Goal: Task Accomplishment & Management: Use online tool/utility

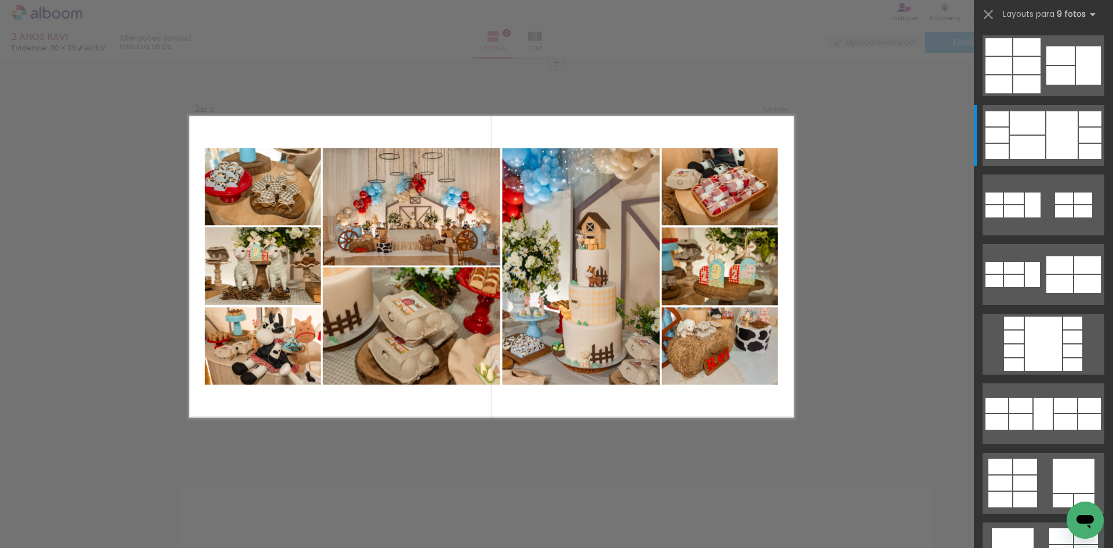
click at [852, 266] on div "Confirmar Cancelar" at bounding box center [556, 261] width 1113 height 1252
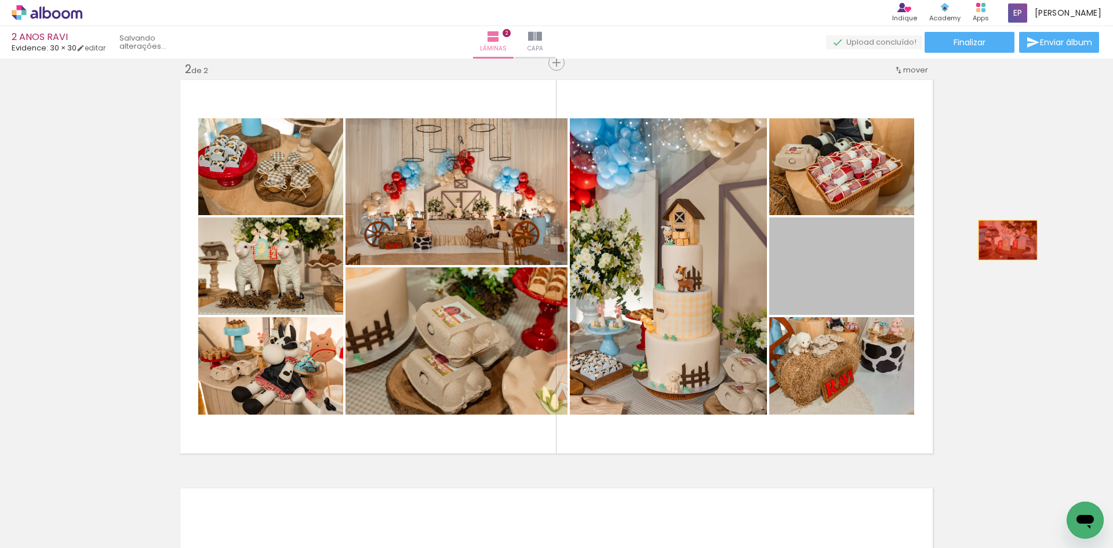
drag, startPoint x: 866, startPoint y: 283, endPoint x: 1005, endPoint y: 240, distance: 145.7
click at [1005, 240] on div "Inserir lâmina 1 de 2 Inserir lâmina 2 de 2" at bounding box center [556, 252] width 1113 height 1225
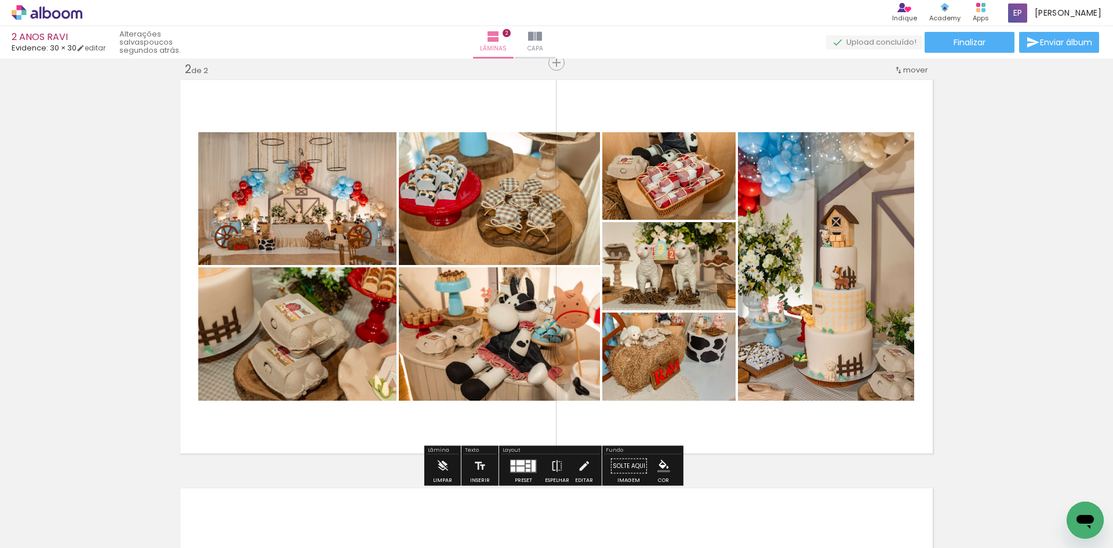
click at [531, 462] on div at bounding box center [533, 466] width 4 height 12
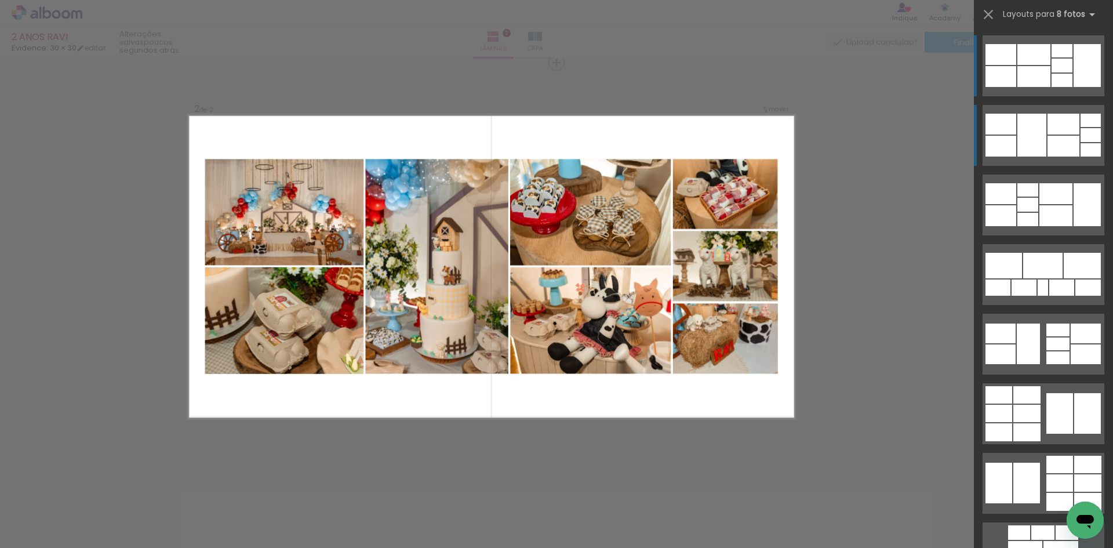
click at [1022, 140] on div at bounding box center [1031, 135] width 29 height 43
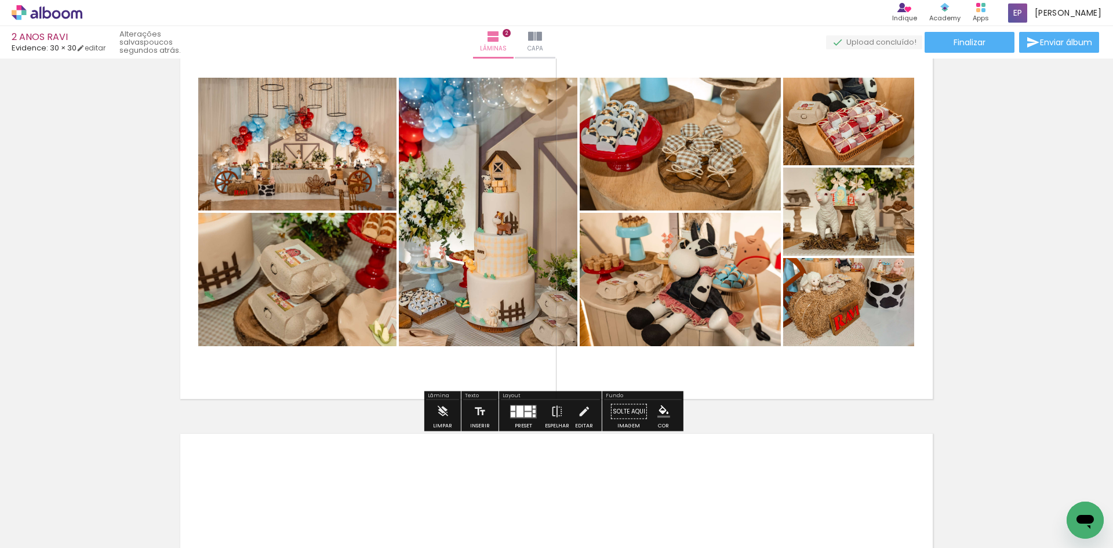
scroll to position [481, 0]
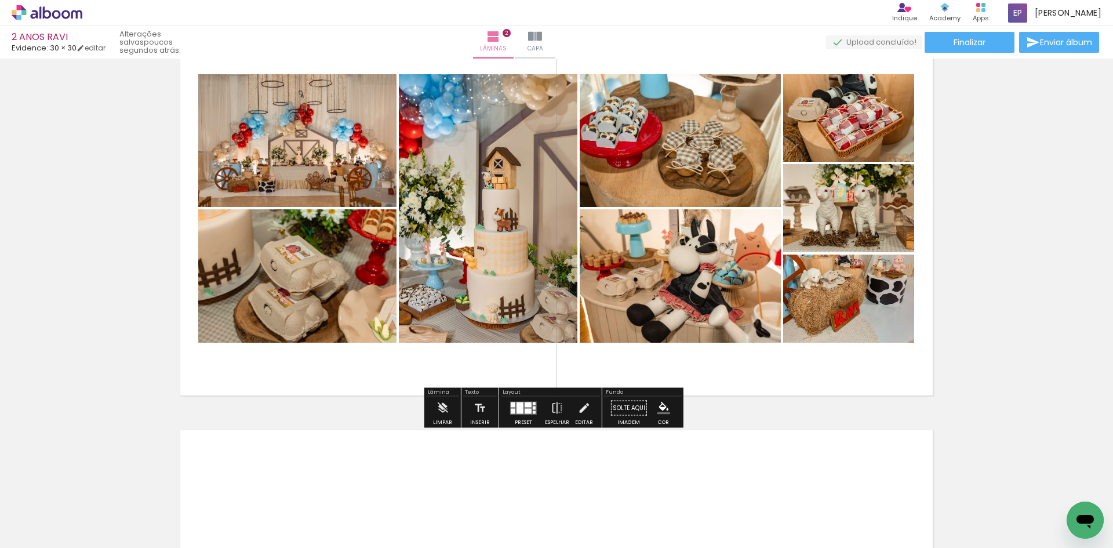
click at [519, 407] on div at bounding box center [519, 408] width 7 height 12
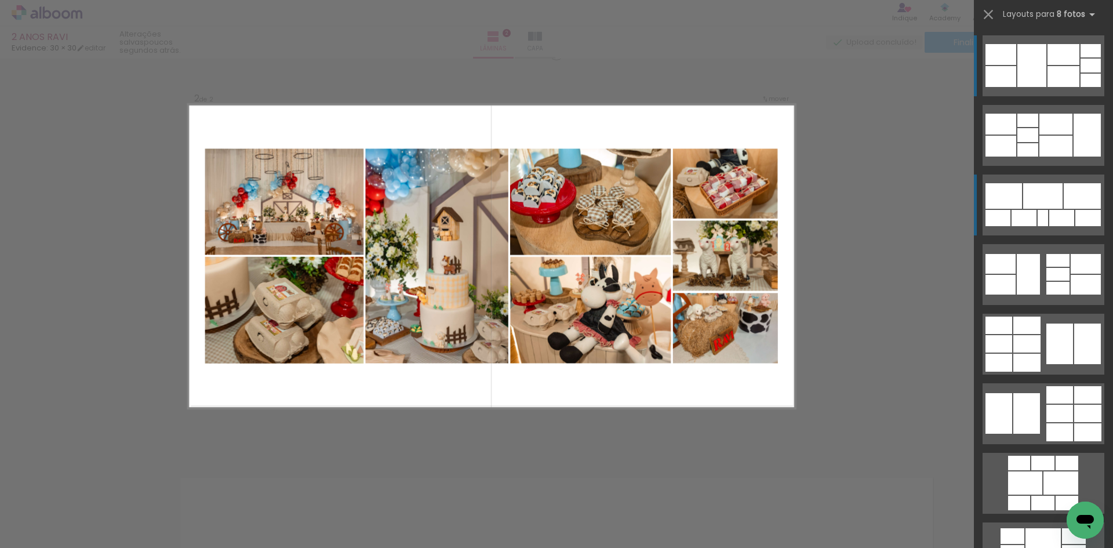
scroll to position [423, 0]
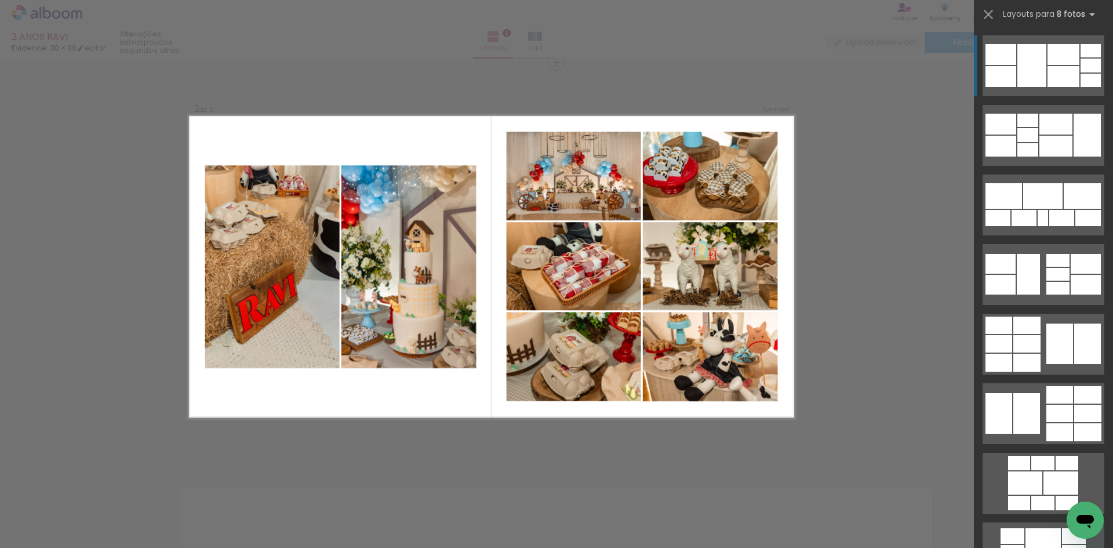
click at [872, 72] on div "Confirmar Cancelar" at bounding box center [556, 261] width 1113 height 1252
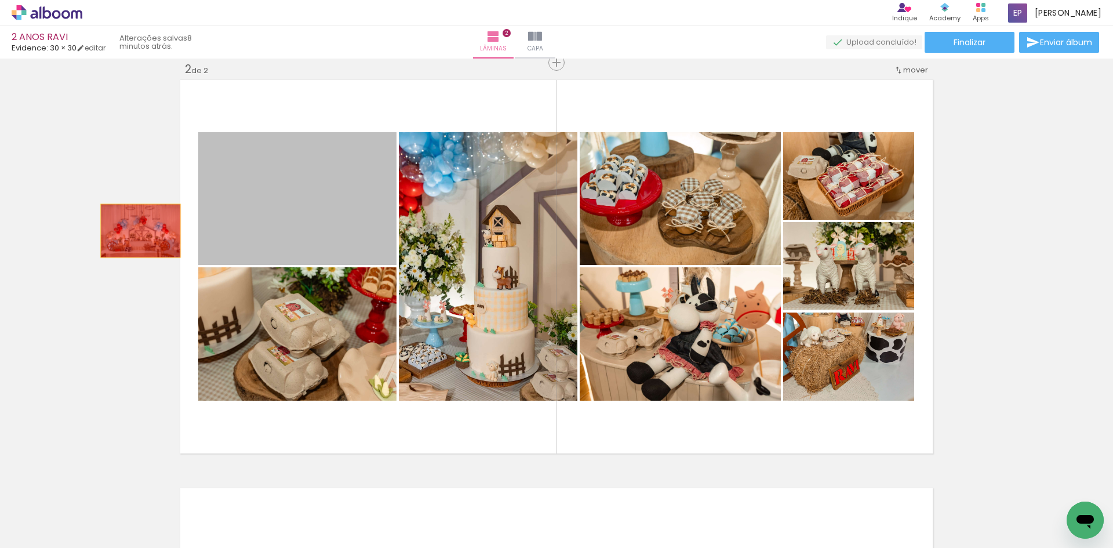
drag, startPoint x: 278, startPoint y: 222, endPoint x: 127, endPoint y: 232, distance: 151.6
click at [129, 232] on div "Inserir lâmina 1 de 2 Inserir lâmina 2 de 2" at bounding box center [556, 252] width 1113 height 1225
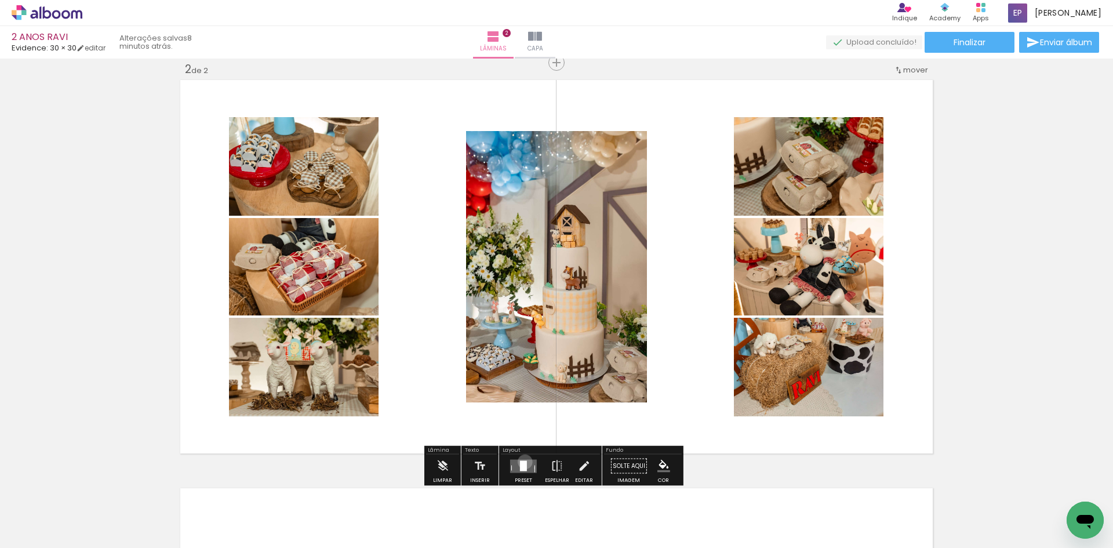
click at [522, 461] on div at bounding box center [523, 465] width 7 height 10
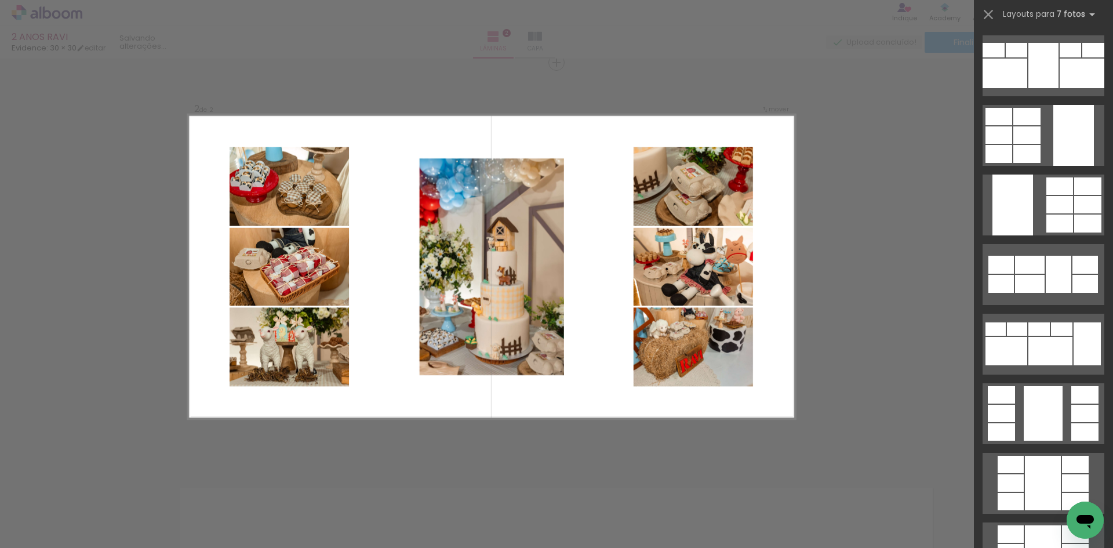
scroll to position [0, 0]
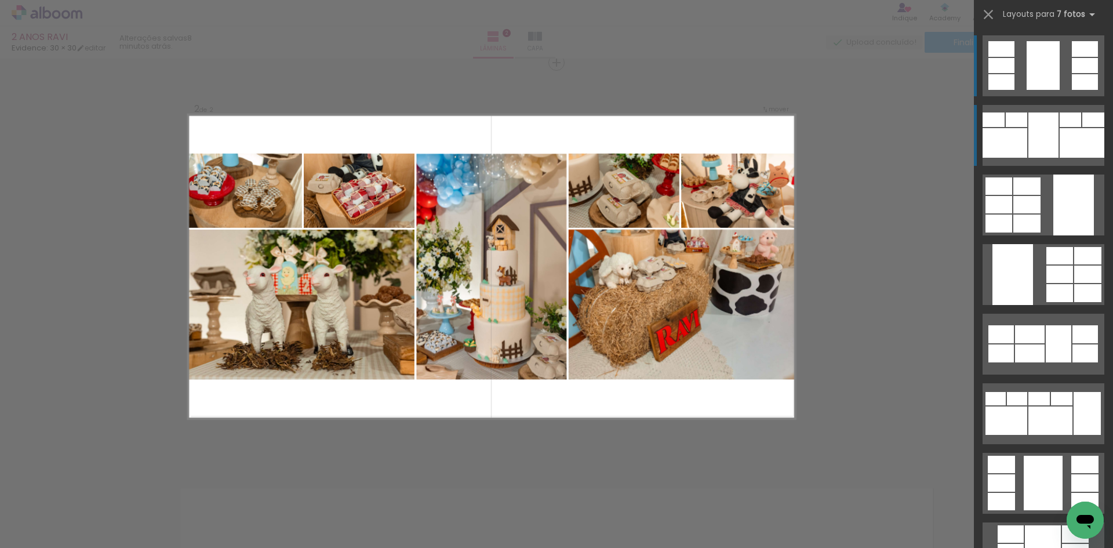
click at [1045, 137] on div at bounding box center [1043, 134] width 30 height 45
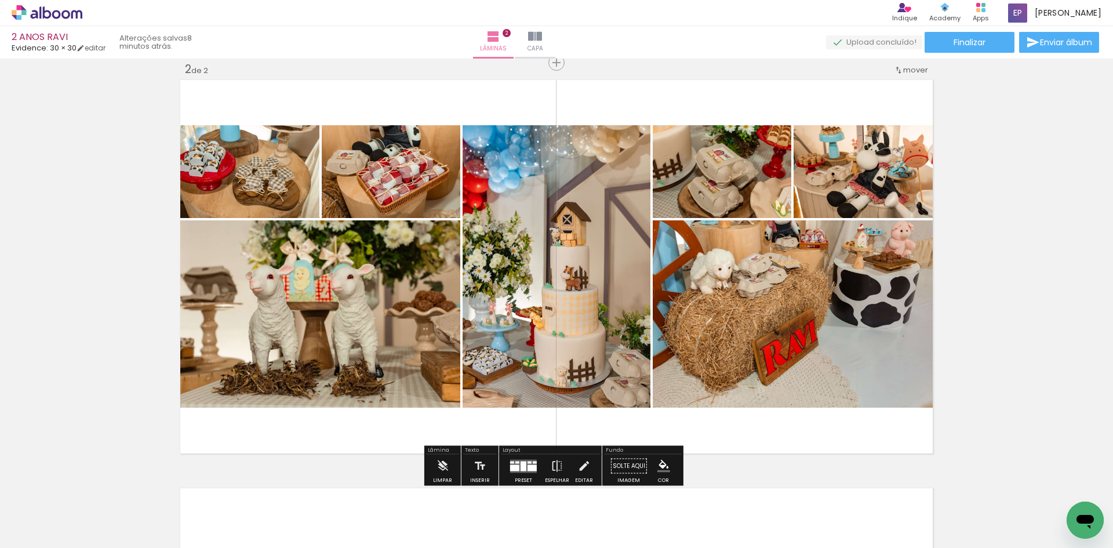
click at [517, 470] on quentale-layouter at bounding box center [523, 465] width 27 height 13
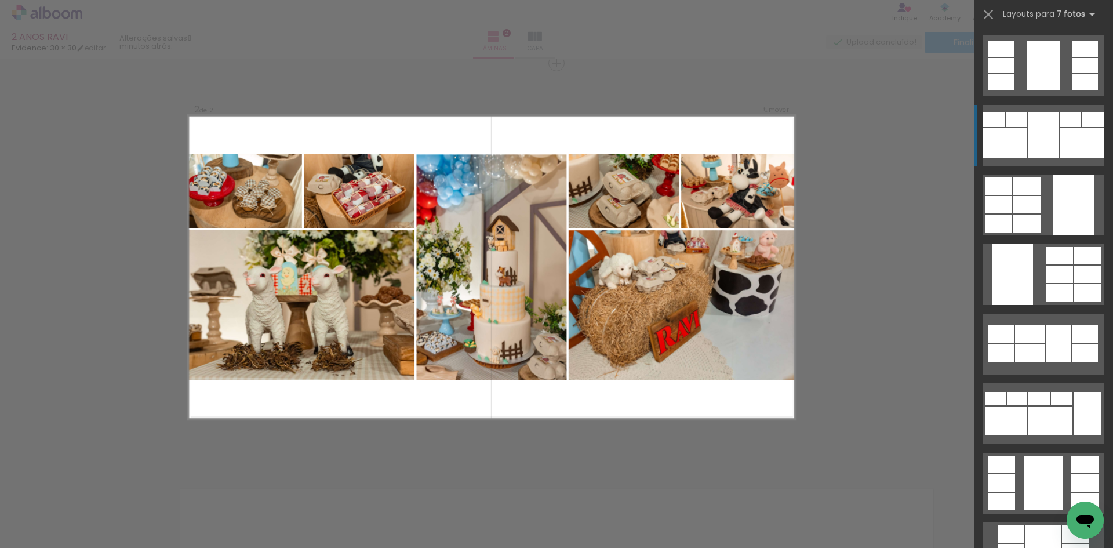
click at [1030, 134] on div at bounding box center [1043, 134] width 30 height 45
click at [1030, 133] on div at bounding box center [1043, 134] width 30 height 45
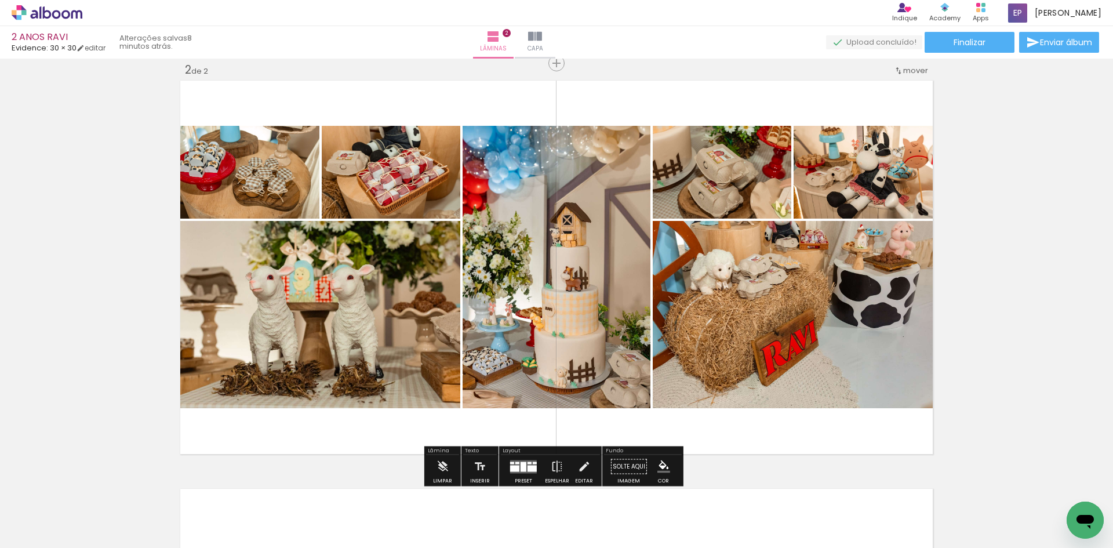
click at [527, 465] on div at bounding box center [531, 468] width 9 height 6
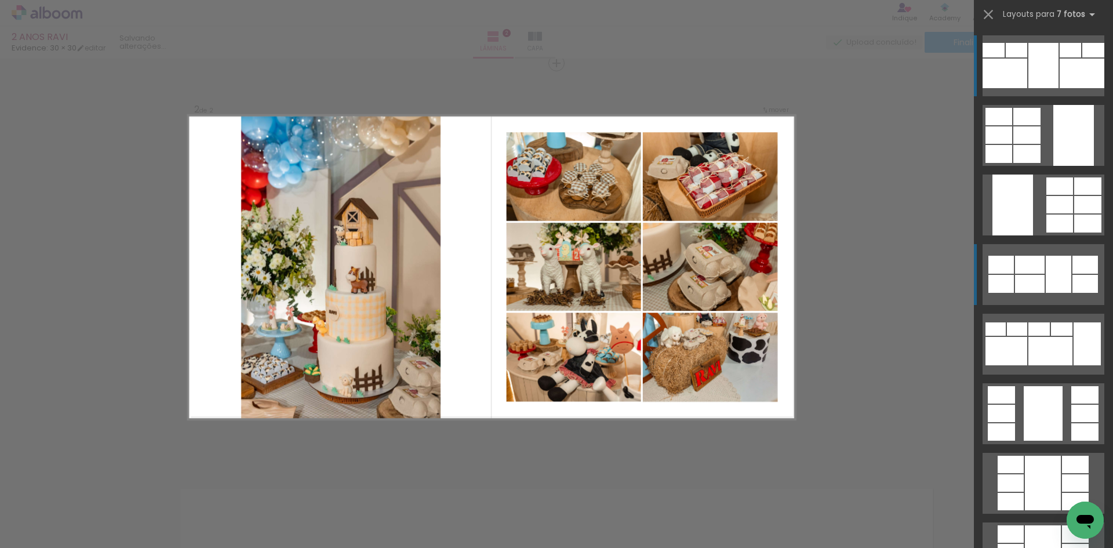
scroll to position [423, 0]
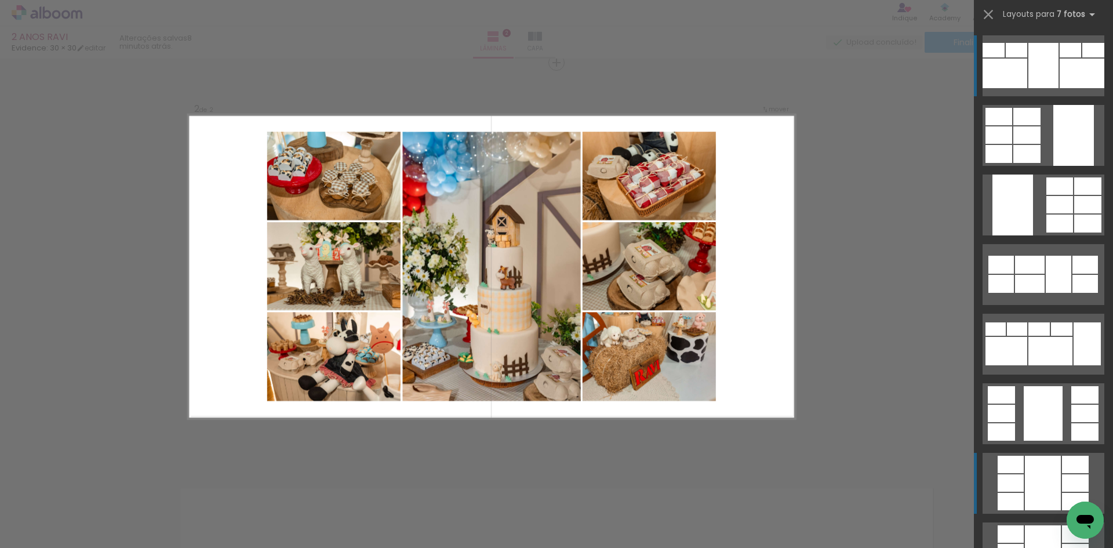
click at [1027, 470] on div at bounding box center [1043, 483] width 36 height 54
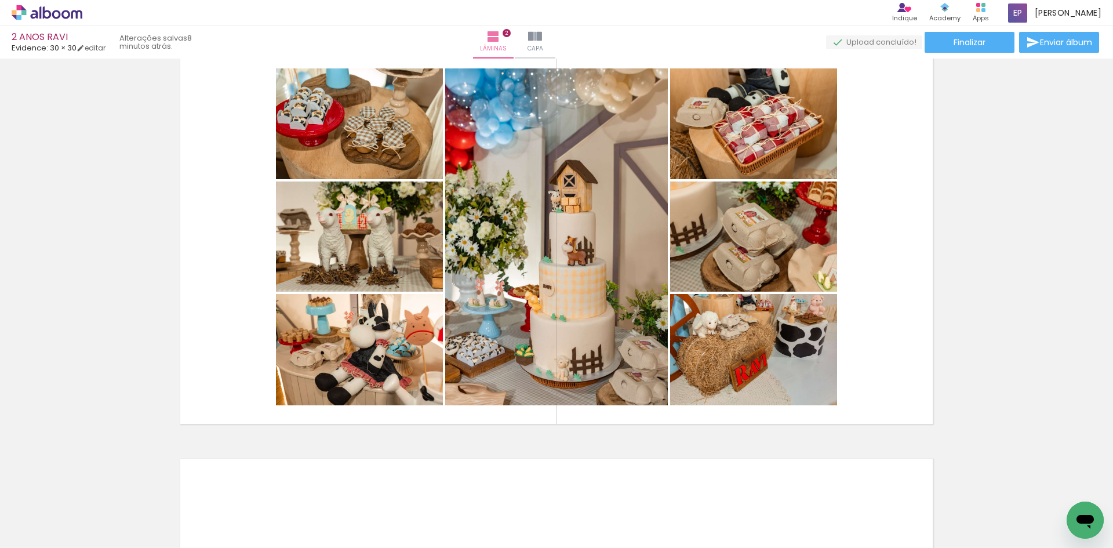
scroll to position [522, 0]
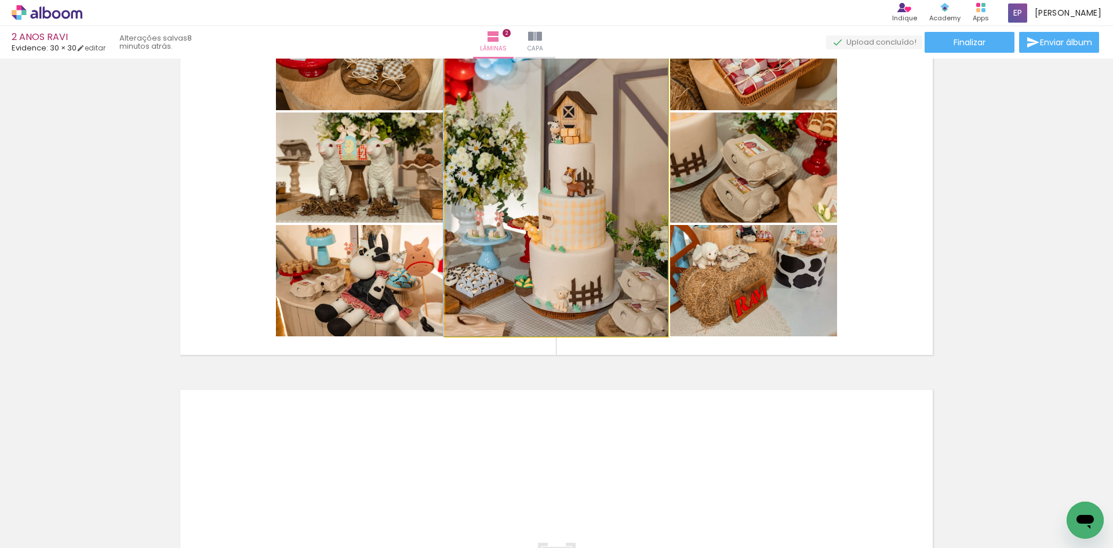
drag, startPoint x: 561, startPoint y: 209, endPoint x: 522, endPoint y: 207, distance: 39.4
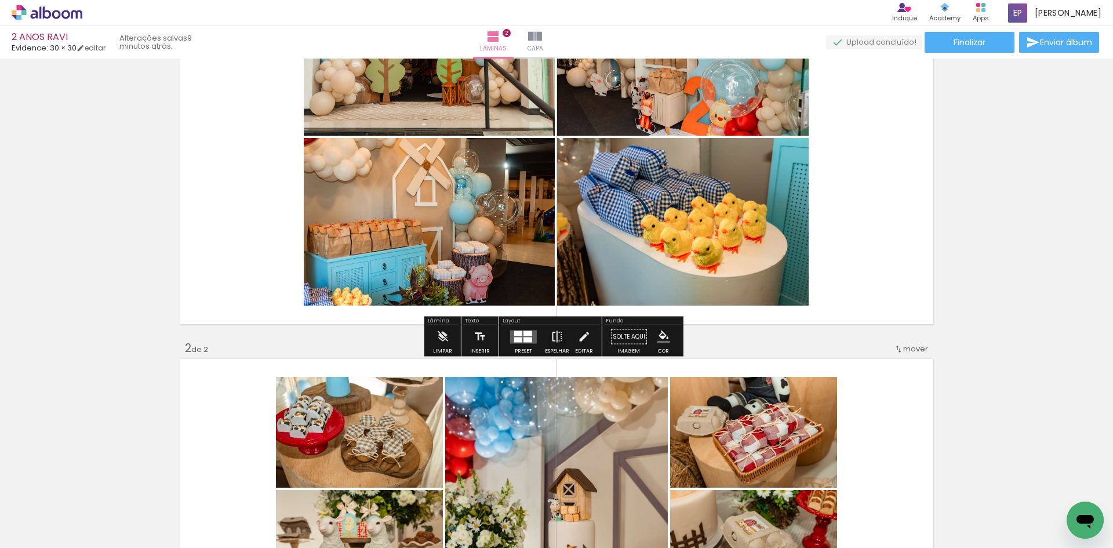
scroll to position [157, 0]
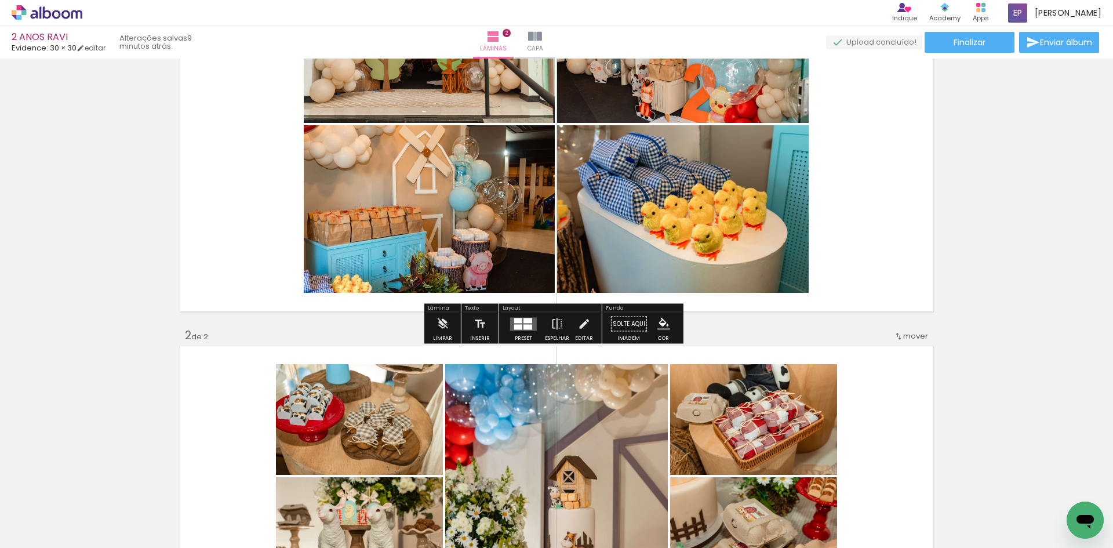
click at [729, 329] on div "Inserir lâmina 1 de 2 Inserir lâmina 2 de 2" at bounding box center [556, 518] width 1113 height 1225
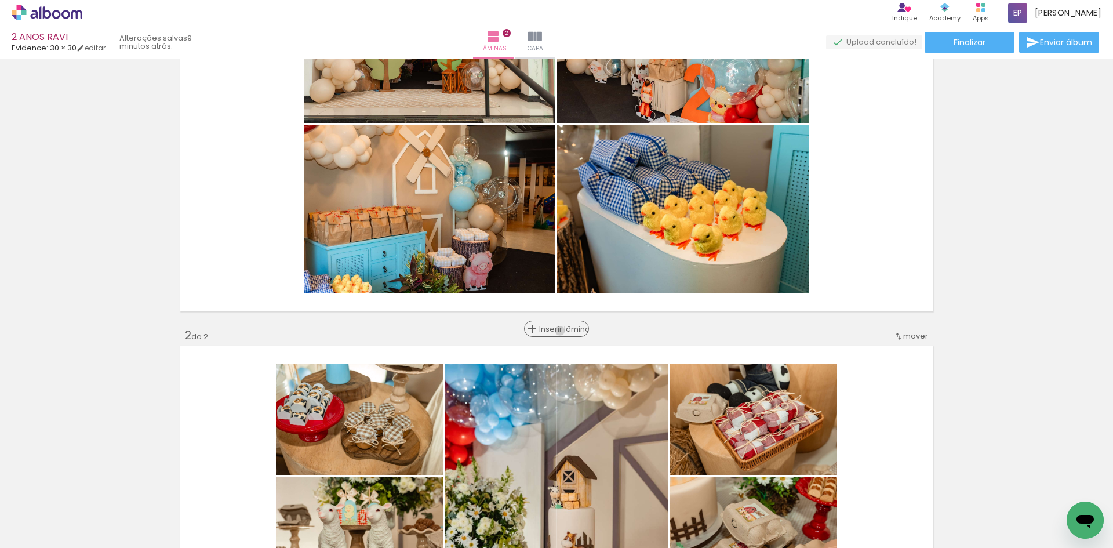
click at [557, 330] on span "Inserir lâmina" at bounding box center [561, 329] width 45 height 8
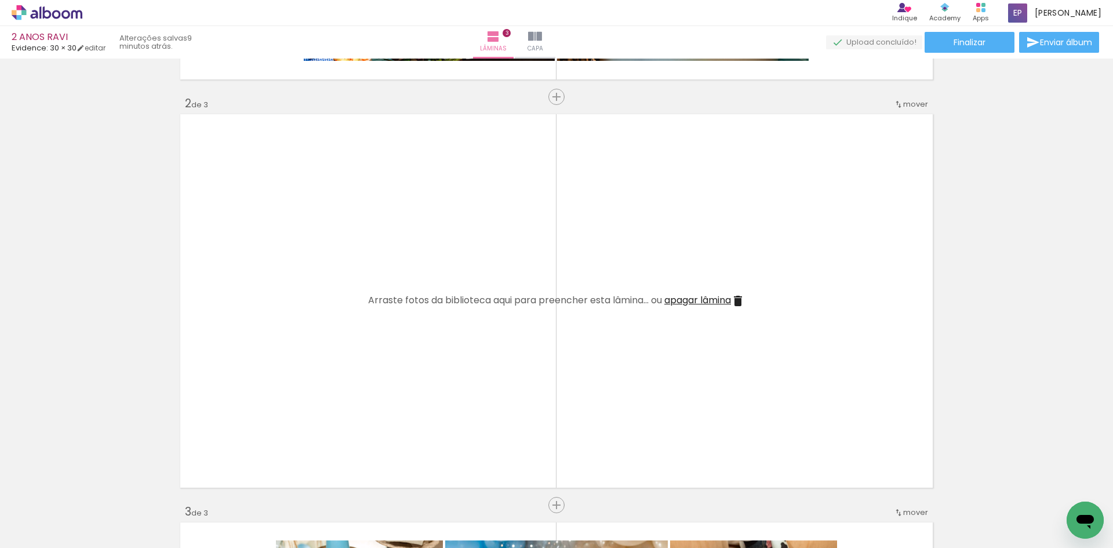
scroll to position [0, 413]
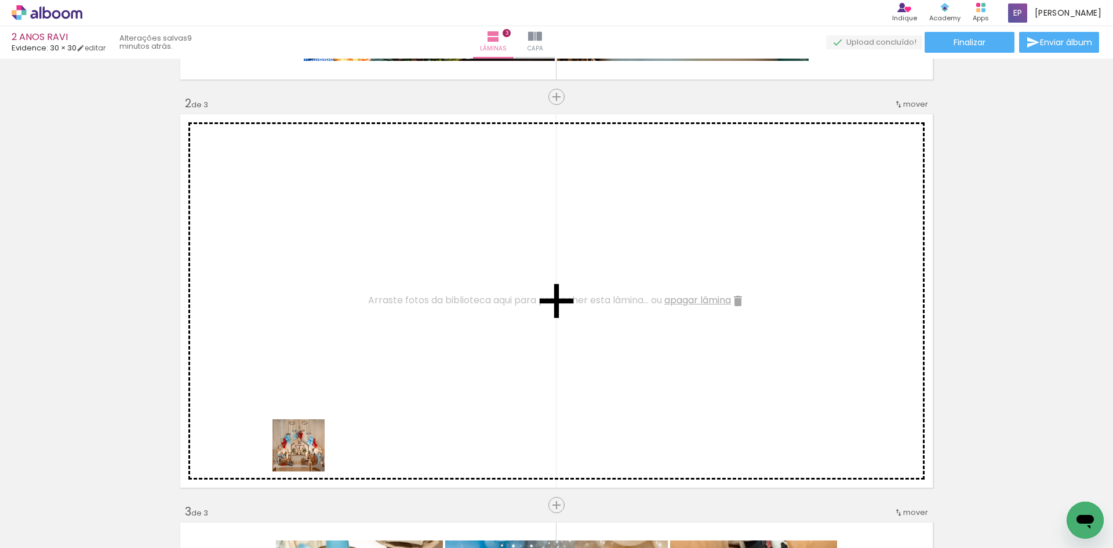
drag, startPoint x: 301, startPoint y: 510, endPoint x: 439, endPoint y: 316, distance: 238.2
click at [439, 316] on quentale-workspace at bounding box center [556, 274] width 1113 height 548
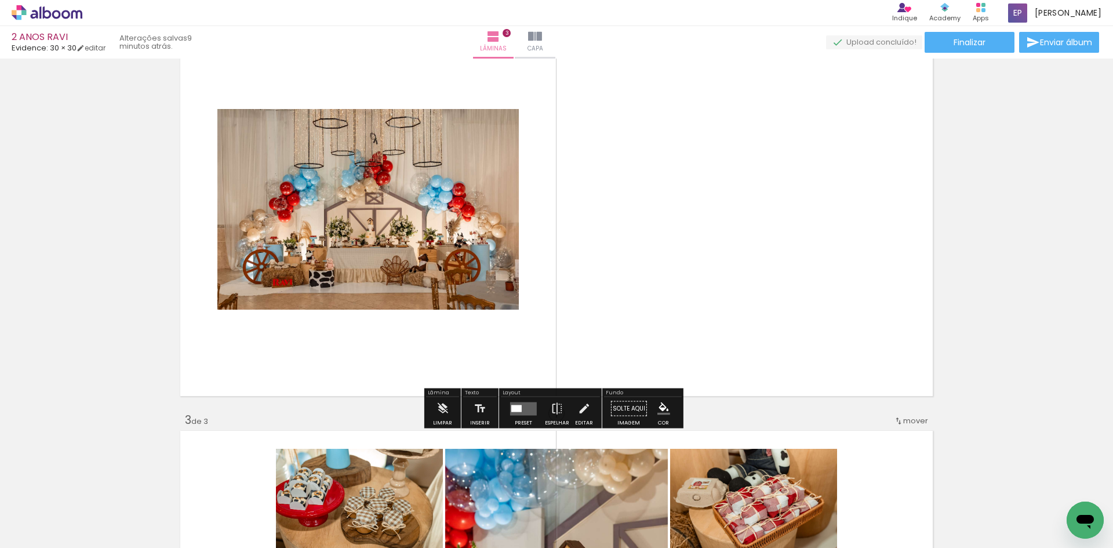
scroll to position [505, 0]
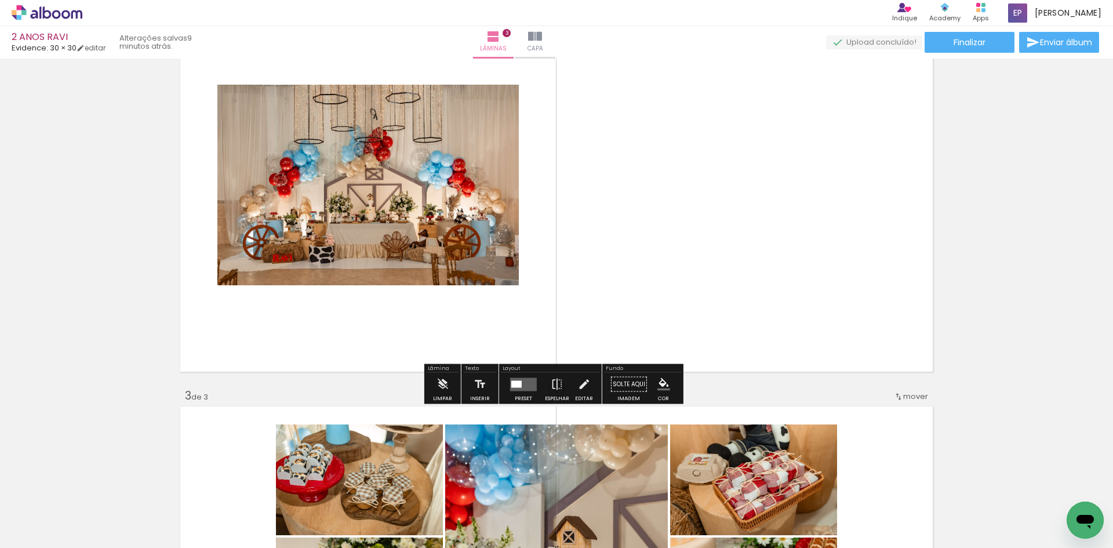
click at [511, 381] on div at bounding box center [516, 383] width 10 height 7
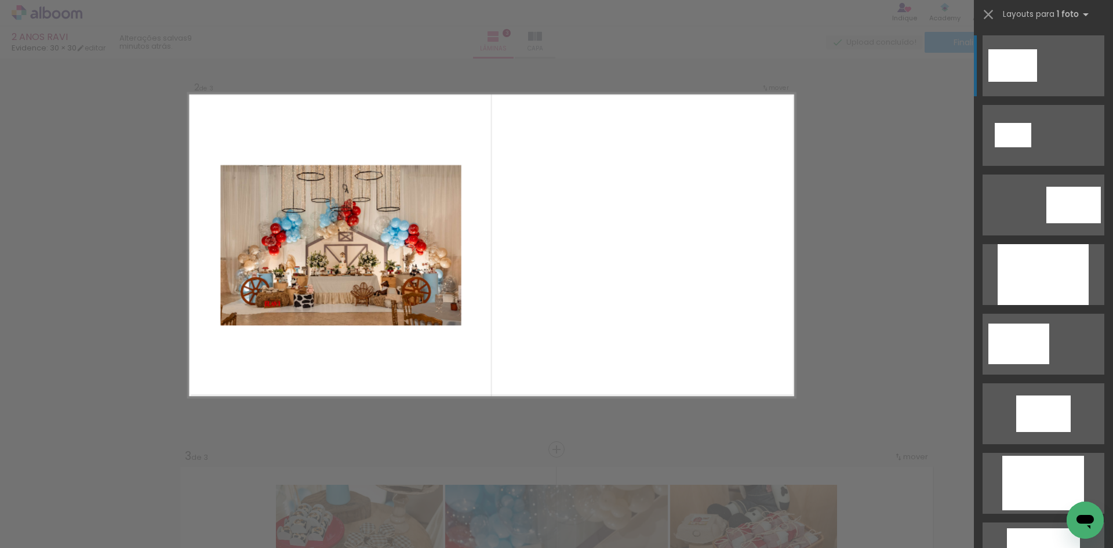
scroll to position [423, 0]
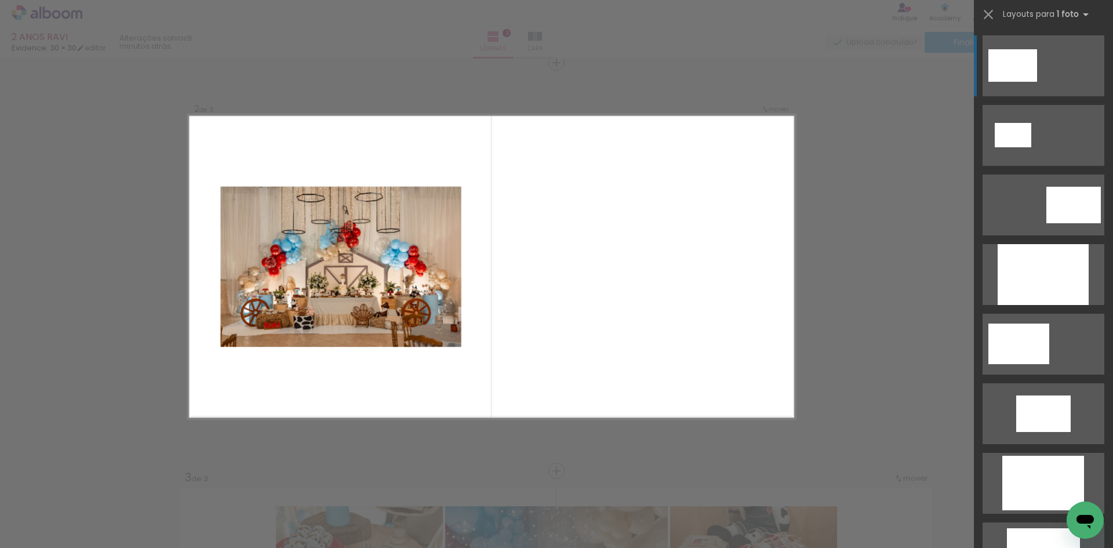
click at [934, 414] on div "Confirmar Cancelar" at bounding box center [556, 465] width 1113 height 1660
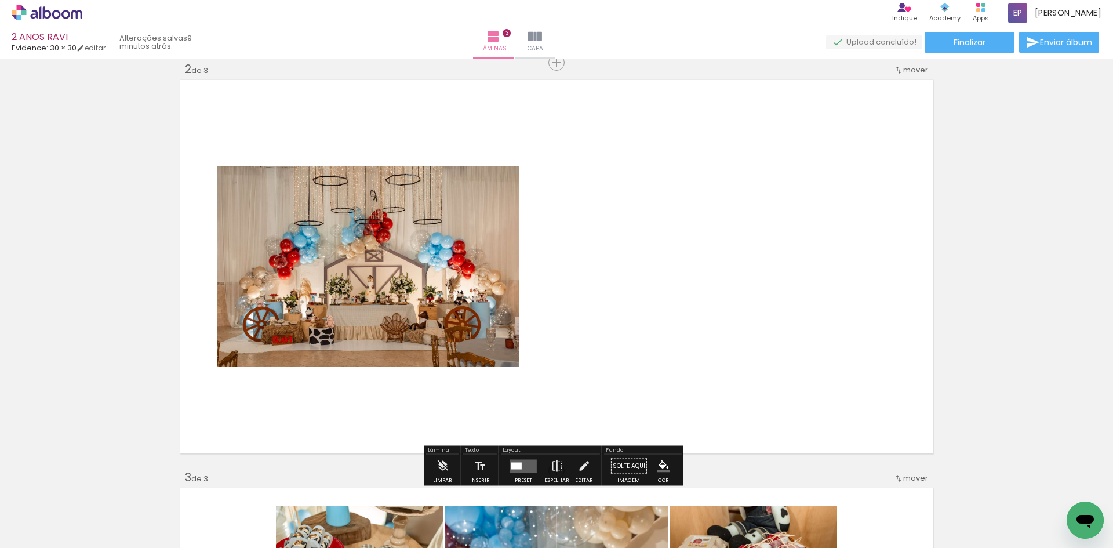
click at [57, 535] on span "Adicionar Fotos" at bounding box center [41, 532] width 35 height 13
click at [0, 0] on input "file" at bounding box center [0, 0] width 0 height 0
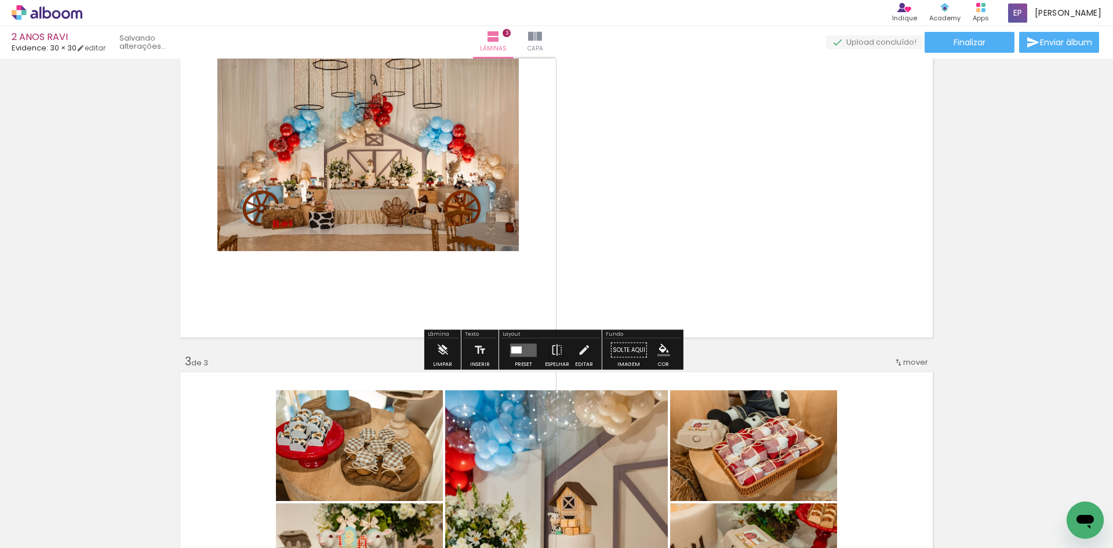
scroll to position [0, 479]
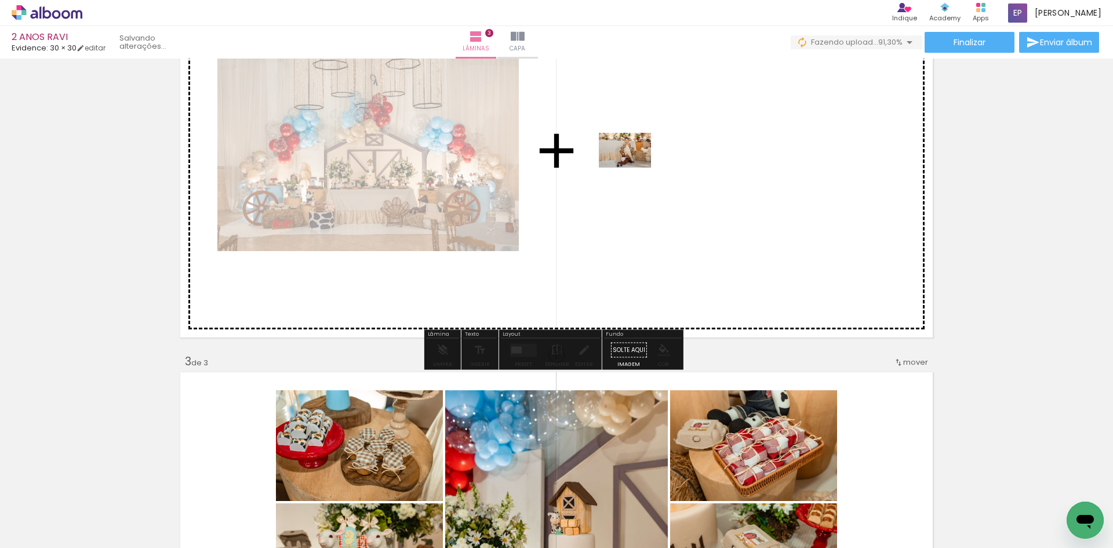
drag, startPoint x: 1000, startPoint y: 516, endPoint x: 631, endPoint y: 163, distance: 510.3
click at [631, 163] on quentale-workspace at bounding box center [556, 274] width 1113 height 548
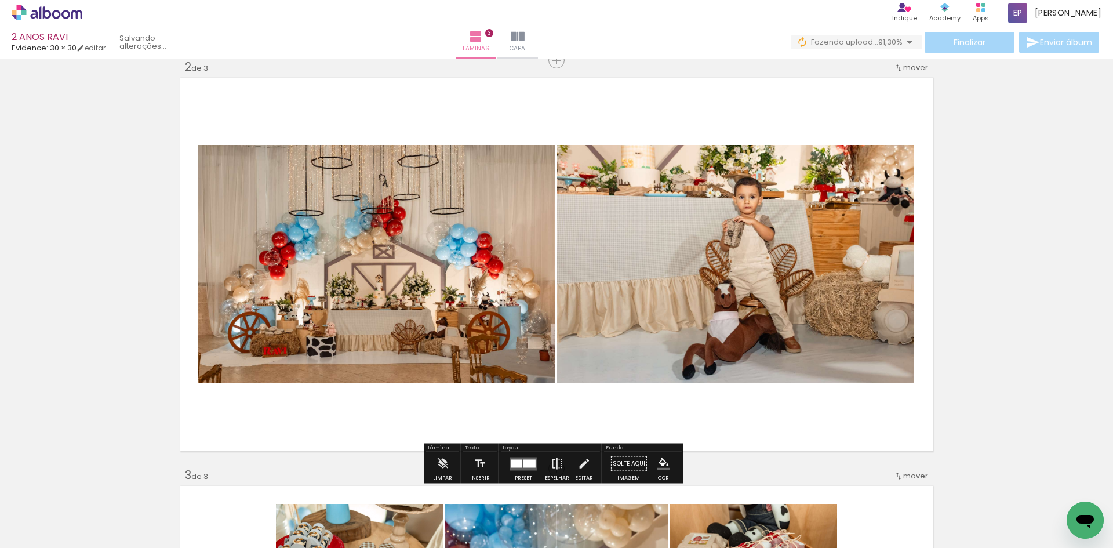
scroll to position [423, 0]
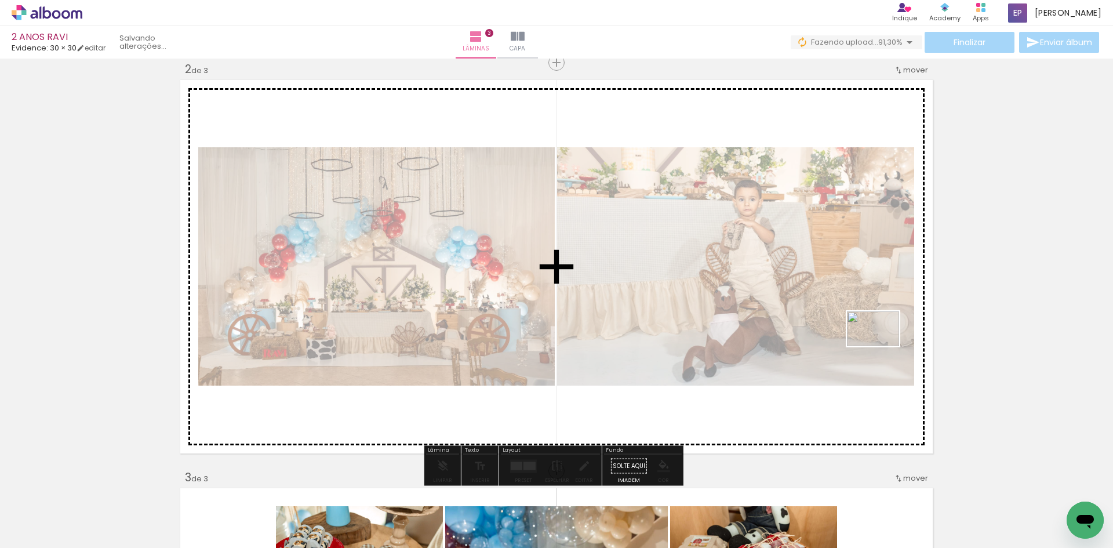
drag, startPoint x: 1034, startPoint y: 496, endPoint x: 848, endPoint y: 323, distance: 253.8
click at [848, 323] on quentale-workspace at bounding box center [556, 274] width 1113 height 548
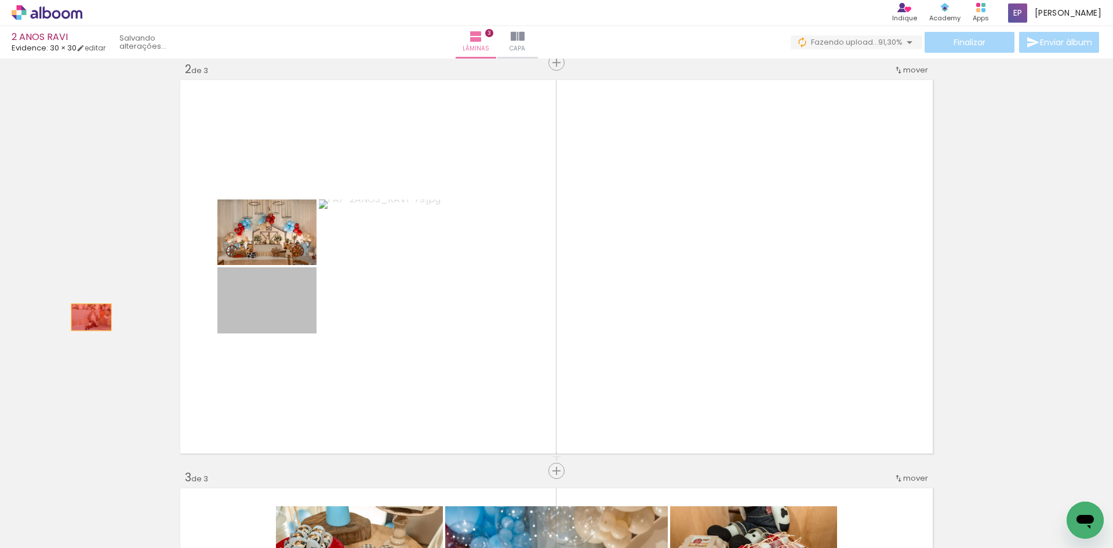
drag, startPoint x: 260, startPoint y: 325, endPoint x: 87, endPoint y: 317, distance: 173.4
click at [87, 317] on div "Inserir lâmina 1 de 3 Inserir lâmina 2 de 3 Inserir lâmina 3 de 3" at bounding box center [556, 456] width 1113 height 1633
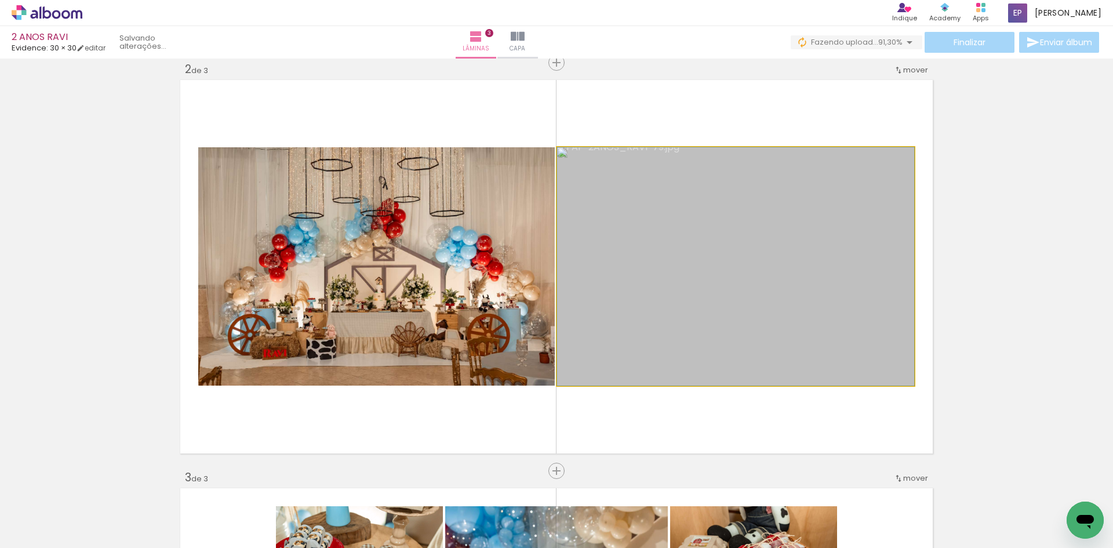
drag, startPoint x: 742, startPoint y: 275, endPoint x: 744, endPoint y: 252, distance: 22.7
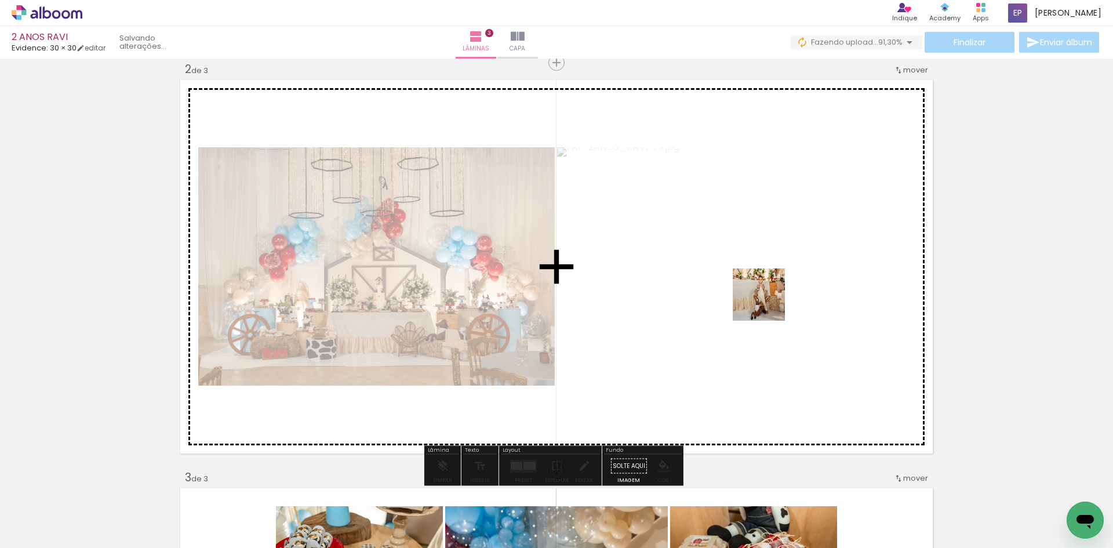
drag, startPoint x: 999, startPoint y: 510, endPoint x: 744, endPoint y: 286, distance: 338.8
click at [745, 287] on quentale-workspace at bounding box center [556, 274] width 1113 height 548
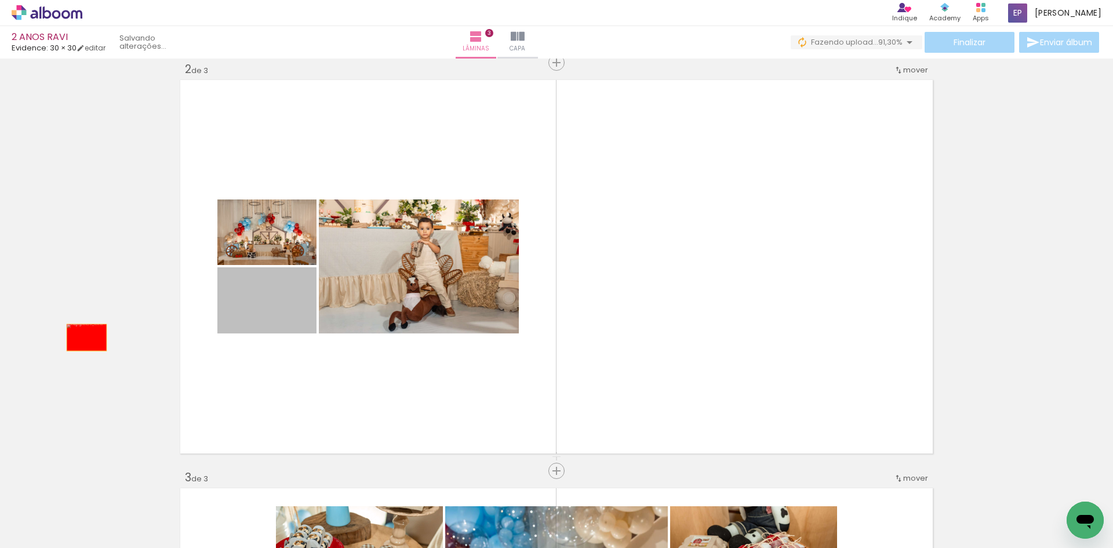
drag, startPoint x: 283, startPoint y: 322, endPoint x: 79, endPoint y: 337, distance: 204.6
click at [79, 337] on div "Inserir lâmina 1 de 3 Inserir lâmina 2 de 3 Inserir lâmina 3 de 3" at bounding box center [556, 456] width 1113 height 1633
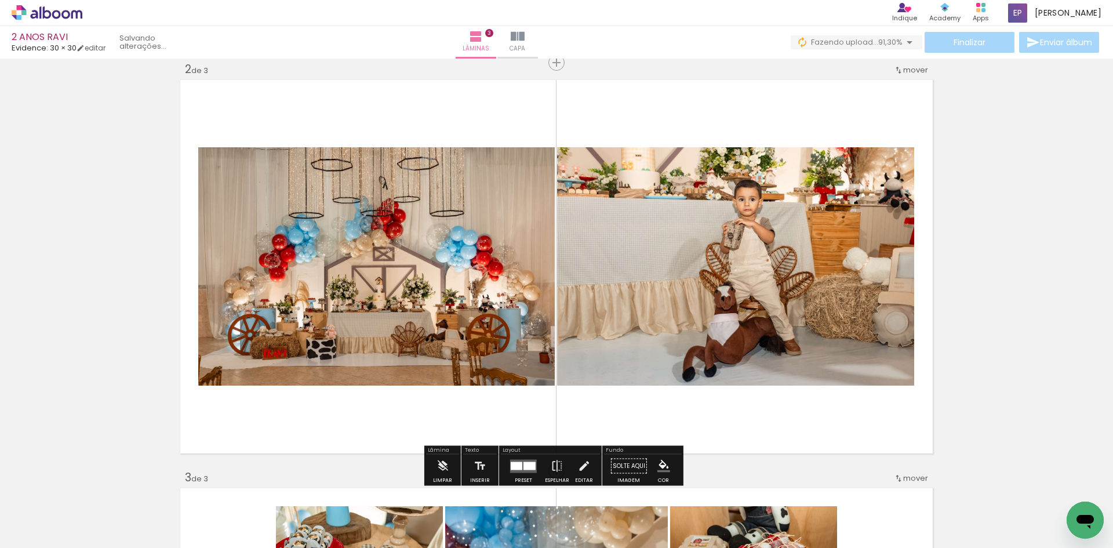
click at [526, 465] on div at bounding box center [529, 465] width 12 height 8
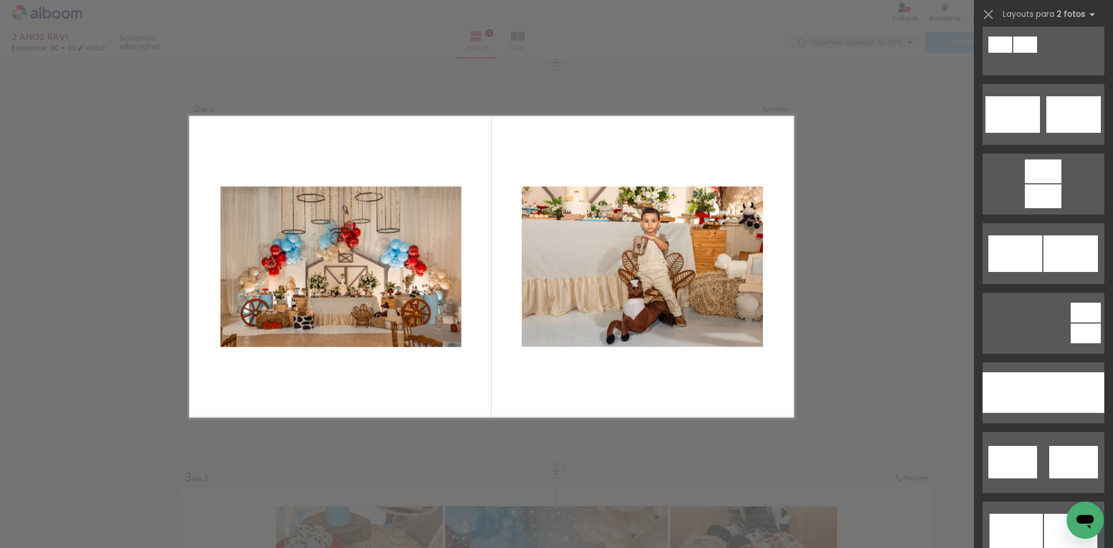
scroll to position [580, 0]
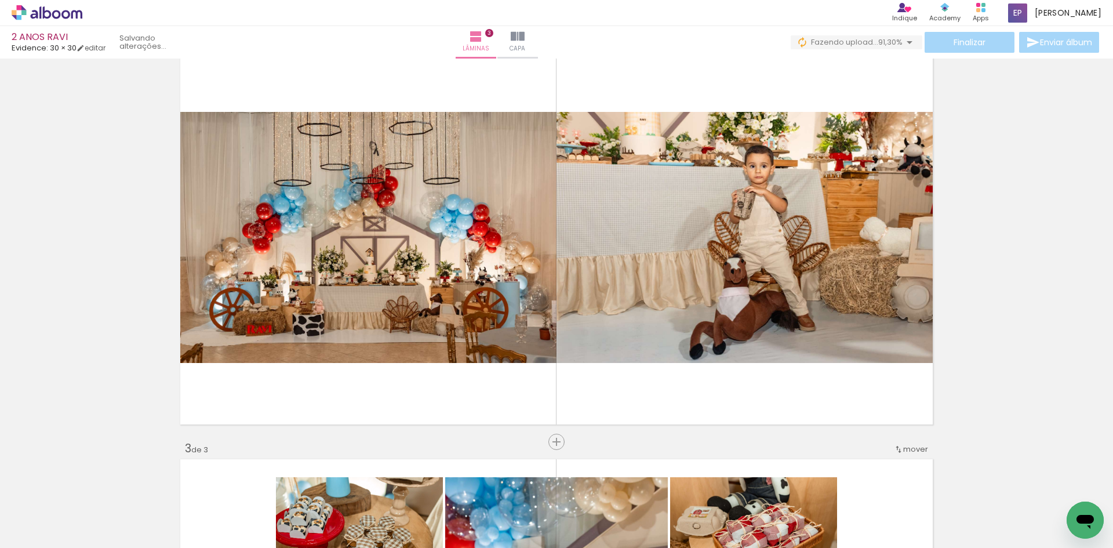
scroll to position [464, 0]
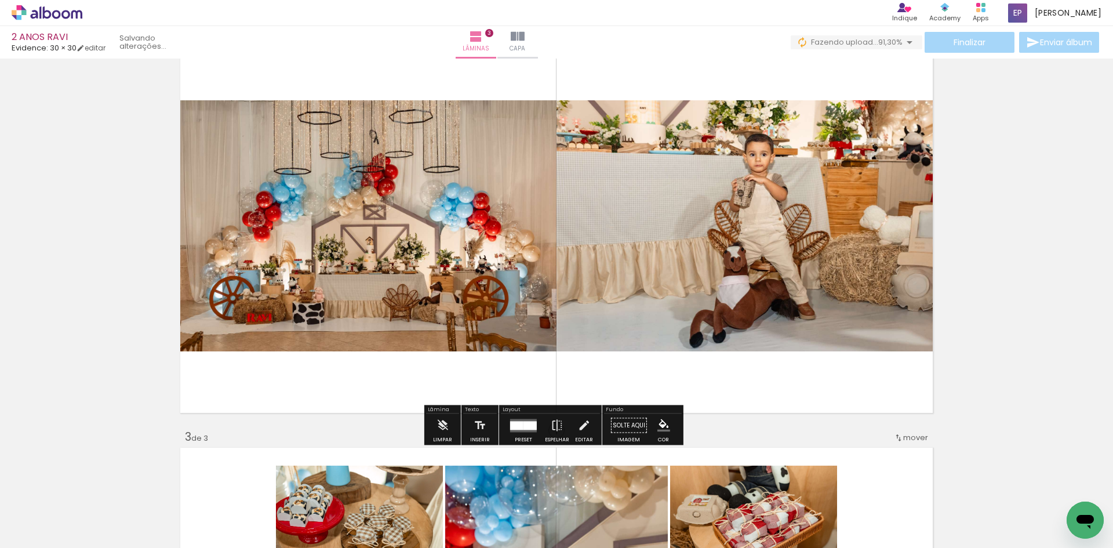
click at [510, 429] on div at bounding box center [516, 425] width 13 height 9
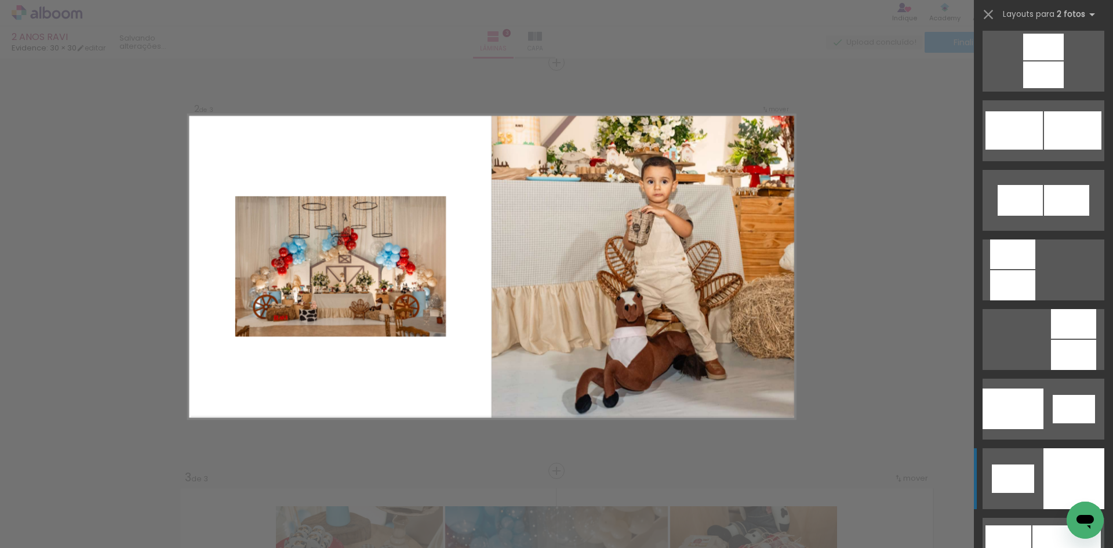
scroll to position [1171, 0]
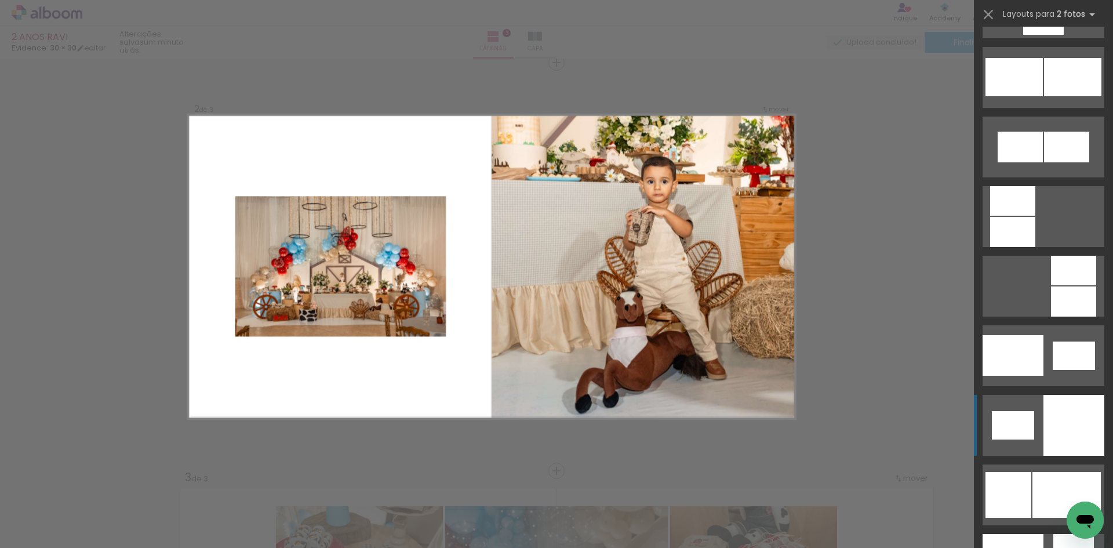
click at [1035, 247] on div at bounding box center [1012, 232] width 45 height 30
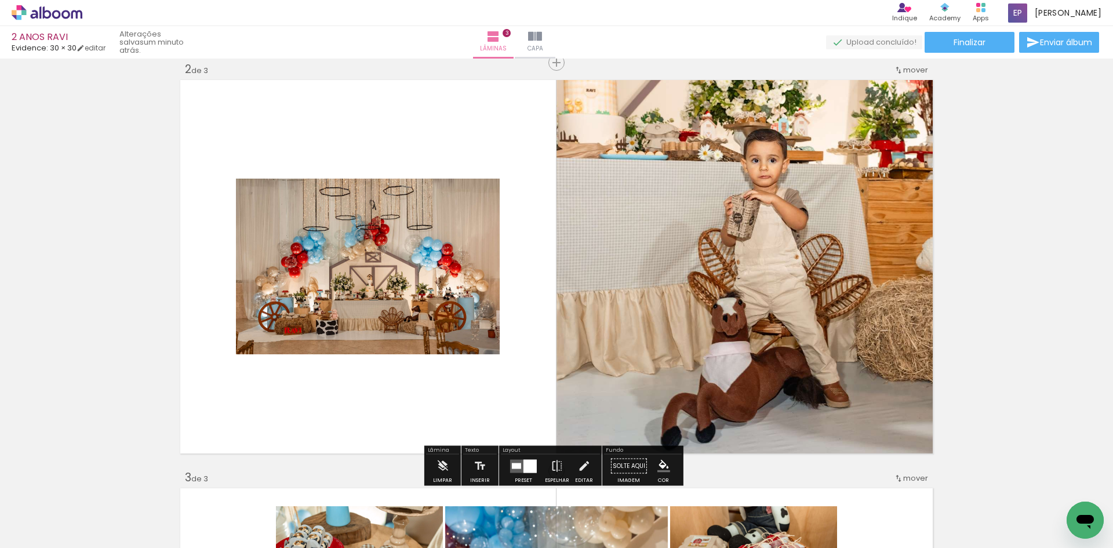
click at [533, 464] on div at bounding box center [529, 465] width 13 height 13
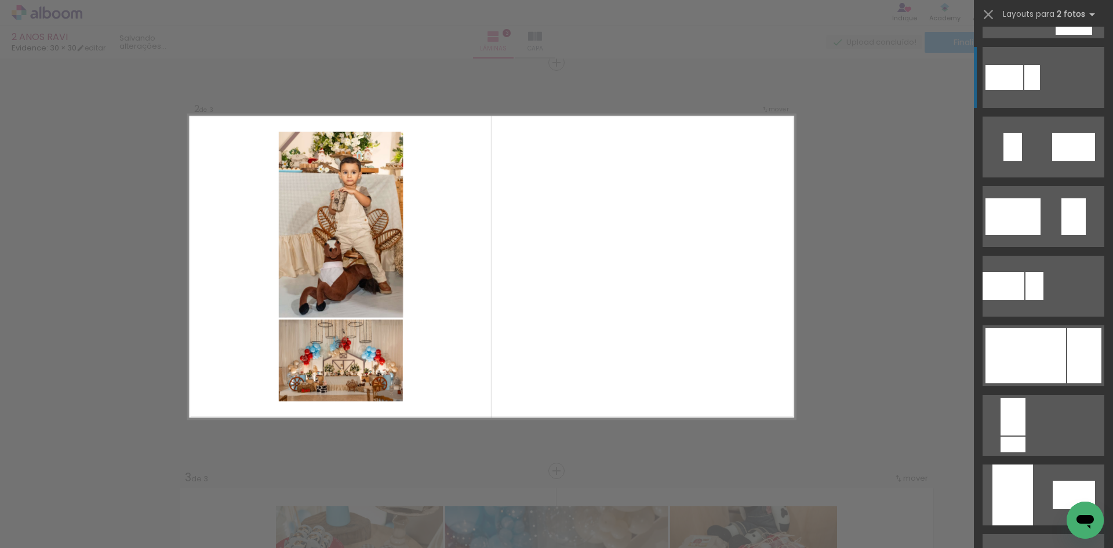
scroll to position [2225, 0]
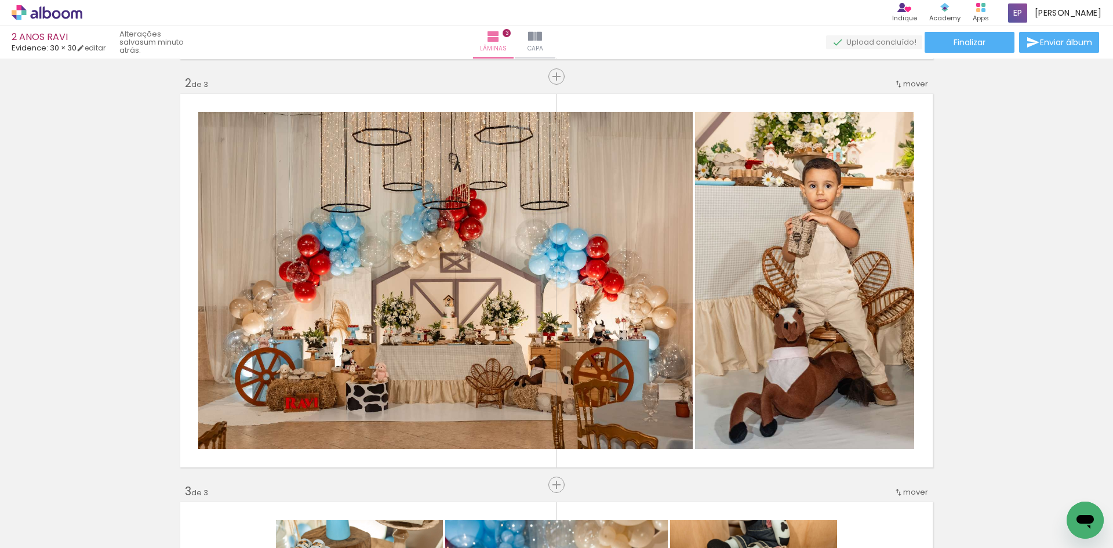
scroll to position [423, 0]
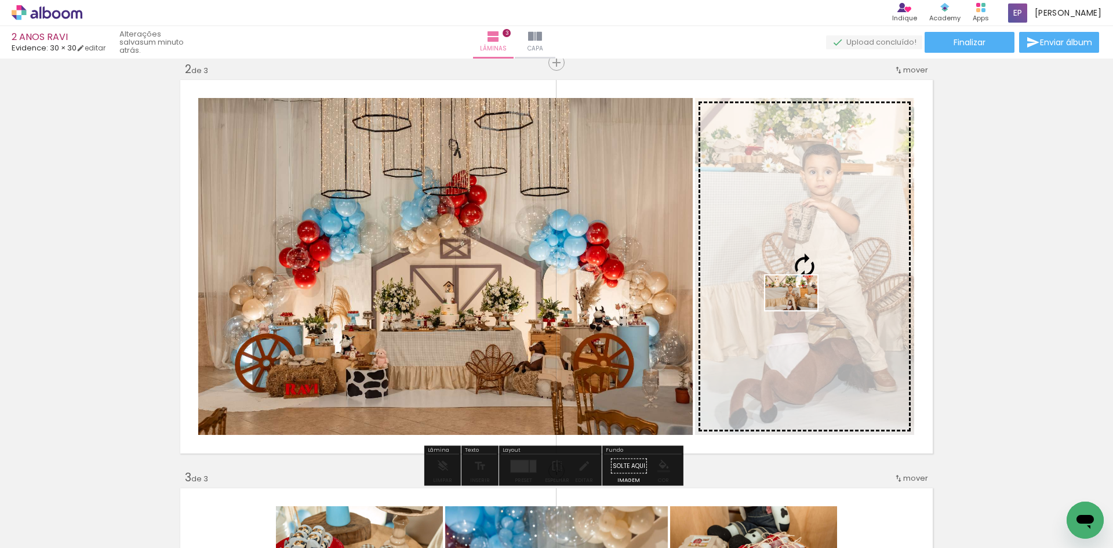
drag, startPoint x: 1054, startPoint y: 519, endPoint x: 800, endPoint y: 310, distance: 329.0
click at [800, 310] on quentale-workspace at bounding box center [556, 274] width 1113 height 548
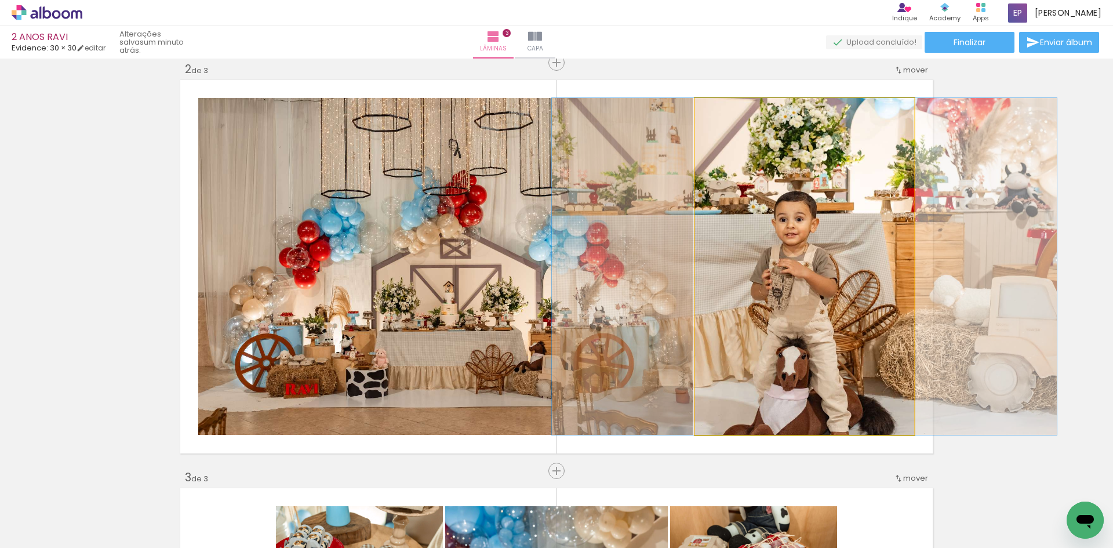
click at [800, 310] on quentale-photo at bounding box center [804, 266] width 219 height 337
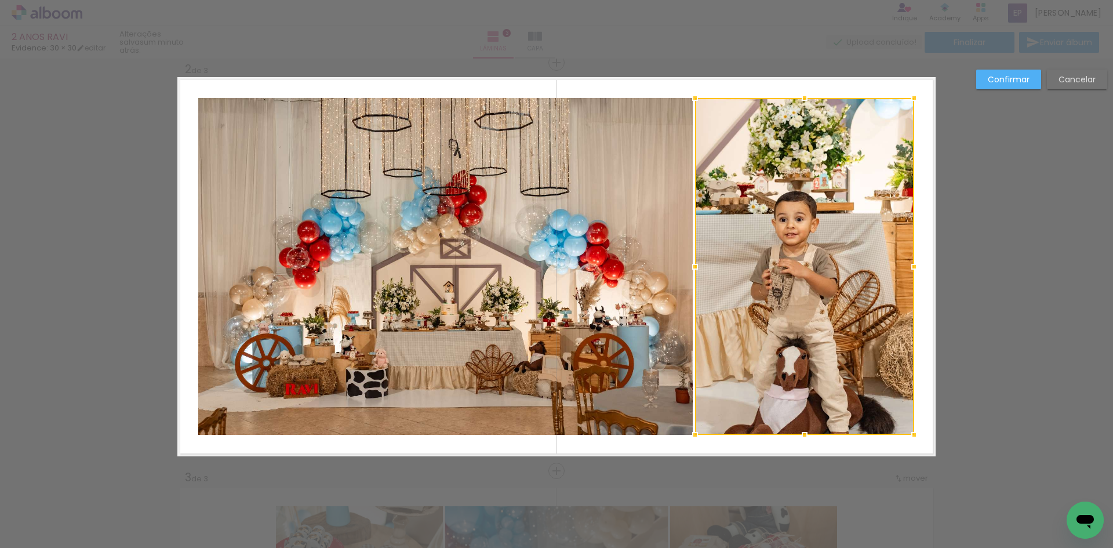
click at [1021, 315] on div "Confirmar Cancelar" at bounding box center [556, 465] width 1113 height 1660
click at [956, 329] on div "Confirmar Cancelar" at bounding box center [556, 465] width 1113 height 1660
click at [0, 0] on slot "Cancelar" at bounding box center [0, 0] width 0 height 0
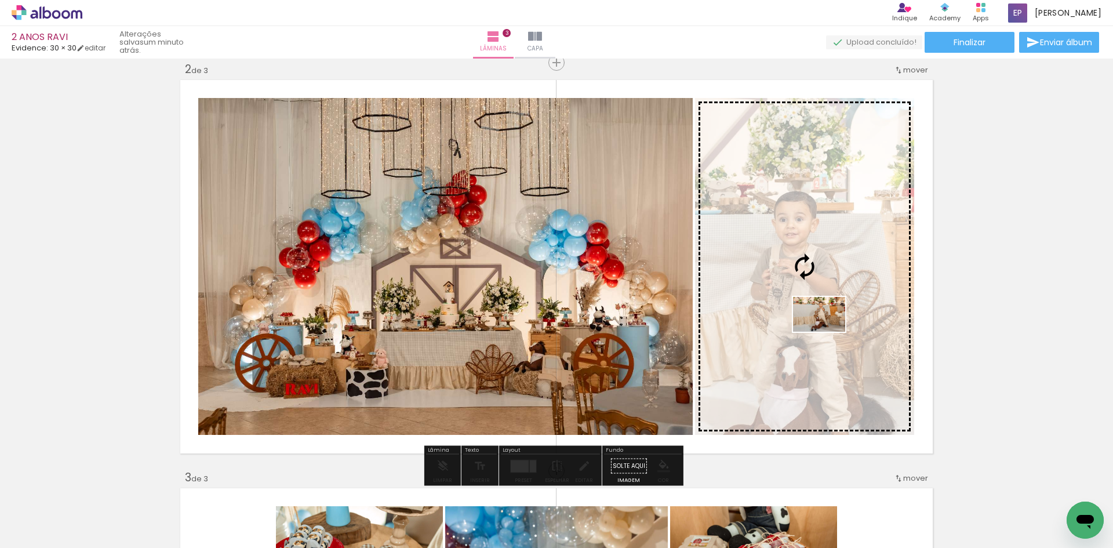
drag, startPoint x: 1004, startPoint y: 516, endPoint x: 828, endPoint y: 331, distance: 255.4
click at [828, 331] on quentale-workspace at bounding box center [556, 274] width 1113 height 548
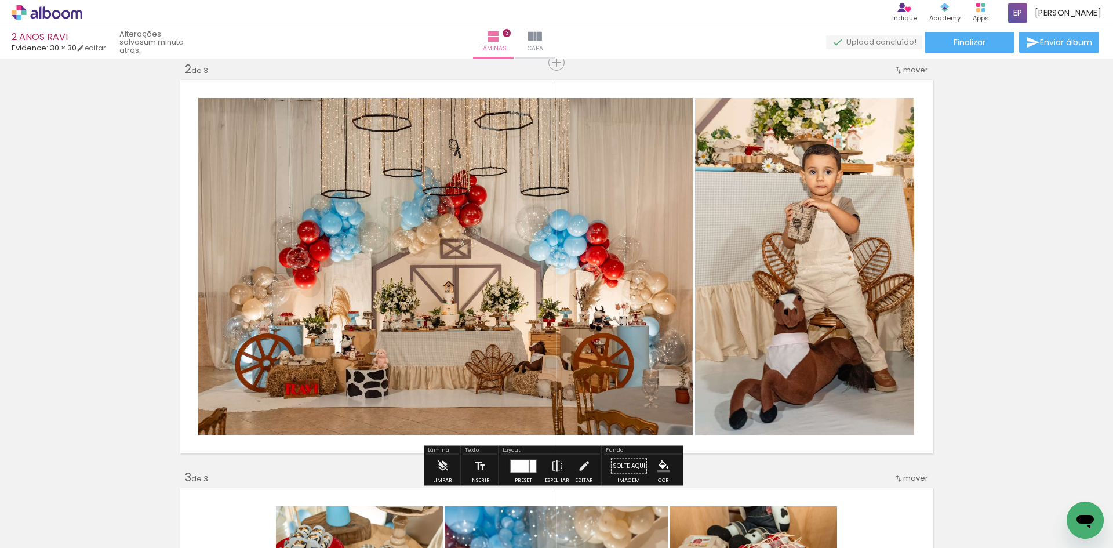
click at [1007, 288] on div "Inserir lâmina 1 de 3 Inserir lâmina 2 de 3 Inserir lâmina 3 de 3" at bounding box center [556, 456] width 1113 height 1633
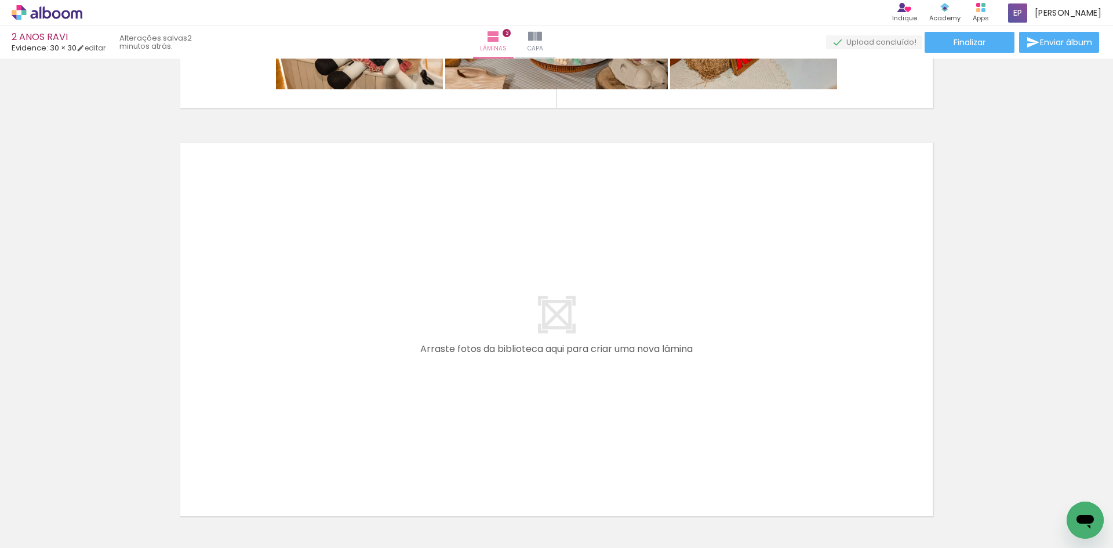
scroll to position [1269, 0]
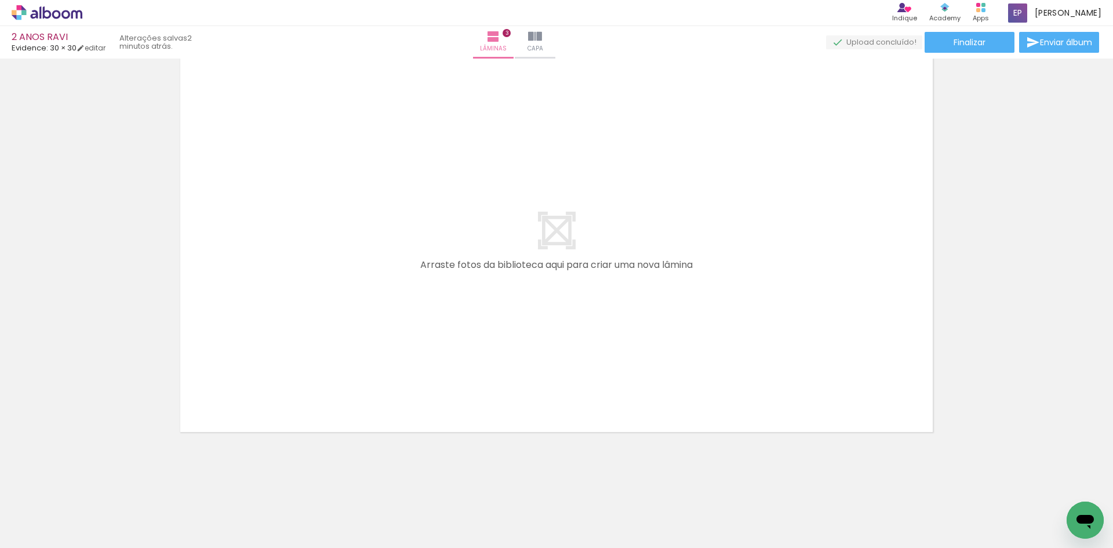
click at [37, 532] on span "Adicionar Fotos" at bounding box center [41, 532] width 35 height 13
click at [0, 0] on input "file" at bounding box center [0, 0] width 0 height 0
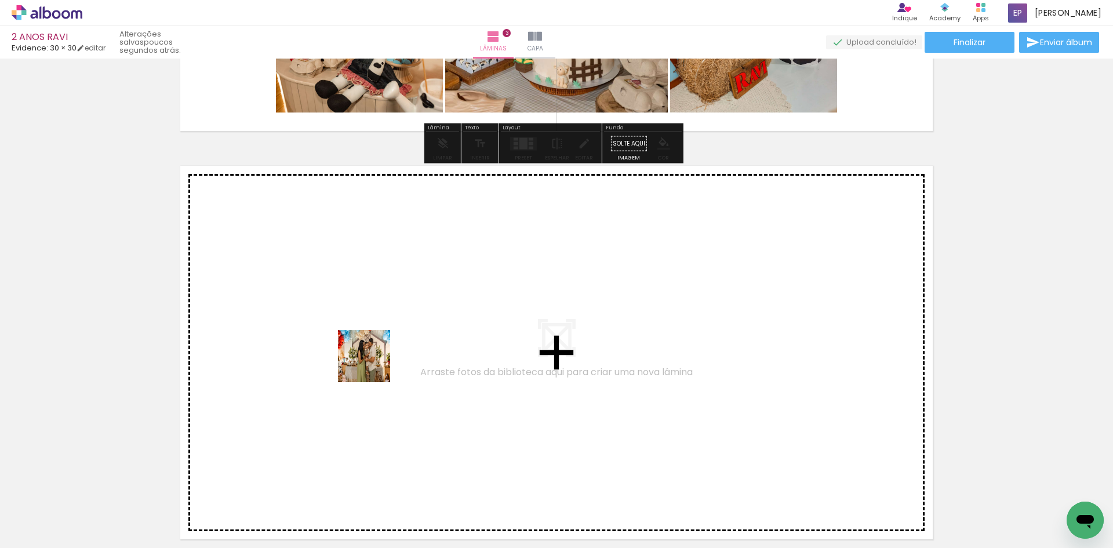
click at [377, 362] on quentale-workspace at bounding box center [556, 274] width 1113 height 548
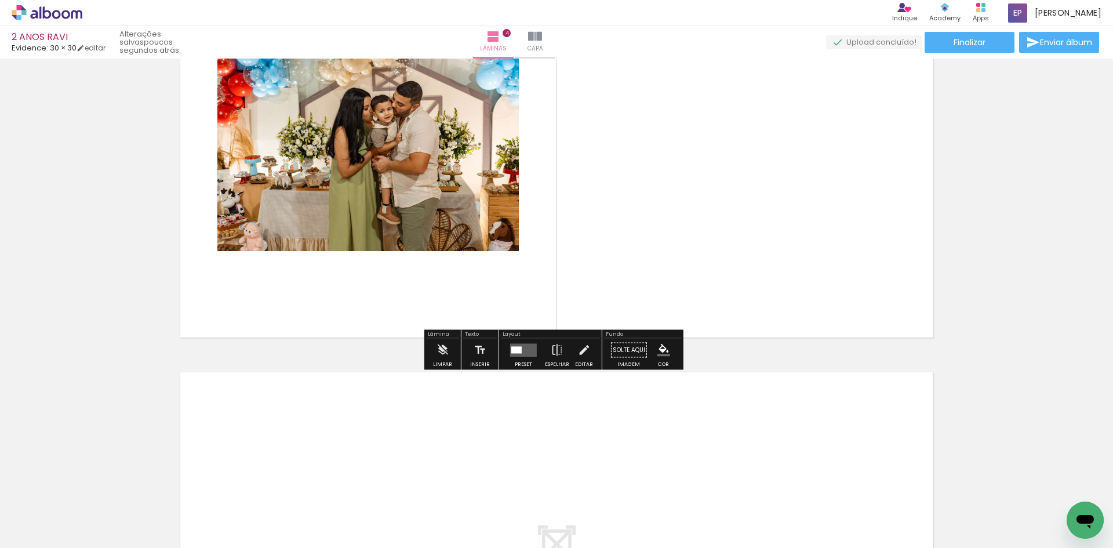
scroll to position [1297, 0]
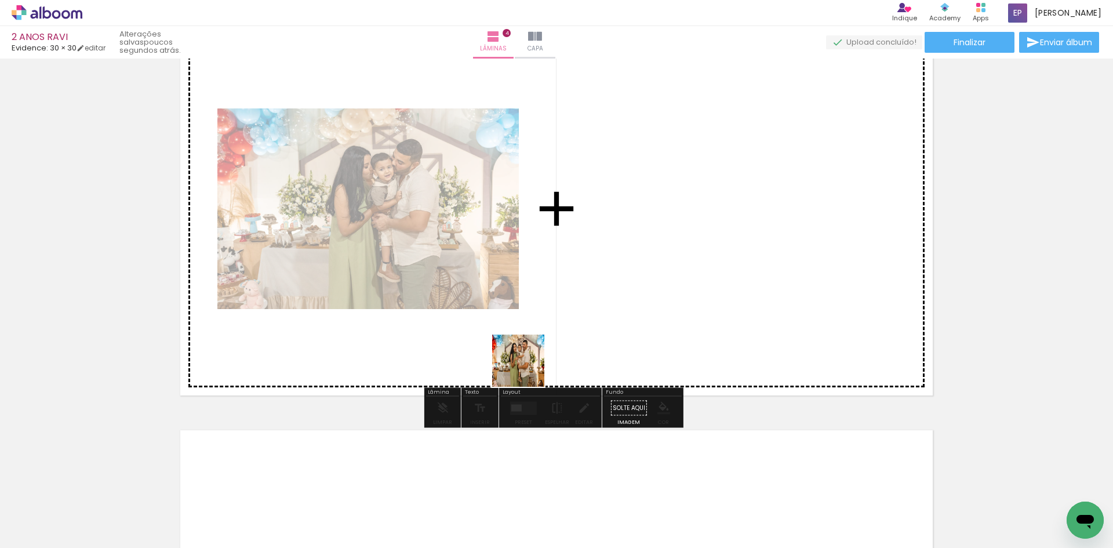
drag, startPoint x: 292, startPoint y: 518, endPoint x: 745, endPoint y: 303, distance: 502.1
click at [745, 303] on quentale-workspace at bounding box center [556, 274] width 1113 height 548
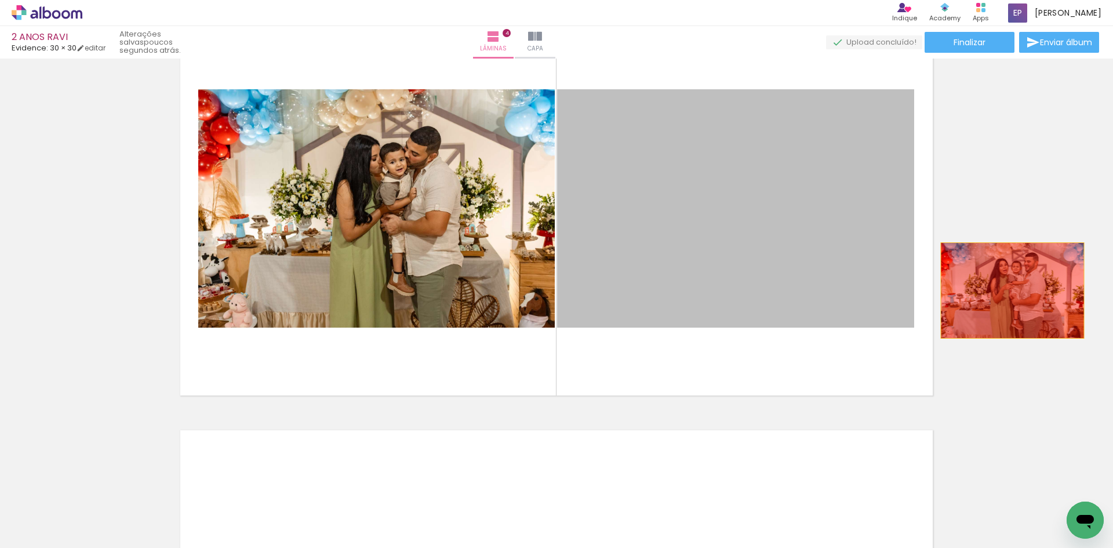
drag, startPoint x: 744, startPoint y: 235, endPoint x: 1010, endPoint y: 290, distance: 271.6
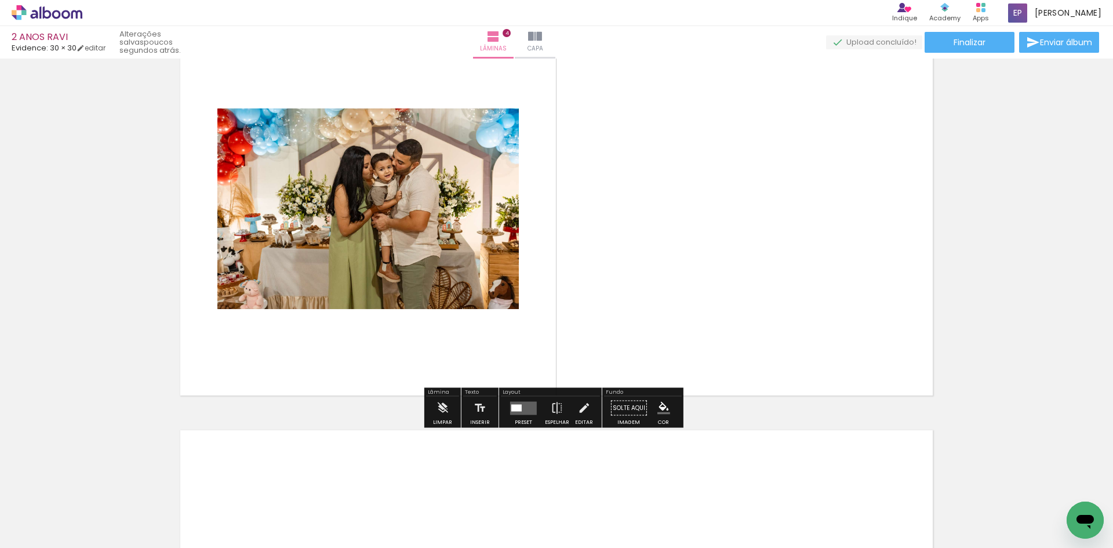
click at [909, 493] on div at bounding box center [935, 508] width 52 height 35
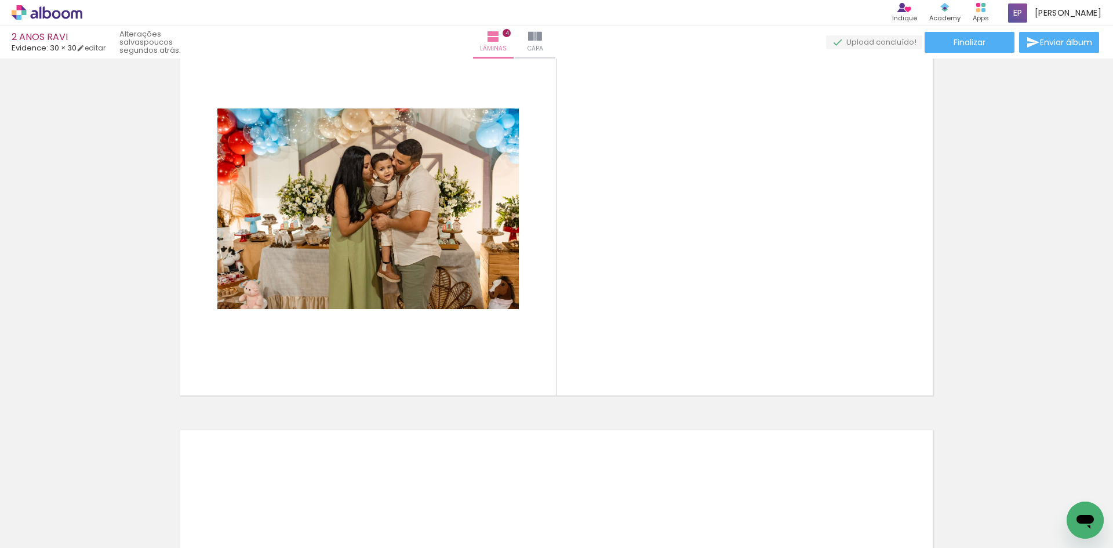
click at [904, 484] on iron-icon at bounding box center [910, 485] width 12 height 12
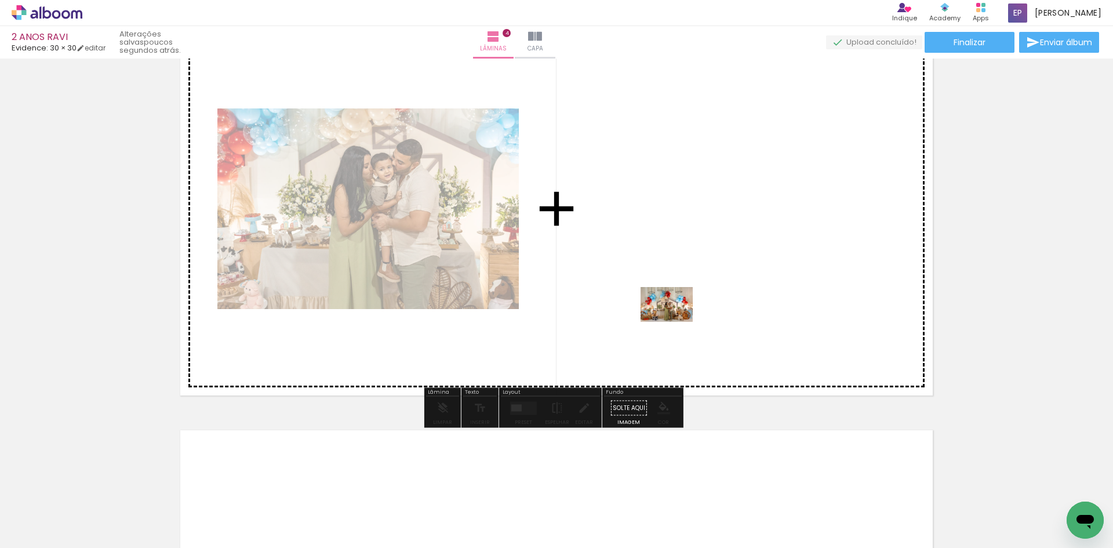
drag, startPoint x: 357, startPoint y: 514, endPoint x: 675, endPoint y: 322, distance: 371.8
click at [675, 322] on quentale-workspace at bounding box center [556, 274] width 1113 height 548
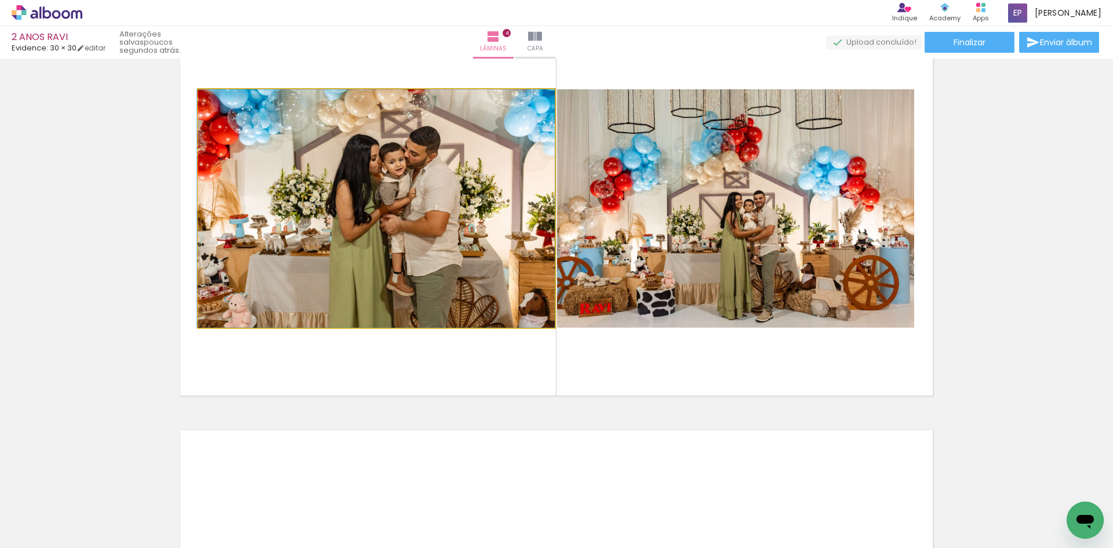
drag, startPoint x: 439, startPoint y: 269, endPoint x: 191, endPoint y: 314, distance: 252.0
click at [191, 314] on quentale-layouter at bounding box center [556, 208] width 758 height 379
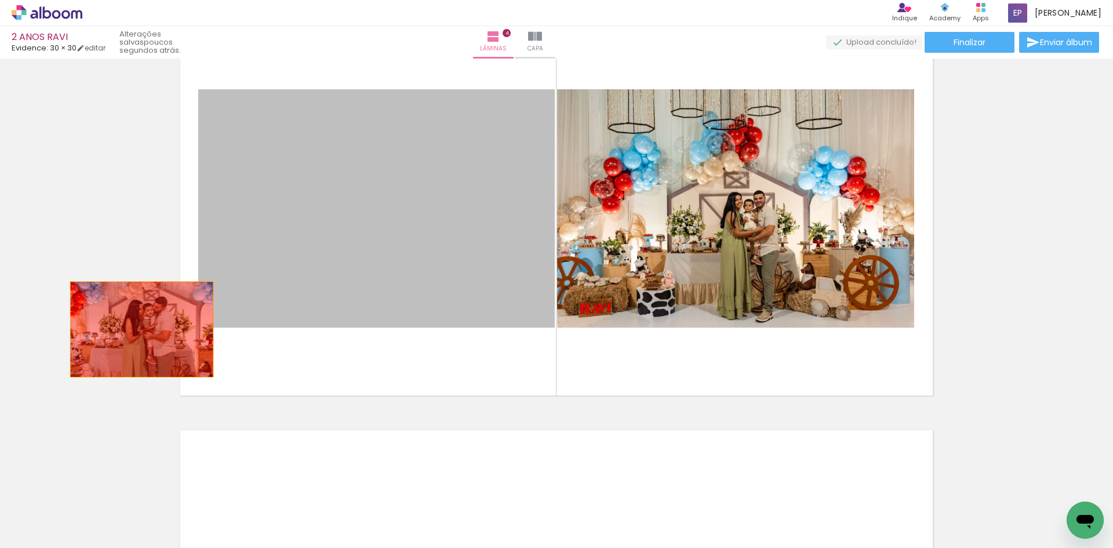
drag, startPoint x: 287, startPoint y: 253, endPoint x: 122, endPoint y: 326, distance: 180.6
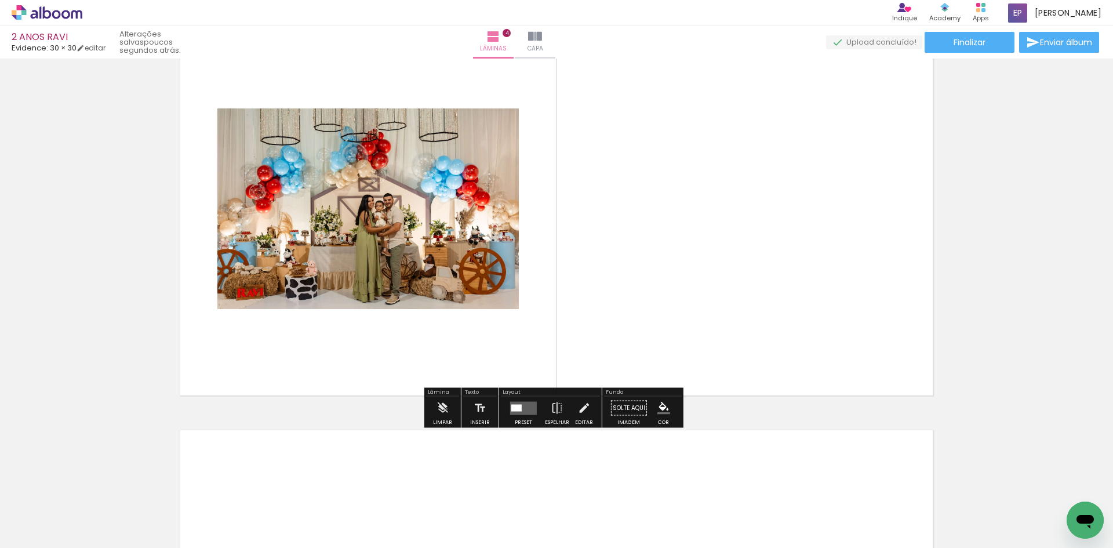
click at [513, 403] on quentale-layouter at bounding box center [523, 407] width 27 height 13
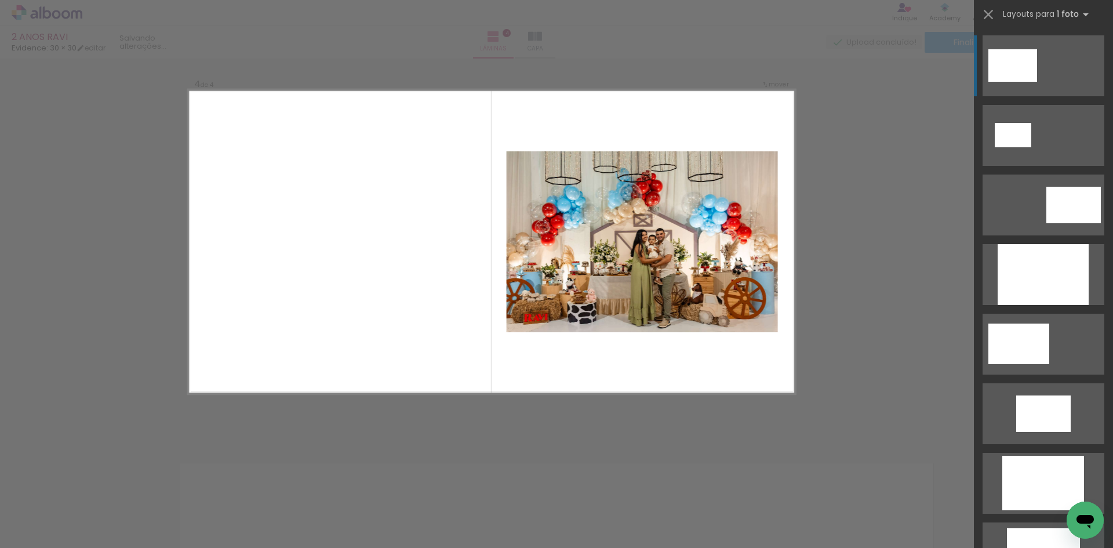
scroll to position [1239, 0]
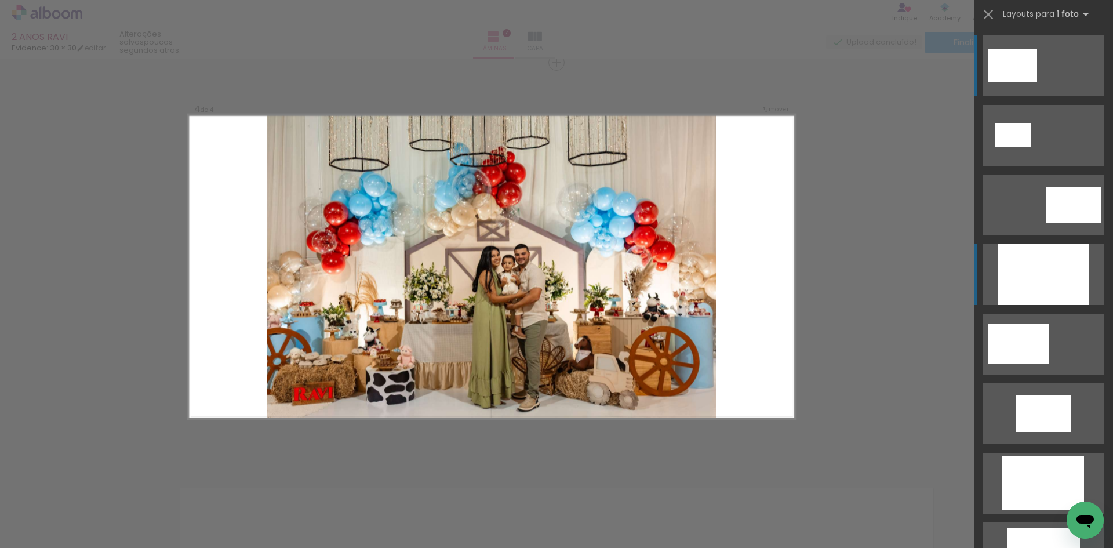
click at [1027, 280] on div at bounding box center [1042, 274] width 91 height 61
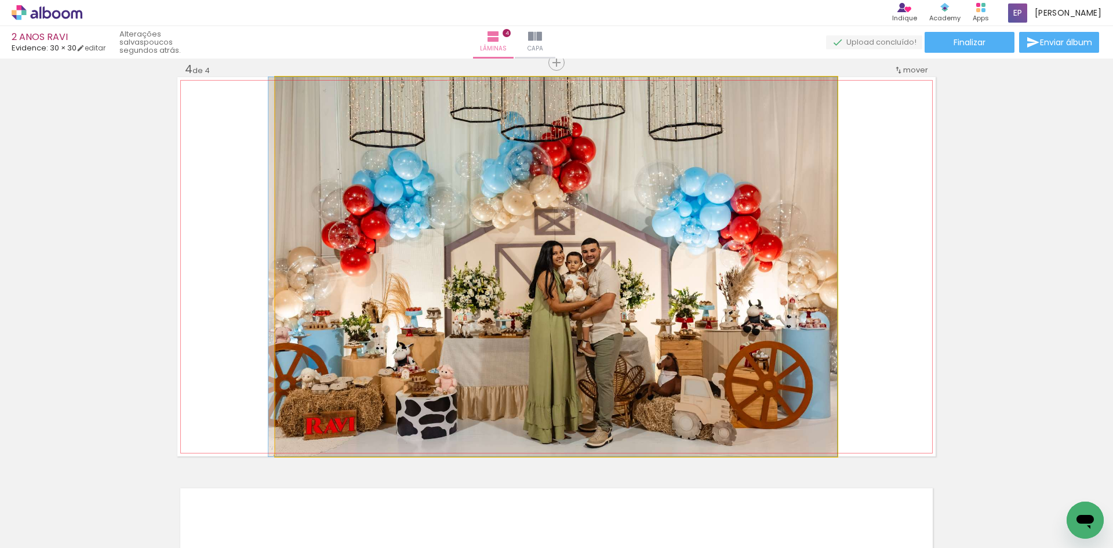
drag, startPoint x: 680, startPoint y: 282, endPoint x: 643, endPoint y: 282, distance: 37.7
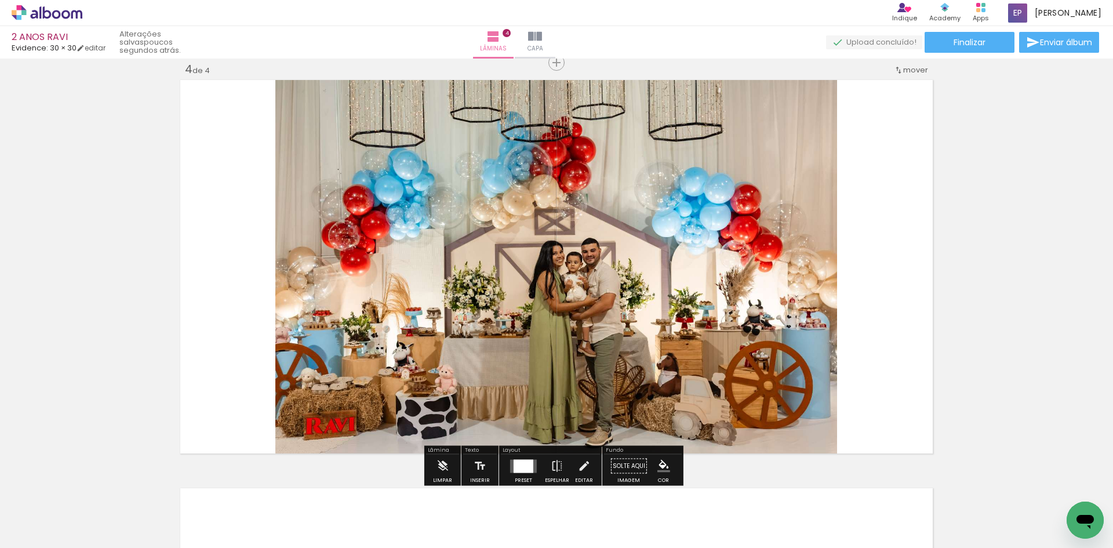
click at [907, 249] on quentale-layouter at bounding box center [556, 266] width 758 height 379
click at [535, 462] on div at bounding box center [523, 465] width 31 height 23
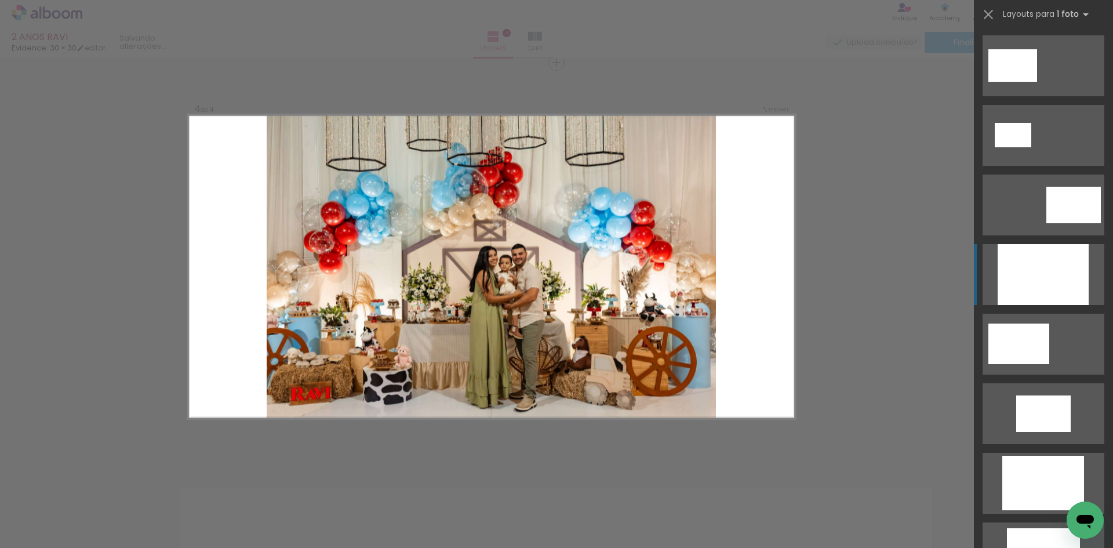
scroll to position [209, 0]
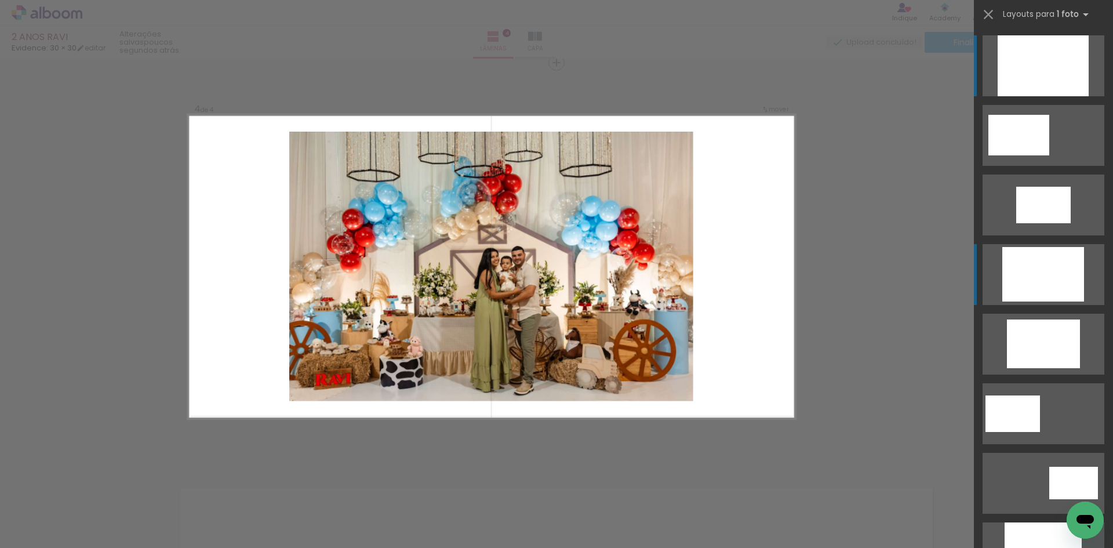
click at [1028, 96] on div at bounding box center [1042, 65] width 91 height 61
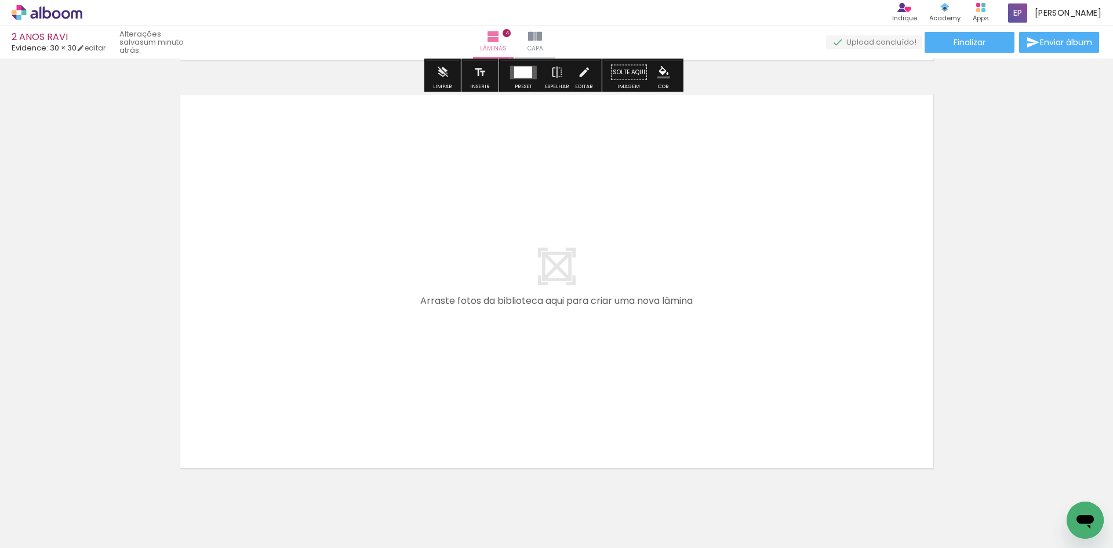
scroll to position [1645, 0]
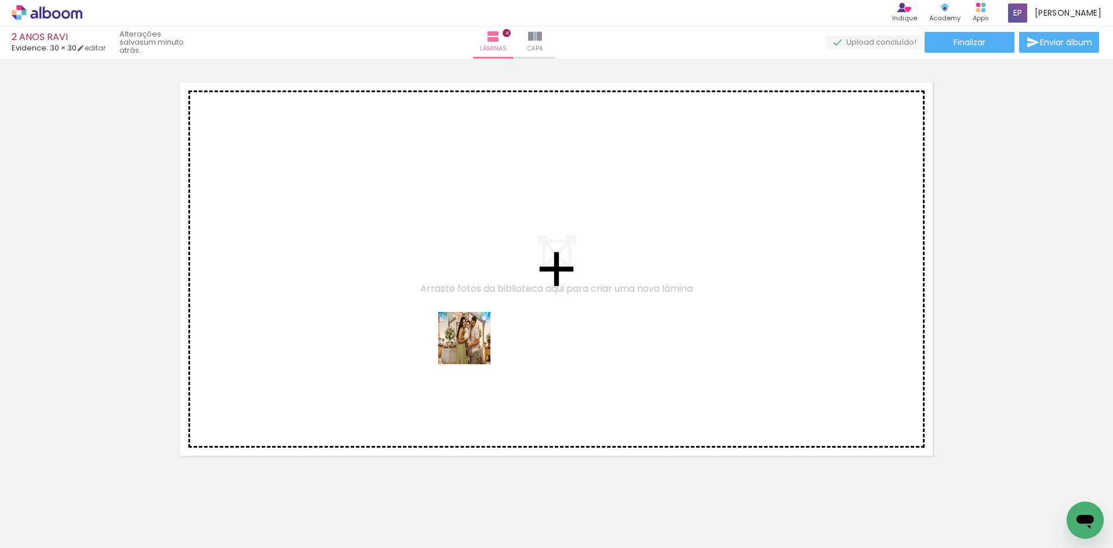
drag, startPoint x: 462, startPoint y: 374, endPoint x: 473, endPoint y: 347, distance: 29.7
click at [473, 347] on quentale-workspace at bounding box center [556, 274] width 1113 height 548
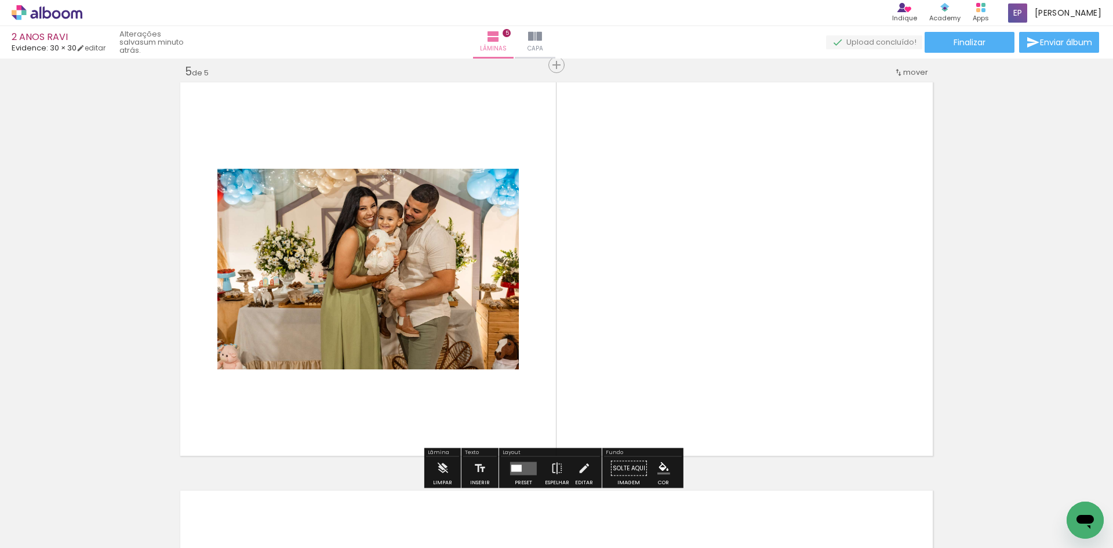
scroll to position [1647, 0]
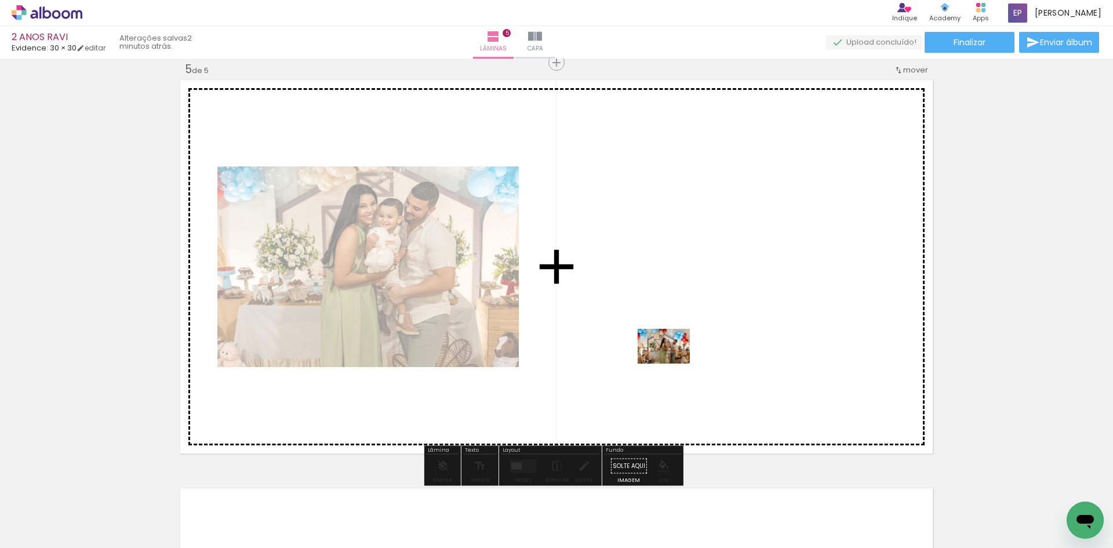
drag, startPoint x: 480, startPoint y: 523, endPoint x: 672, endPoint y: 363, distance: 250.2
click at [672, 363] on quentale-workspace at bounding box center [556, 274] width 1113 height 548
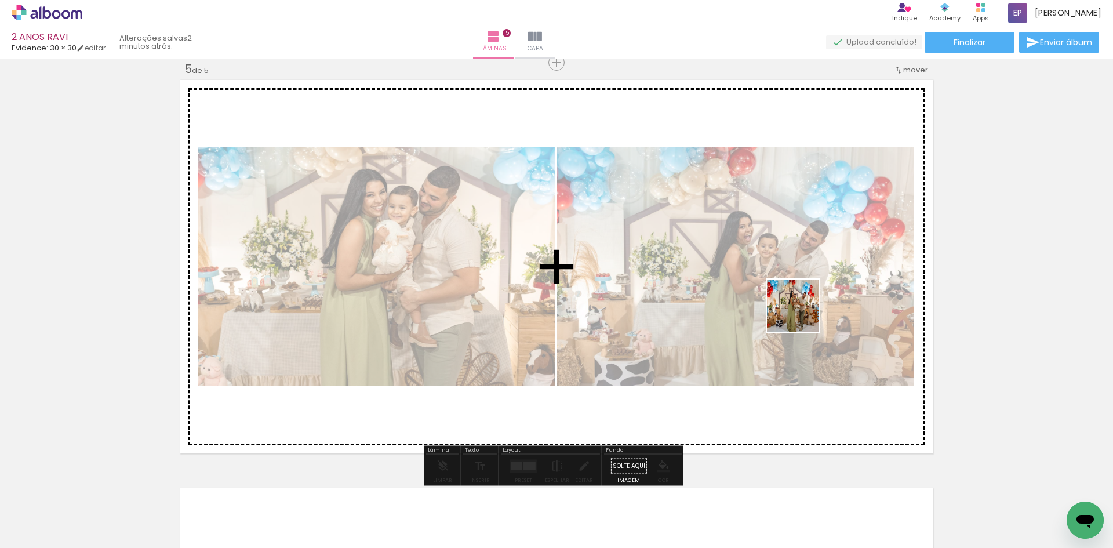
drag, startPoint x: 663, startPoint y: 407, endPoint x: 804, endPoint y: 311, distance: 170.6
click at [804, 311] on quentale-workspace at bounding box center [556, 274] width 1113 height 548
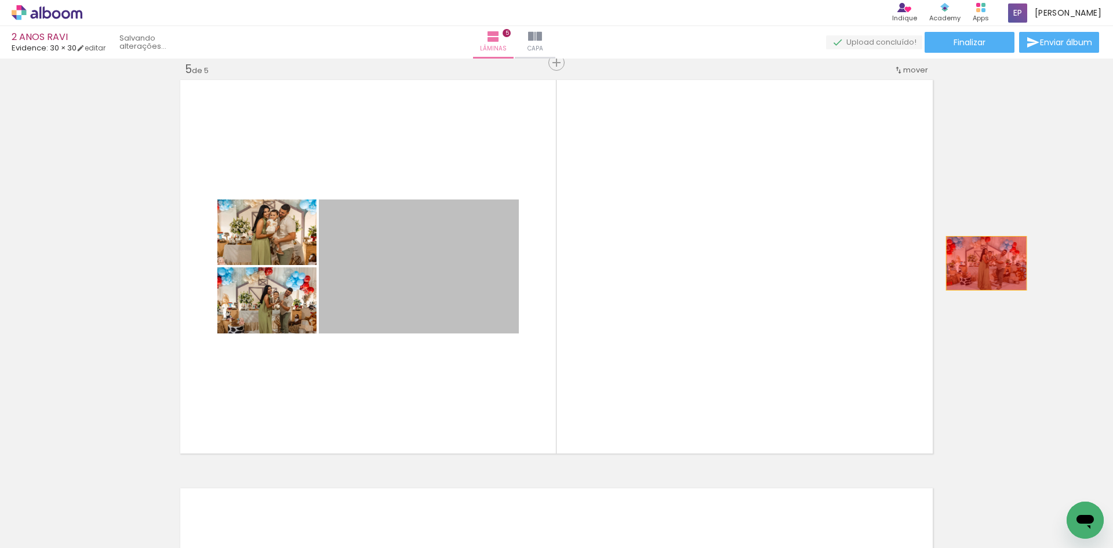
drag, startPoint x: 389, startPoint y: 297, endPoint x: 982, endPoint y: 263, distance: 593.8
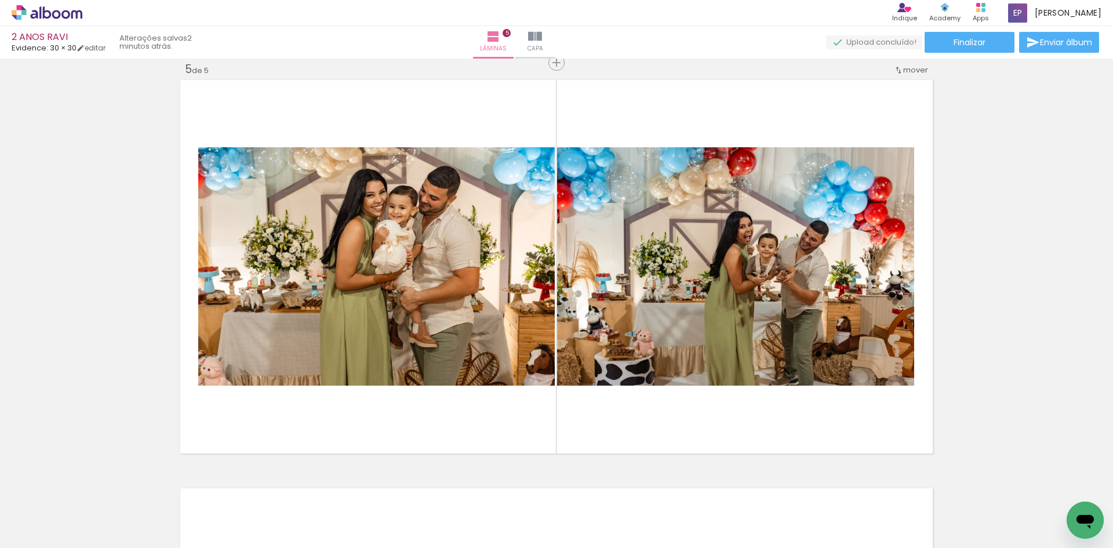
click at [969, 485] on iron-icon at bounding box center [975, 485] width 12 height 12
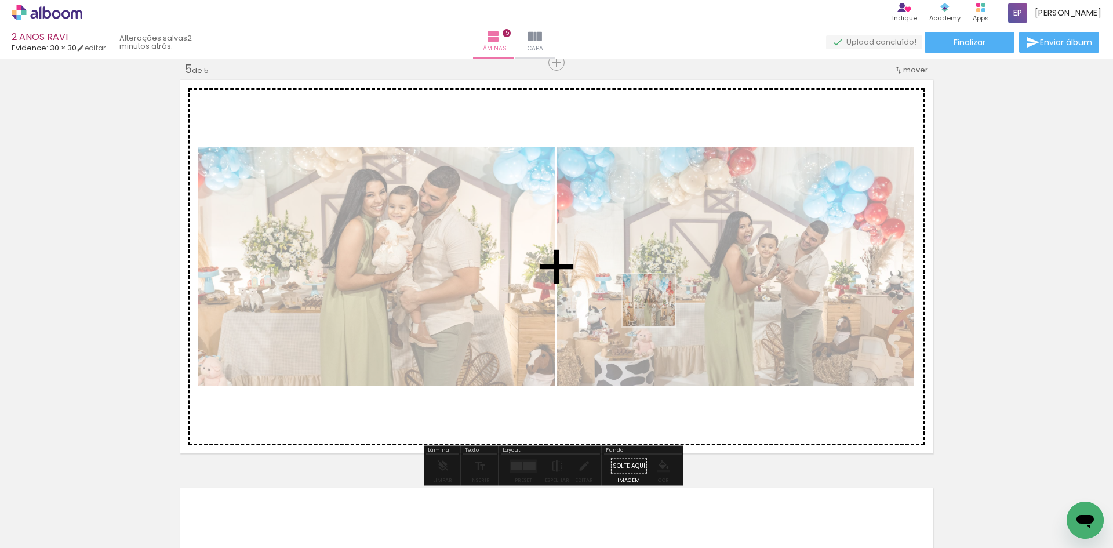
drag, startPoint x: 556, startPoint y: 510, endPoint x: 657, endPoint y: 309, distance: 225.2
click at [657, 309] on quentale-workspace at bounding box center [556, 274] width 1113 height 548
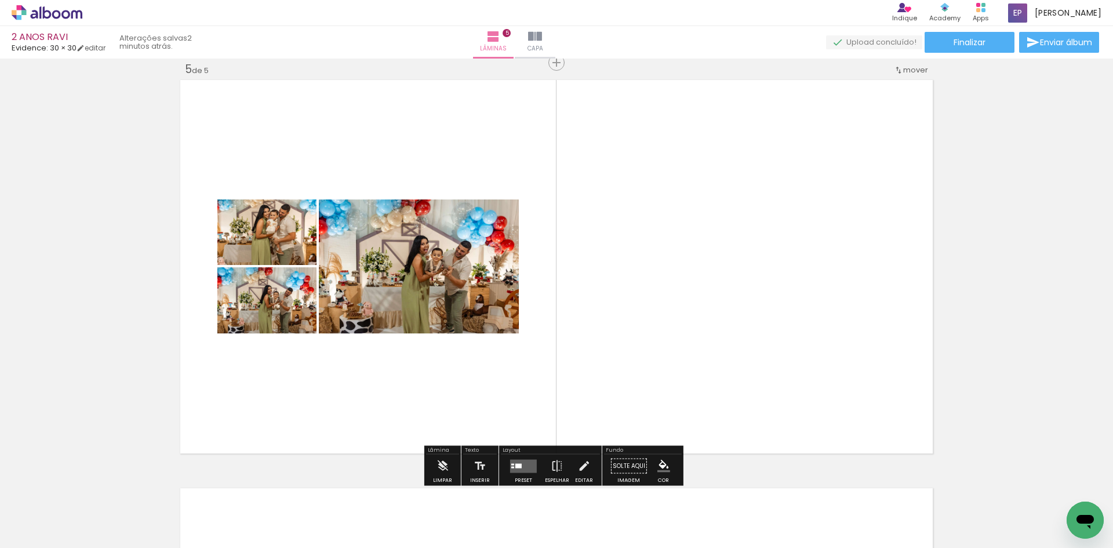
click at [527, 469] on quentale-layouter at bounding box center [523, 465] width 27 height 13
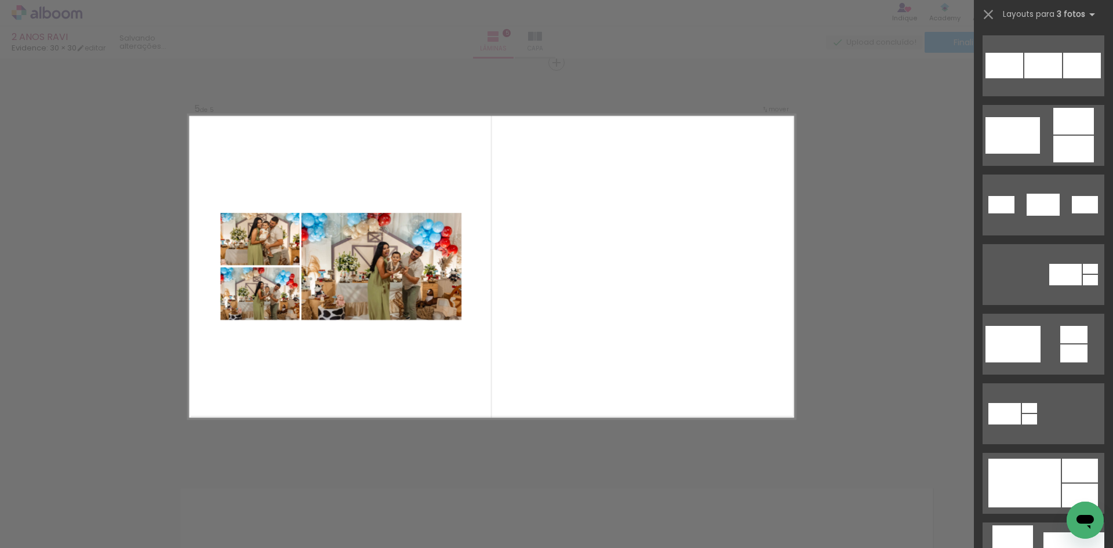
scroll to position [0, 0]
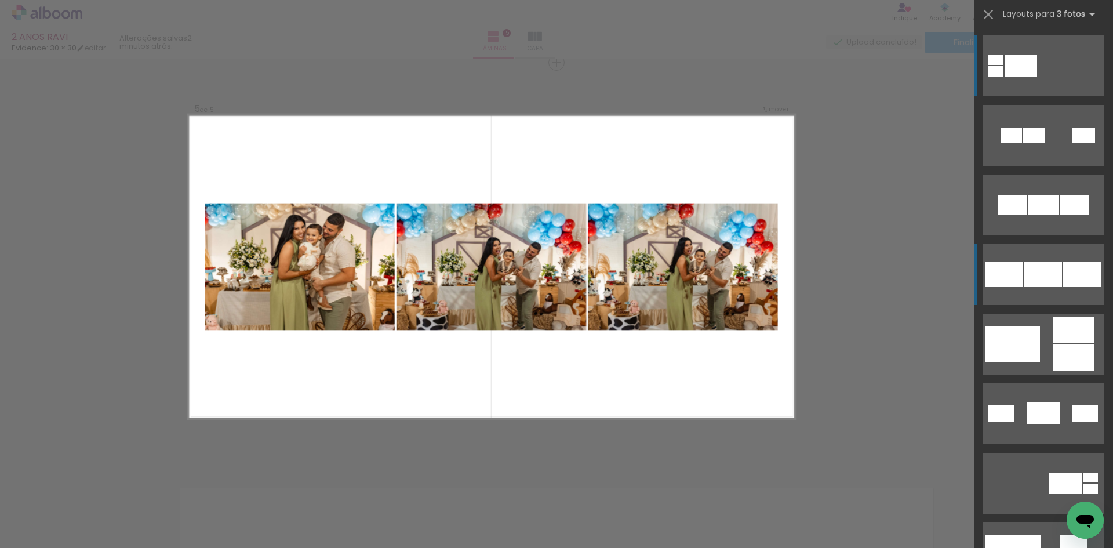
click at [1023, 143] on div at bounding box center [1033, 135] width 21 height 14
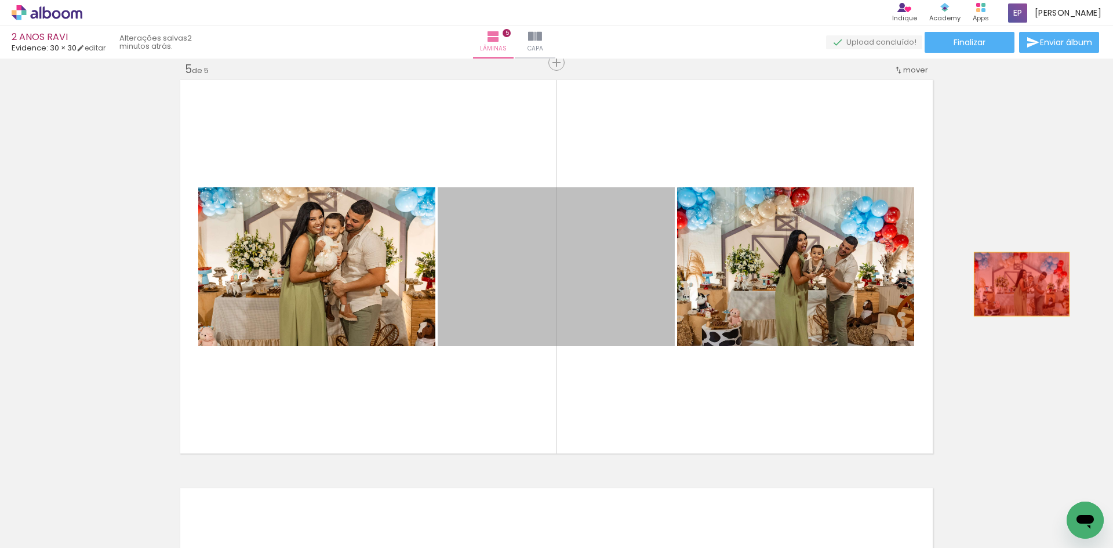
drag, startPoint x: 602, startPoint y: 285, endPoint x: 1017, endPoint y: 284, distance: 415.5
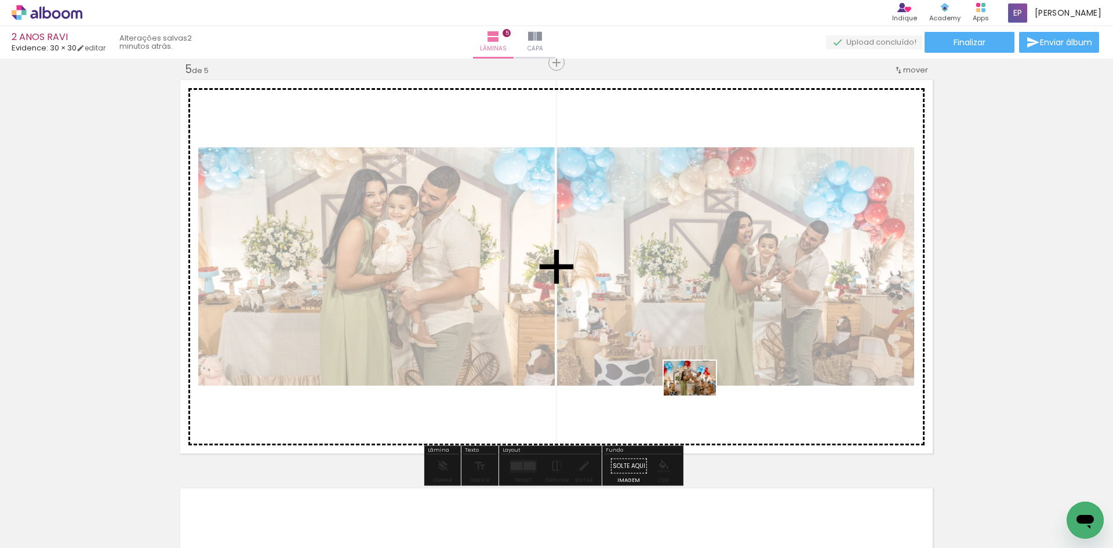
drag, startPoint x: 676, startPoint y: 514, endPoint x: 698, endPoint y: 394, distance: 122.0
click at [698, 394] on quentale-workspace at bounding box center [556, 274] width 1113 height 548
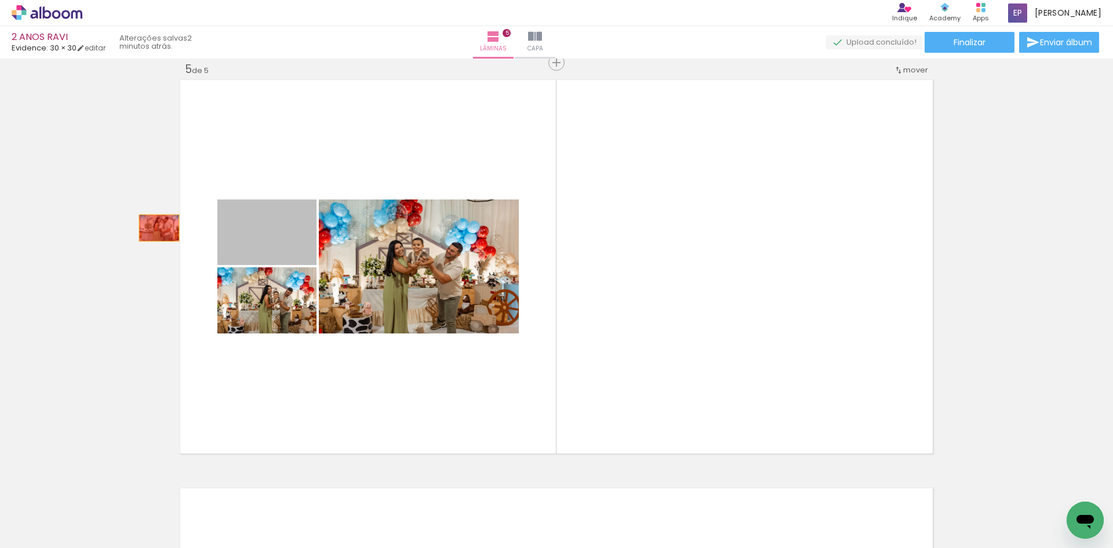
drag, startPoint x: 299, startPoint y: 246, endPoint x: 152, endPoint y: 225, distance: 148.6
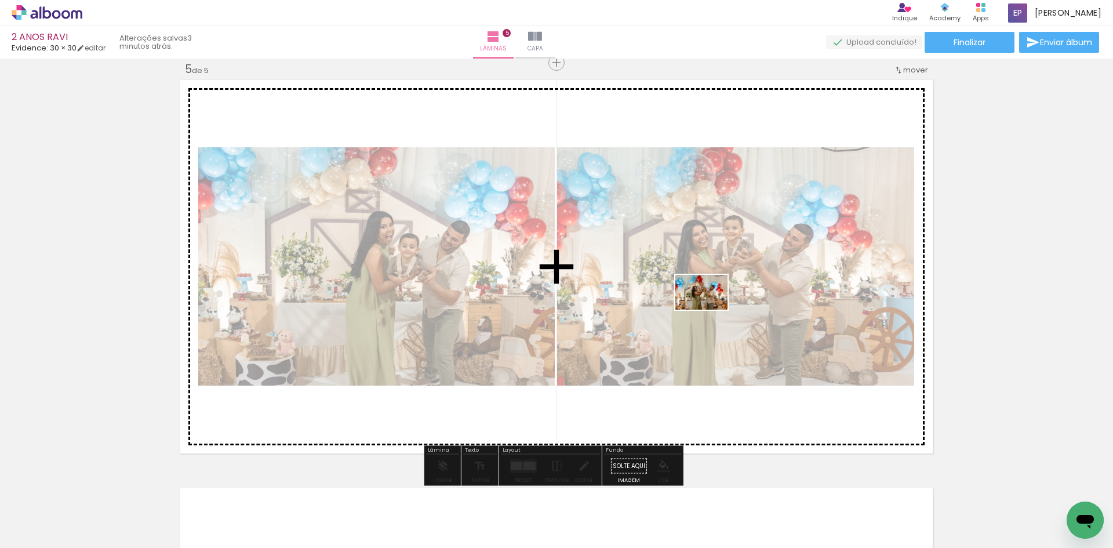
drag, startPoint x: 726, startPoint y: 380, endPoint x: 710, endPoint y: 309, distance: 71.8
click at [710, 309] on quentale-workspace at bounding box center [556, 274] width 1113 height 548
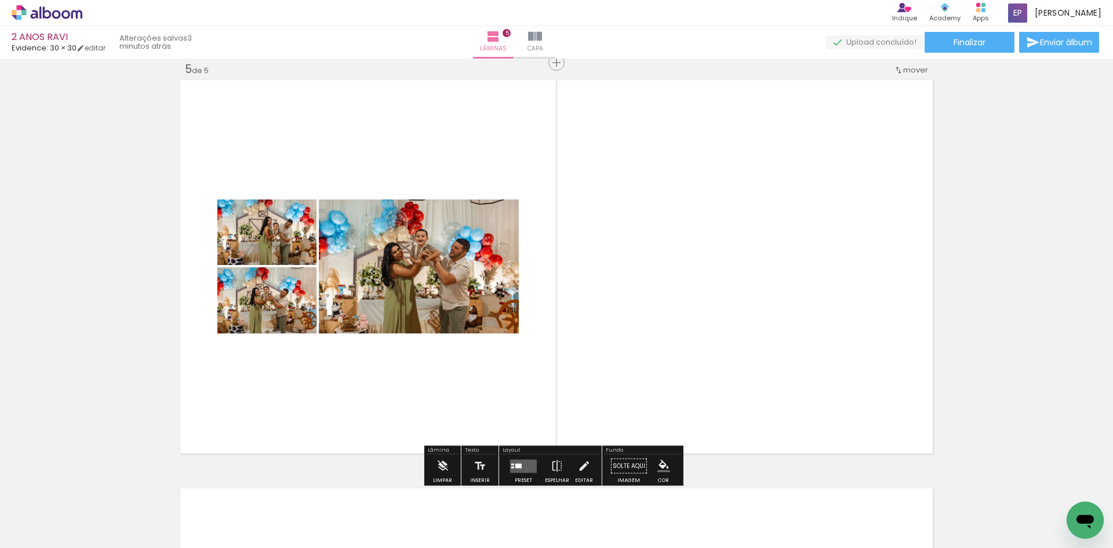
click at [520, 466] on quentale-layouter at bounding box center [523, 465] width 27 height 13
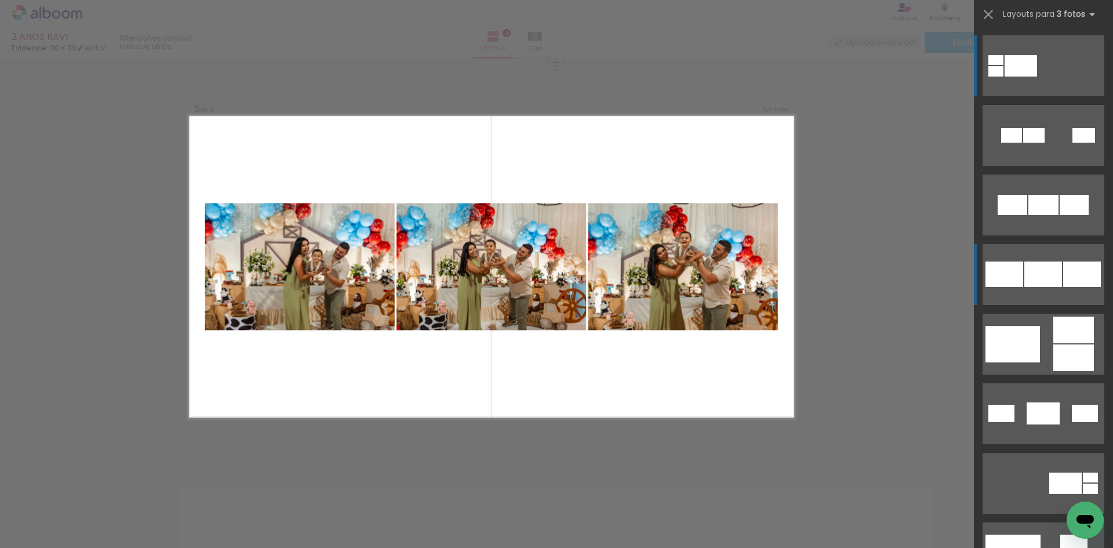
click at [1028, 215] on div at bounding box center [1043, 205] width 30 height 20
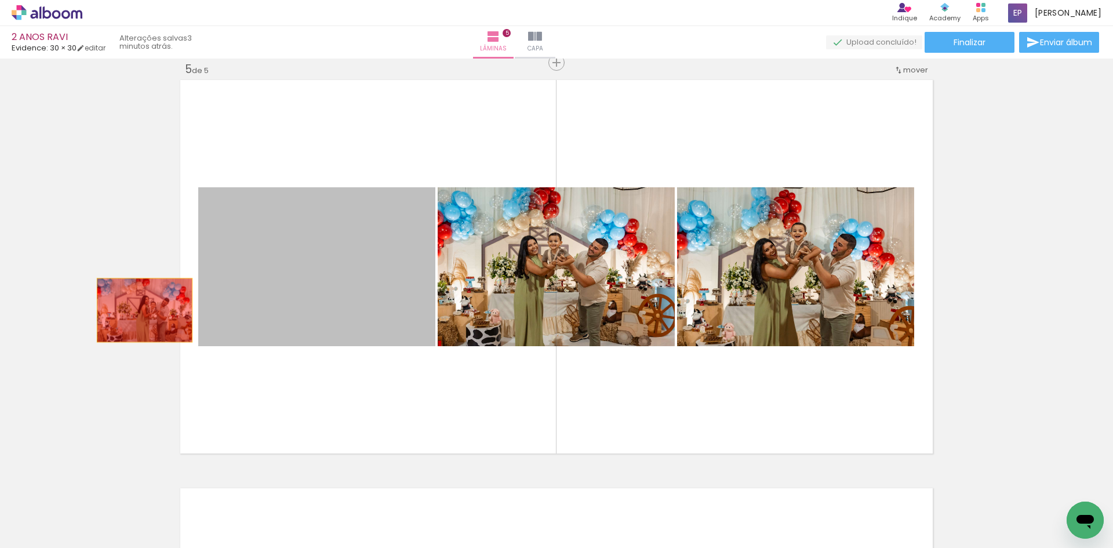
drag, startPoint x: 333, startPoint y: 278, endPoint x: 140, endPoint y: 310, distance: 195.1
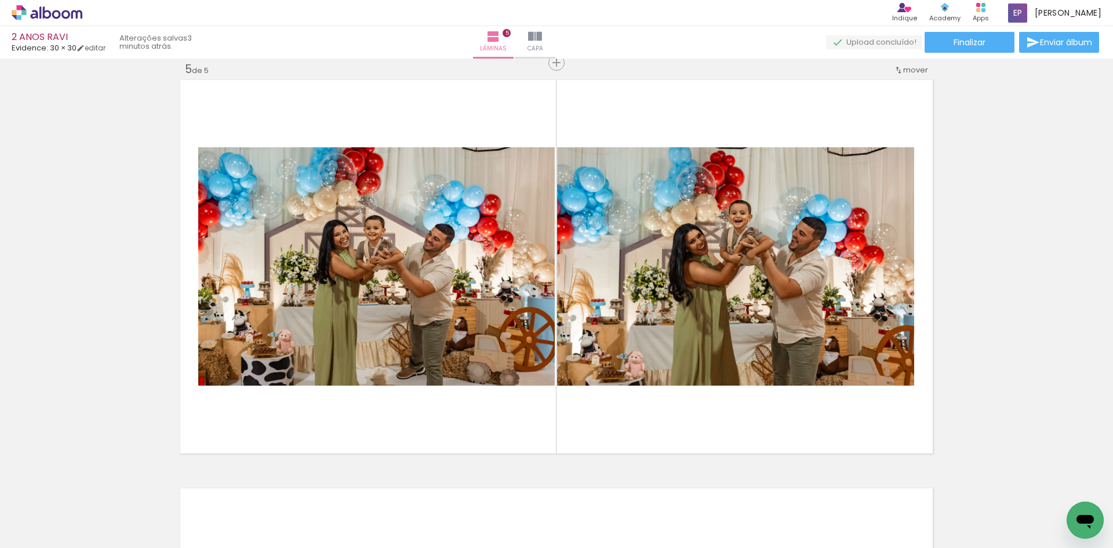
click at [1034, 483] on iron-icon at bounding box center [1040, 485] width 12 height 12
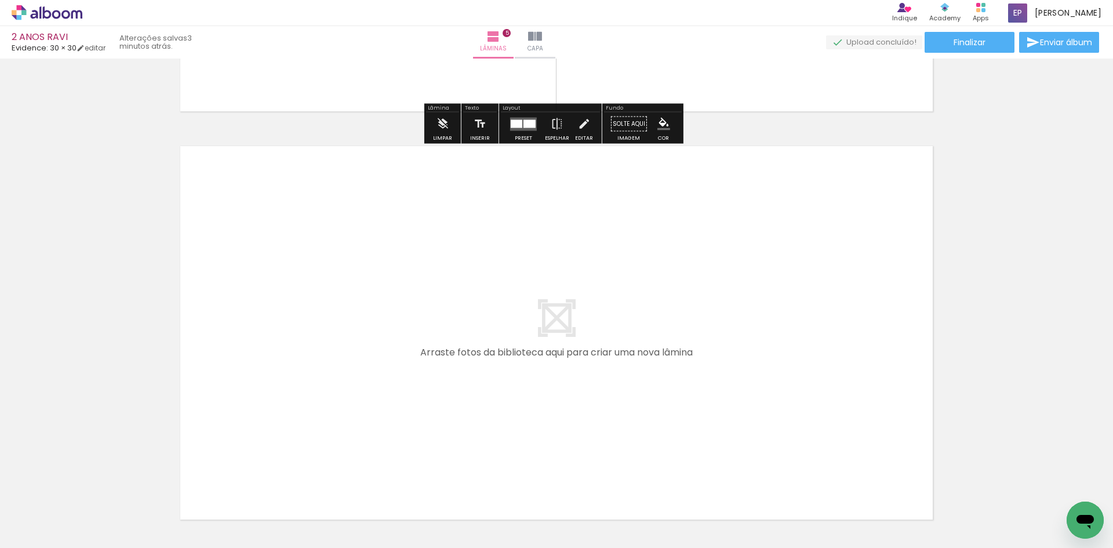
scroll to position [1995, 0]
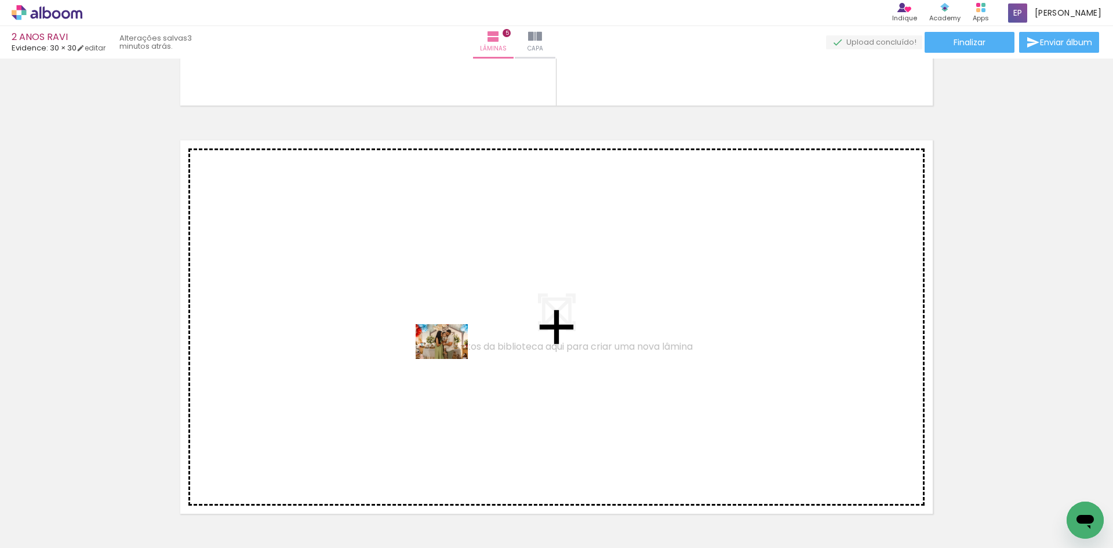
drag, startPoint x: 416, startPoint y: 515, endPoint x: 450, endPoint y: 359, distance: 160.3
click at [450, 359] on quentale-workspace at bounding box center [556, 274] width 1113 height 548
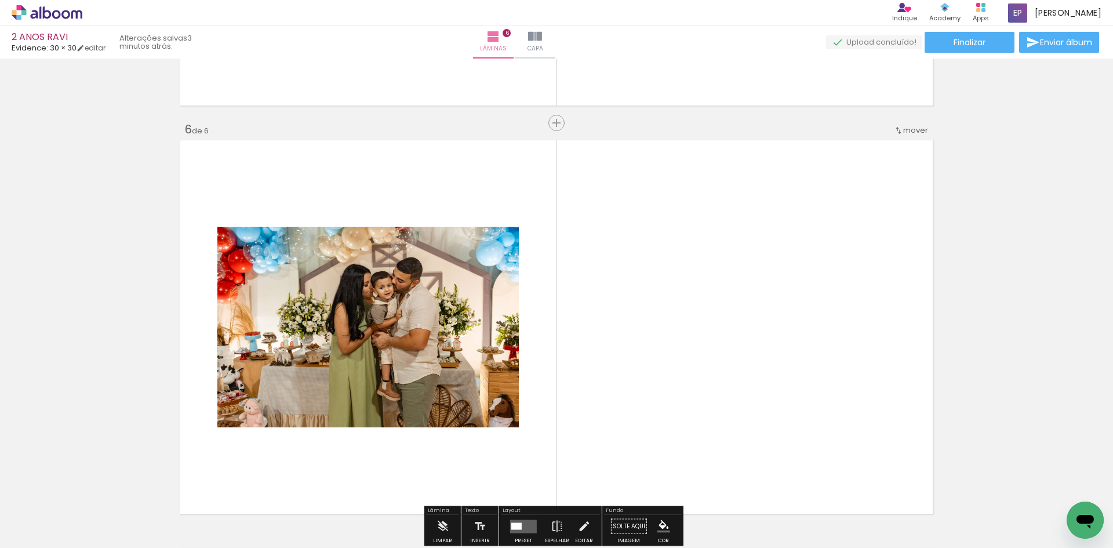
scroll to position [2055, 0]
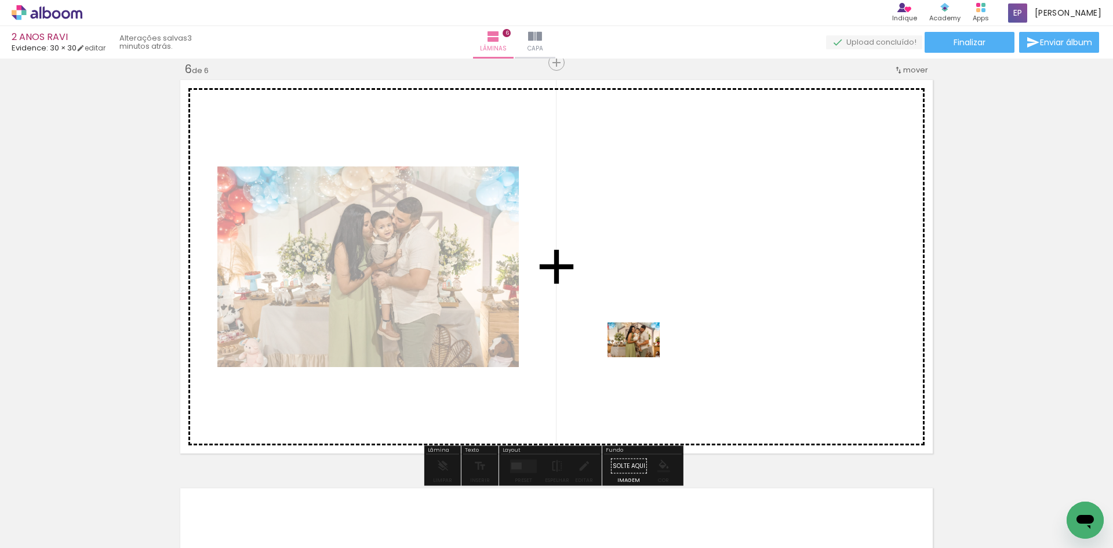
drag, startPoint x: 557, startPoint y: 518, endPoint x: 642, endPoint y: 357, distance: 181.7
click at [642, 357] on quentale-workspace at bounding box center [556, 274] width 1113 height 548
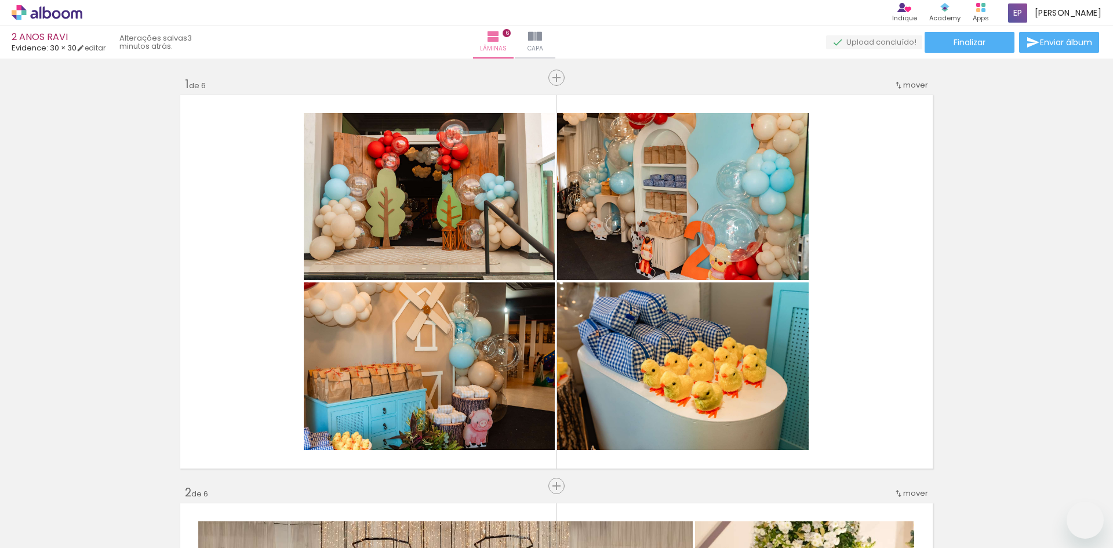
click at [778, 396] on quentale-workspace at bounding box center [556, 274] width 1113 height 548
drag, startPoint x: 811, startPoint y: 507, endPoint x: 781, endPoint y: 337, distance: 171.9
click at [781, 337] on quentale-workspace at bounding box center [556, 274] width 1113 height 548
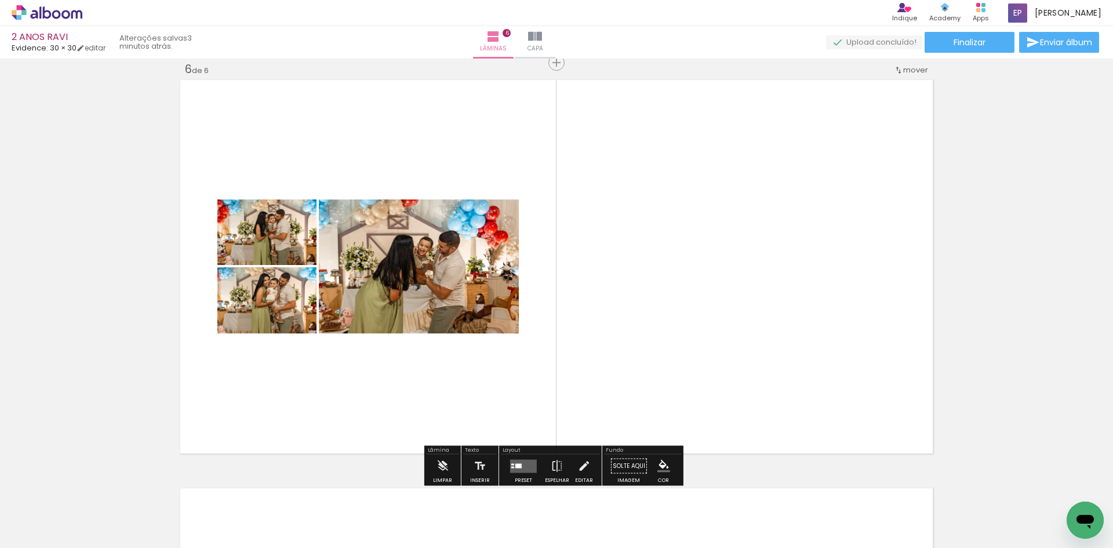
scroll to position [0, 1193]
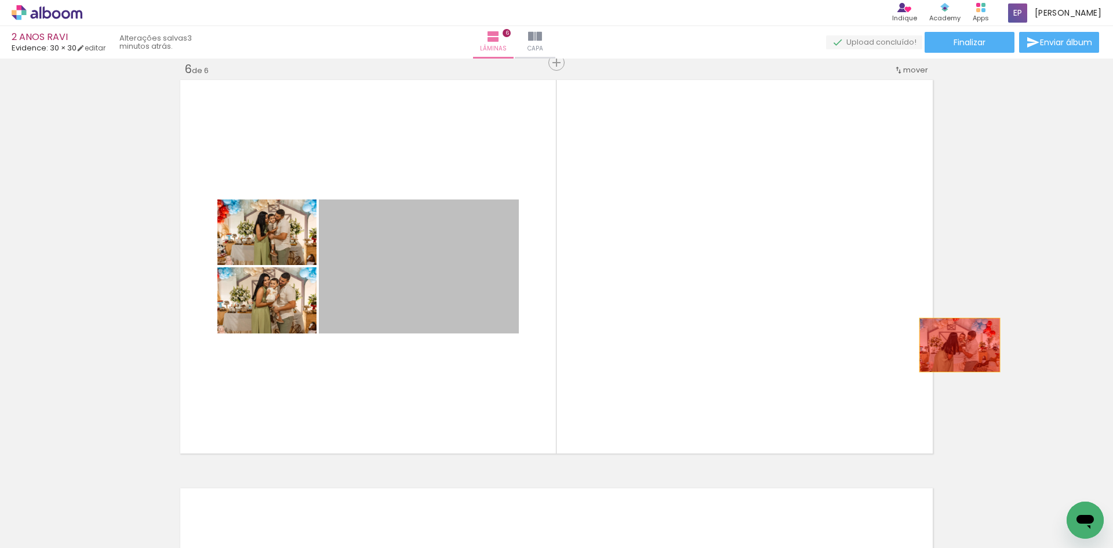
drag, startPoint x: 447, startPoint y: 303, endPoint x: 932, endPoint y: 402, distance: 495.7
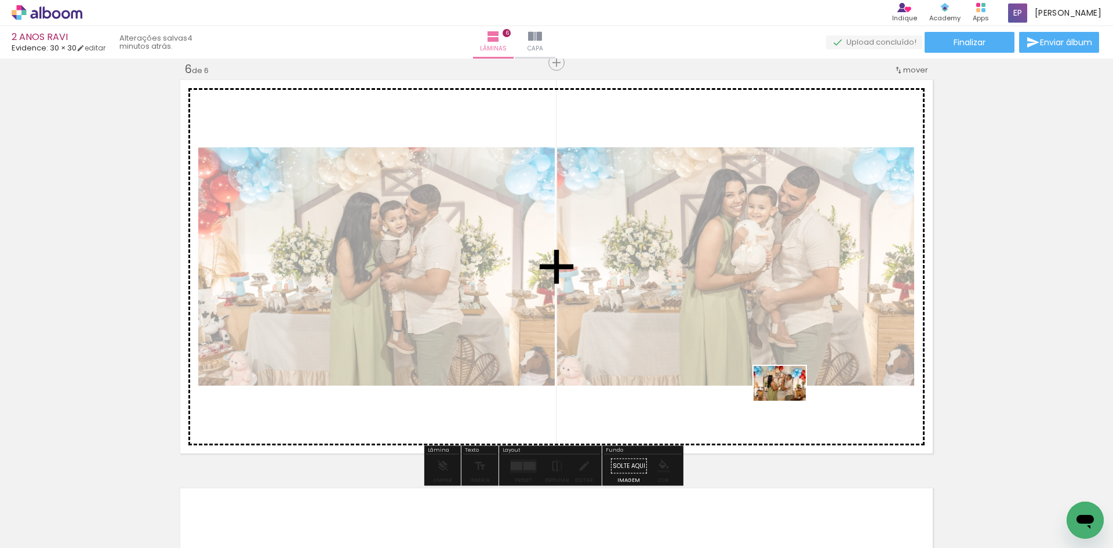
drag, startPoint x: 940, startPoint y: 517, endPoint x: 785, endPoint y: 400, distance: 193.7
click at [785, 400] on quentale-workspace at bounding box center [556, 274] width 1113 height 548
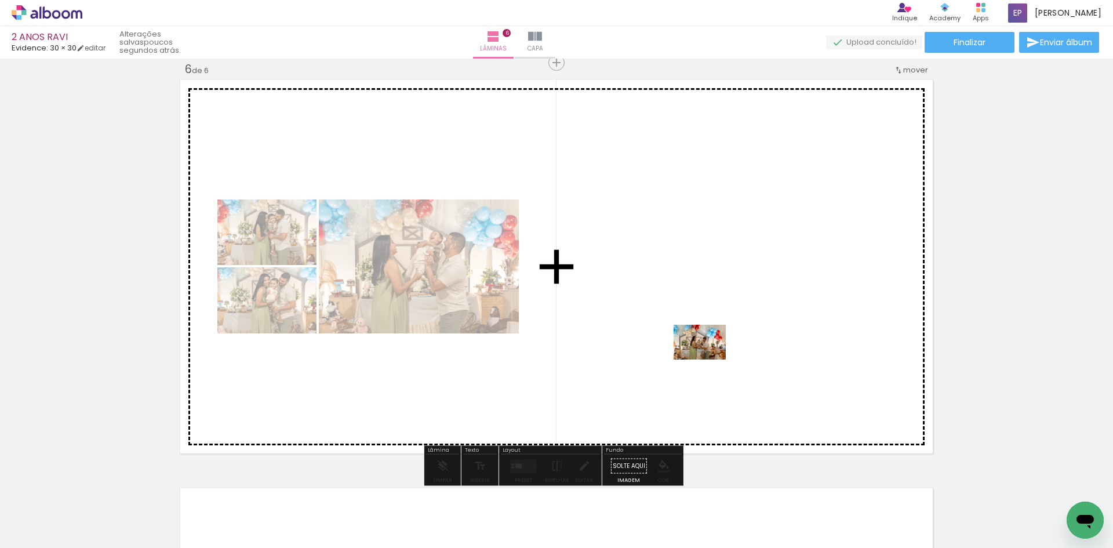
drag, startPoint x: 731, startPoint y: 485, endPoint x: 704, endPoint y: 347, distance: 140.6
click at [704, 347] on quentale-workspace at bounding box center [556, 274] width 1113 height 548
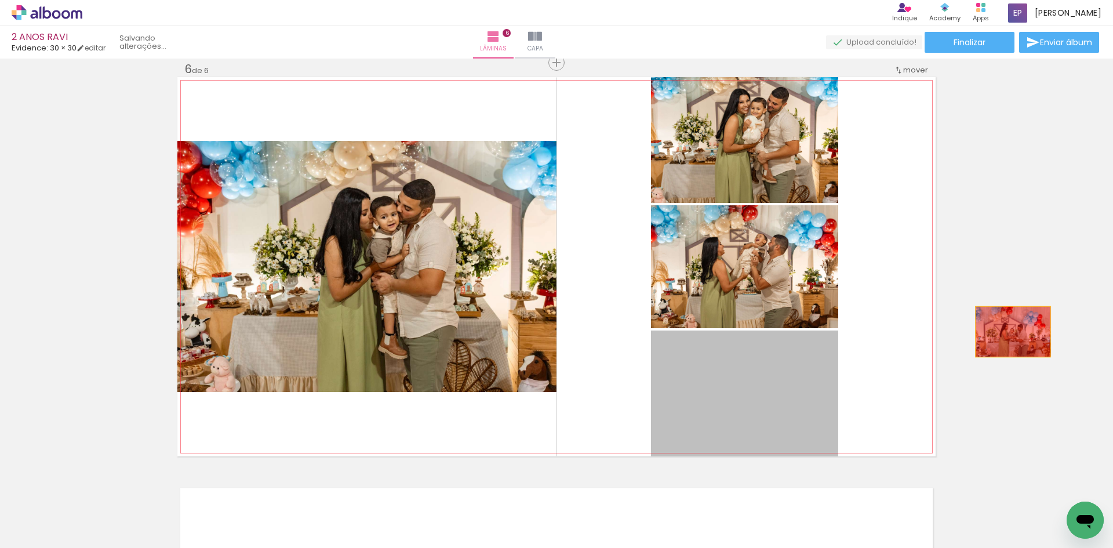
drag, startPoint x: 749, startPoint y: 399, endPoint x: 1039, endPoint y: 325, distance: 299.0
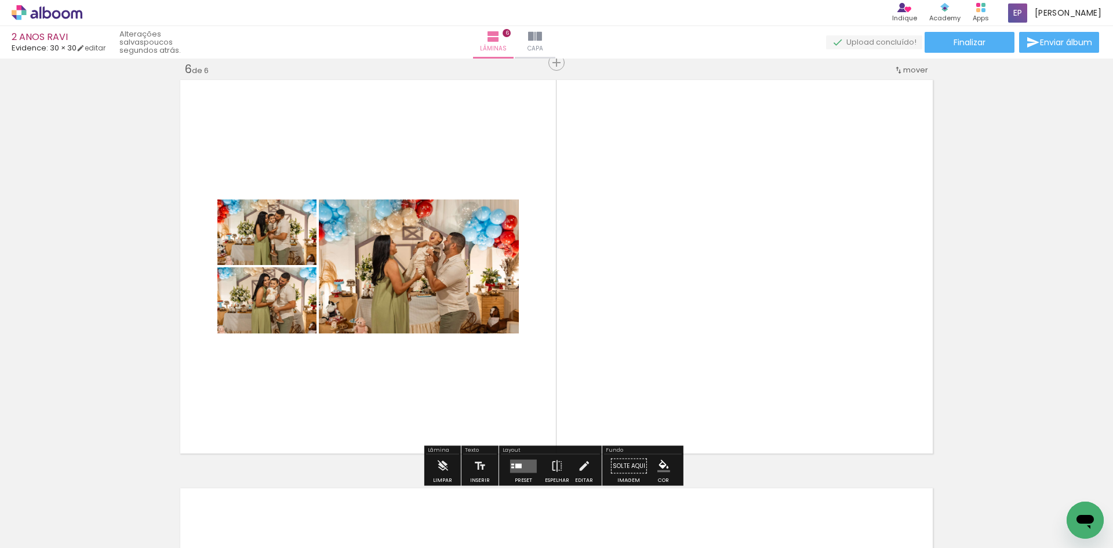
click at [515, 466] on div at bounding box center [518, 465] width 6 height 5
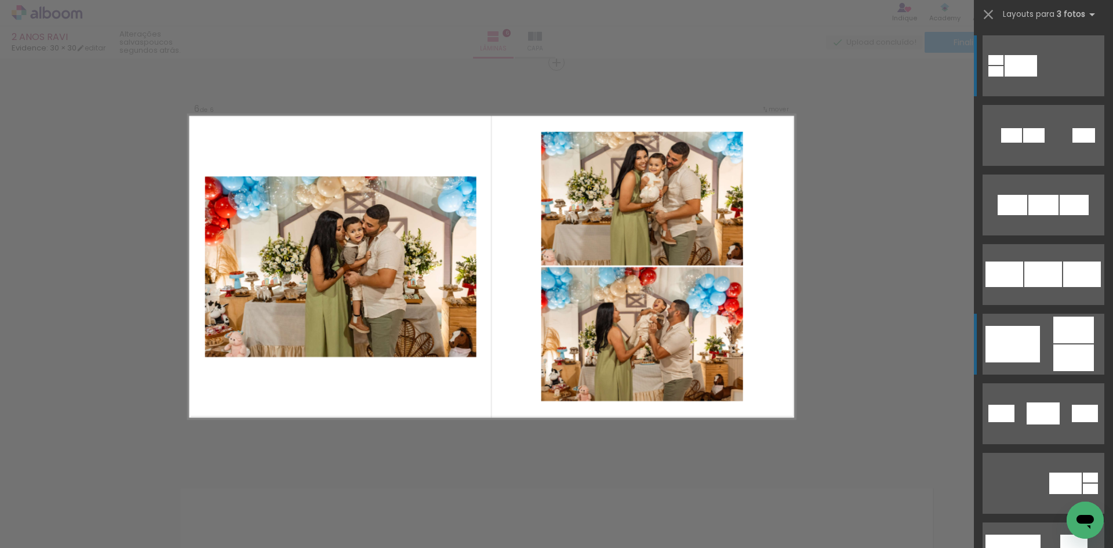
click at [1023, 143] on div at bounding box center [1033, 135] width 21 height 14
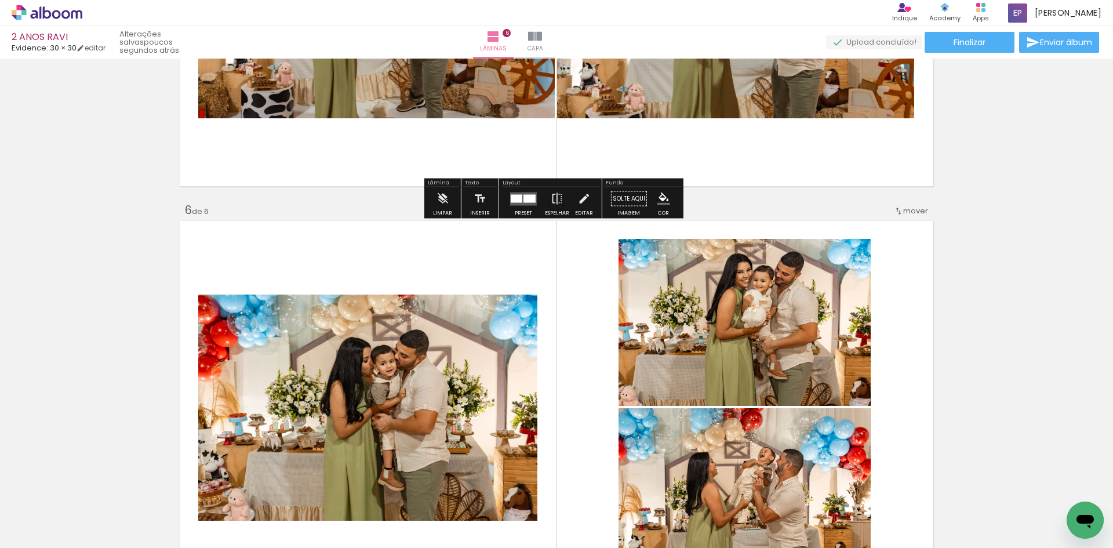
scroll to position [1939, 0]
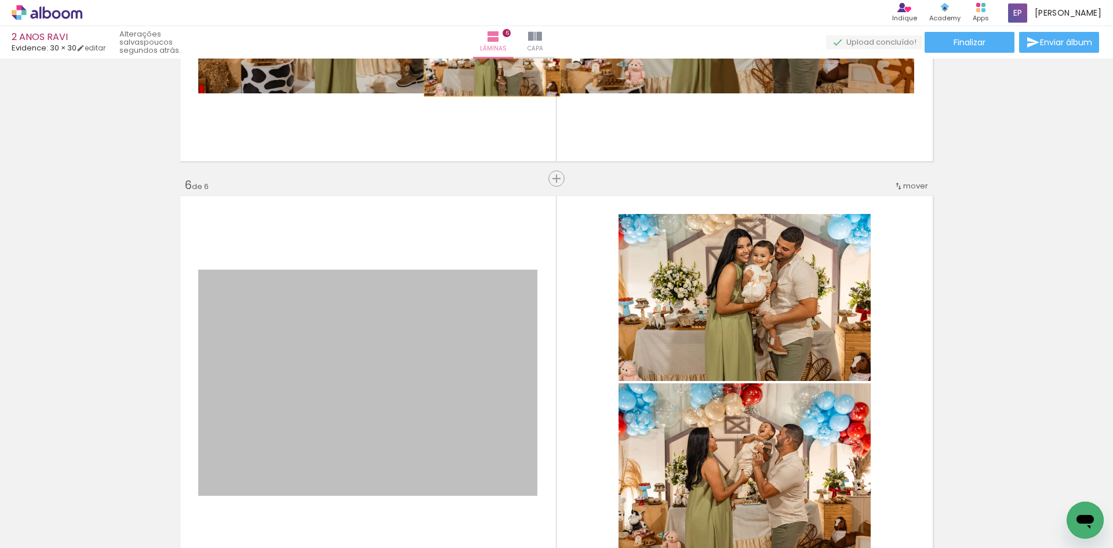
drag, startPoint x: 331, startPoint y: 403, endPoint x: 485, endPoint y: 50, distance: 385.1
click at [487, 0] on div "2 ANOS RAVI Evidence: 30 × 30 editar poucos segundos atrás. Lâminas 6 Capa Fina…" at bounding box center [556, 0] width 1113 height 0
drag, startPoint x: 392, startPoint y: 356, endPoint x: 523, endPoint y: -10, distance: 389.0
click at [523, 0] on html "link( href="../../bower_components/polymer/polymer.html" rel="import" ) picture…" at bounding box center [556, 274] width 1113 height 548
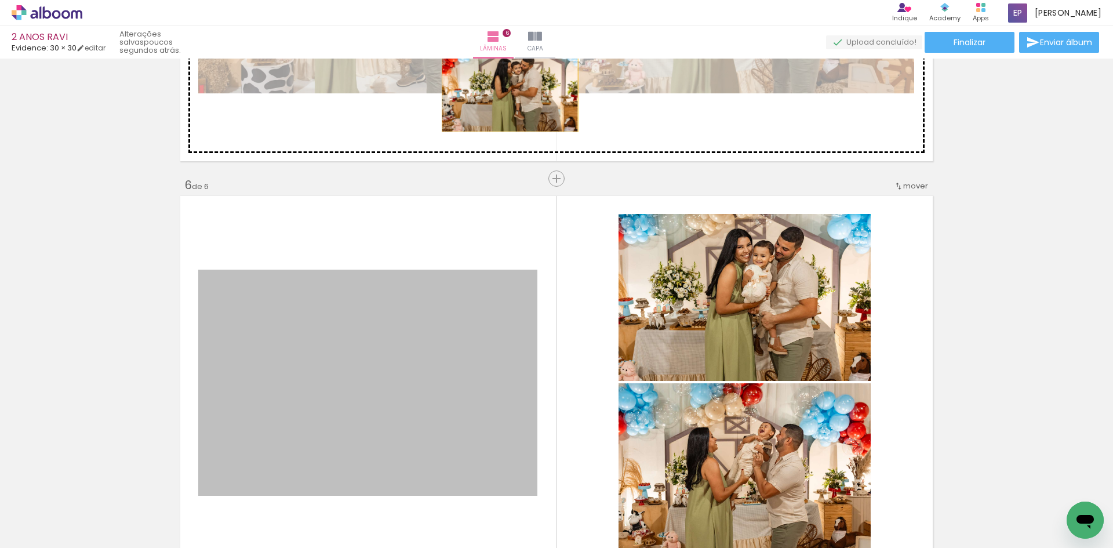
drag, startPoint x: 423, startPoint y: 365, endPoint x: 505, endPoint y: 89, distance: 287.9
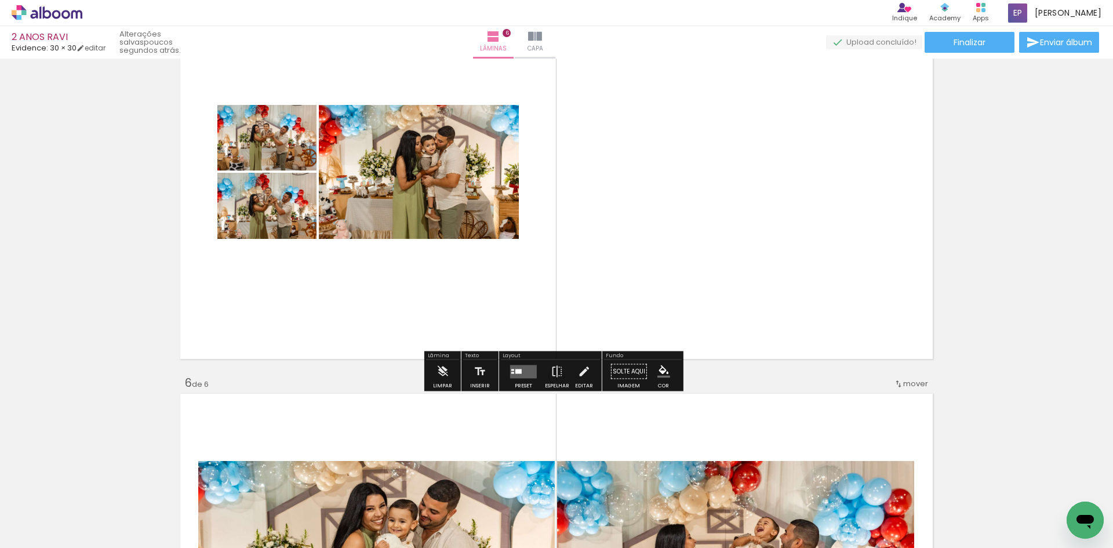
scroll to position [1707, 0]
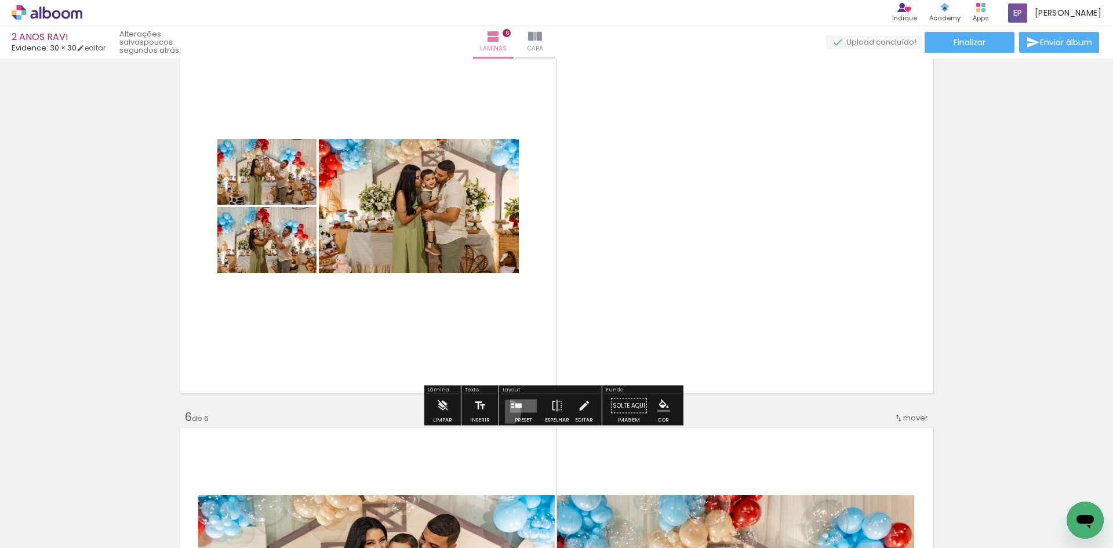
click at [508, 412] on div at bounding box center [523, 405] width 31 height 23
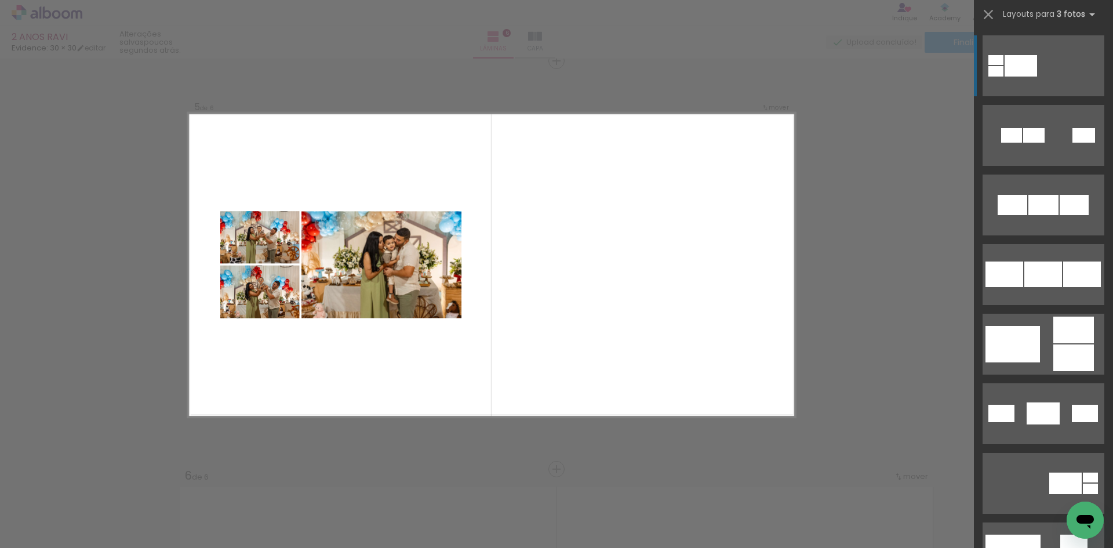
scroll to position [1647, 0]
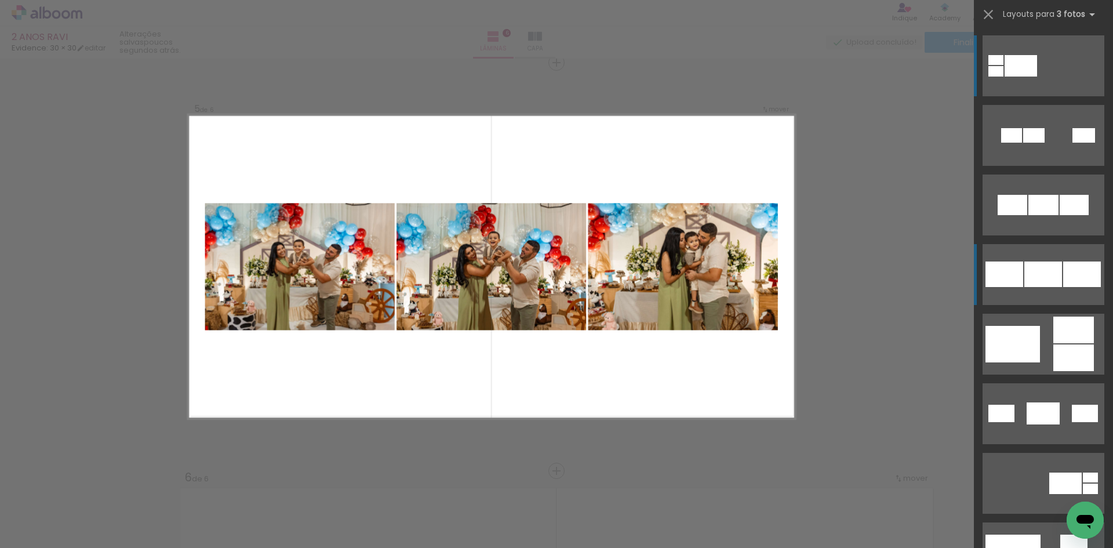
click at [1040, 215] on div at bounding box center [1043, 205] width 30 height 20
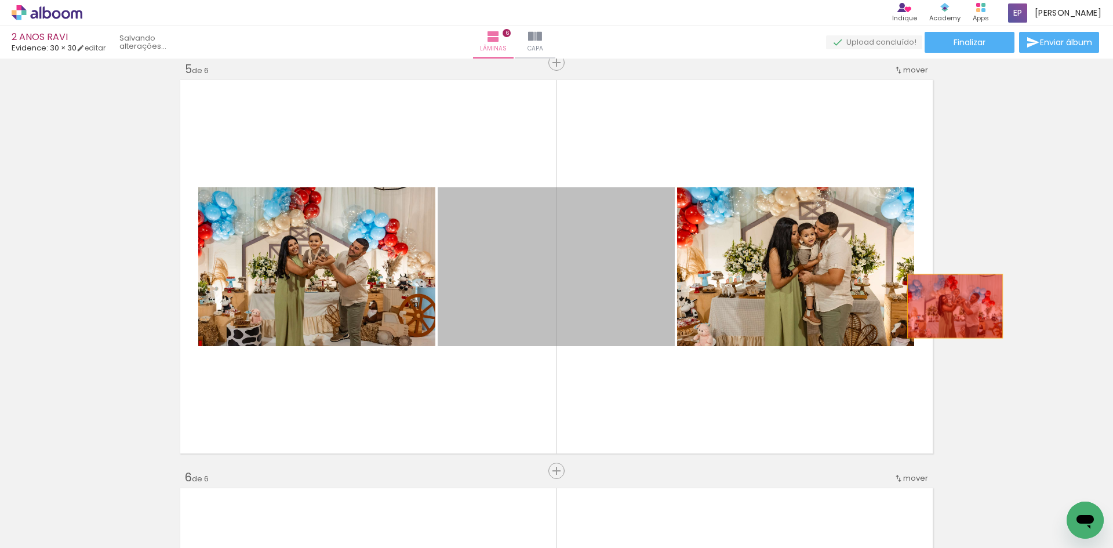
drag, startPoint x: 544, startPoint y: 277, endPoint x: 953, endPoint y: 305, distance: 410.1
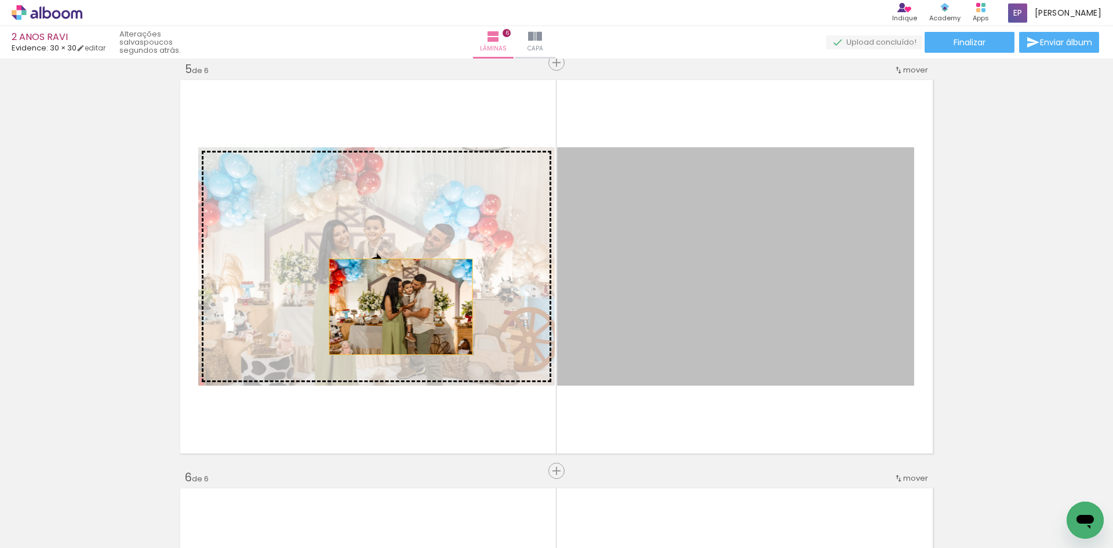
drag, startPoint x: 726, startPoint y: 321, endPoint x: 380, endPoint y: 301, distance: 346.5
click at [0, 0] on slot at bounding box center [0, 0] width 0 height 0
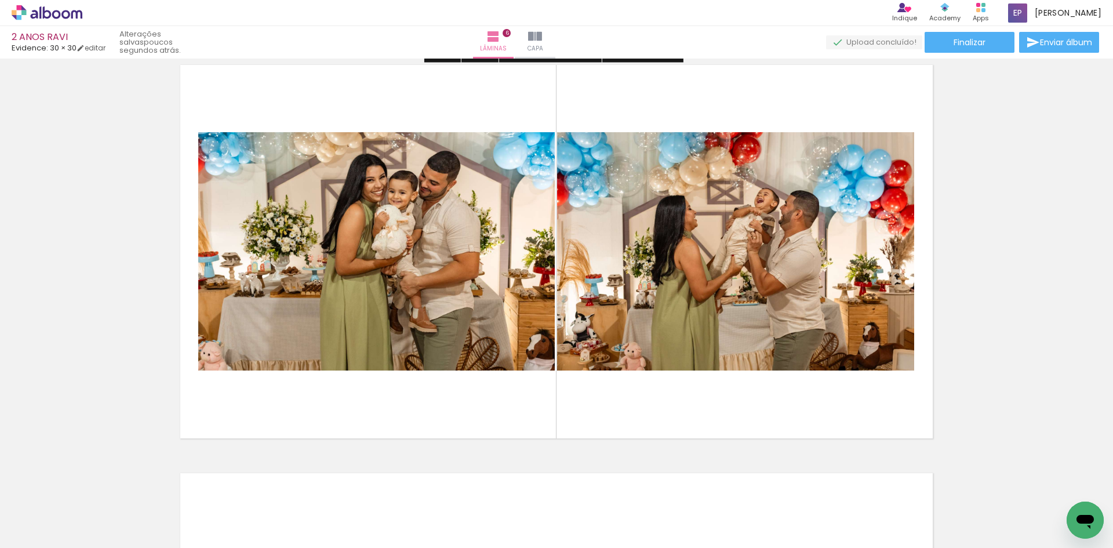
scroll to position [2111, 0]
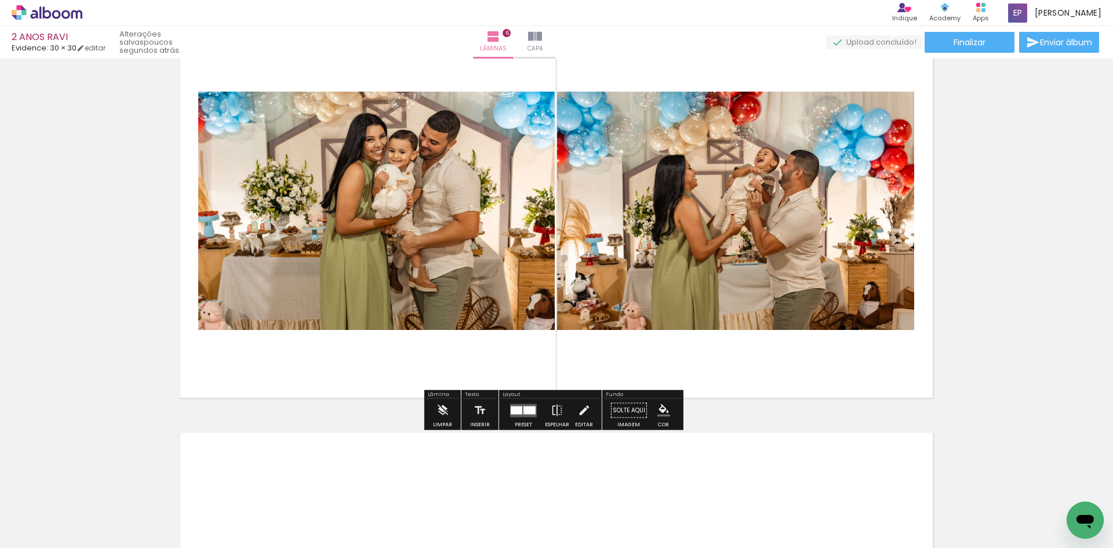
click at [508, 417] on div at bounding box center [523, 410] width 31 height 23
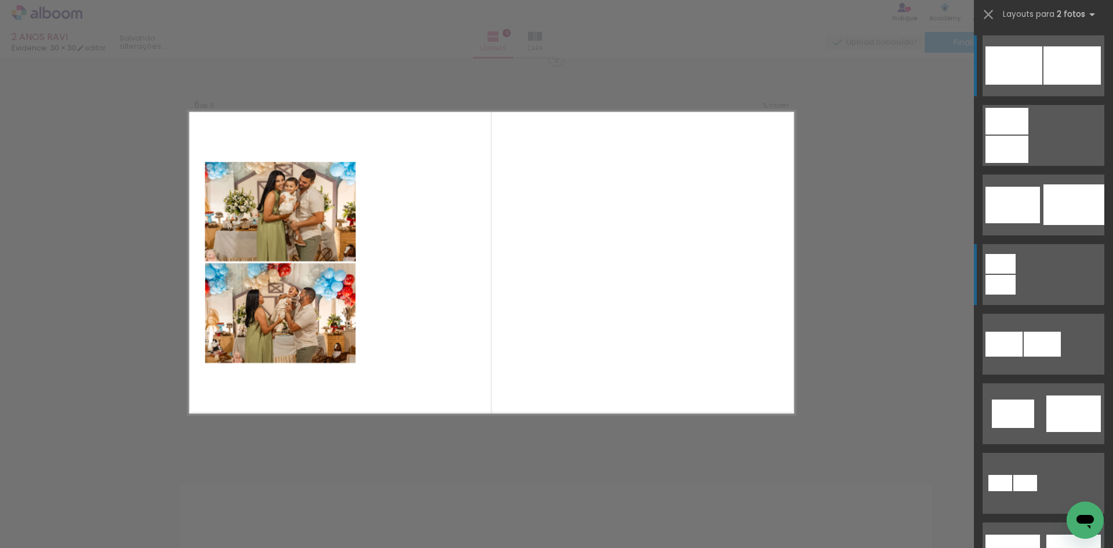
scroll to position [2054, 0]
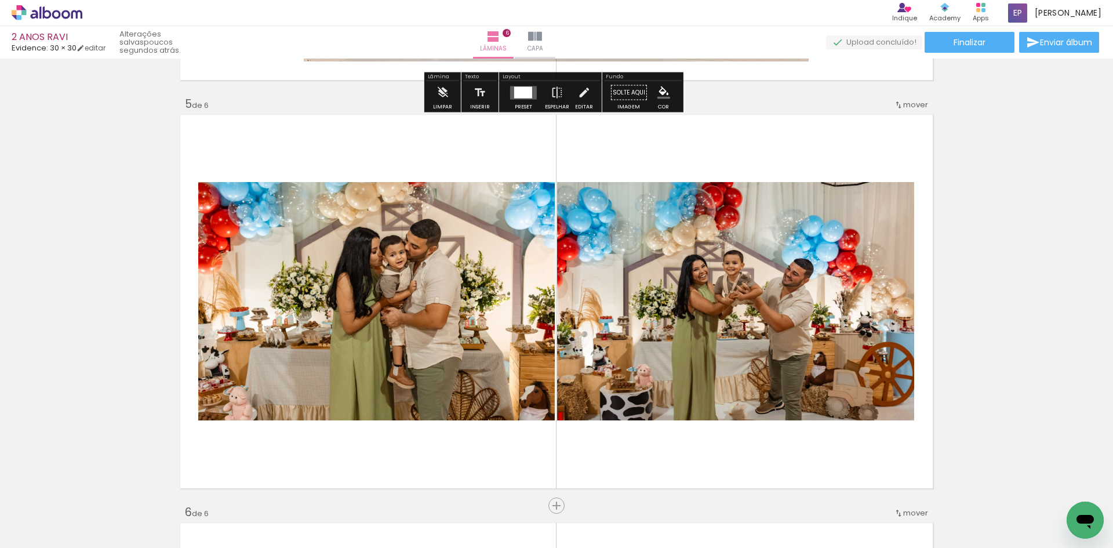
scroll to position [1649, 0]
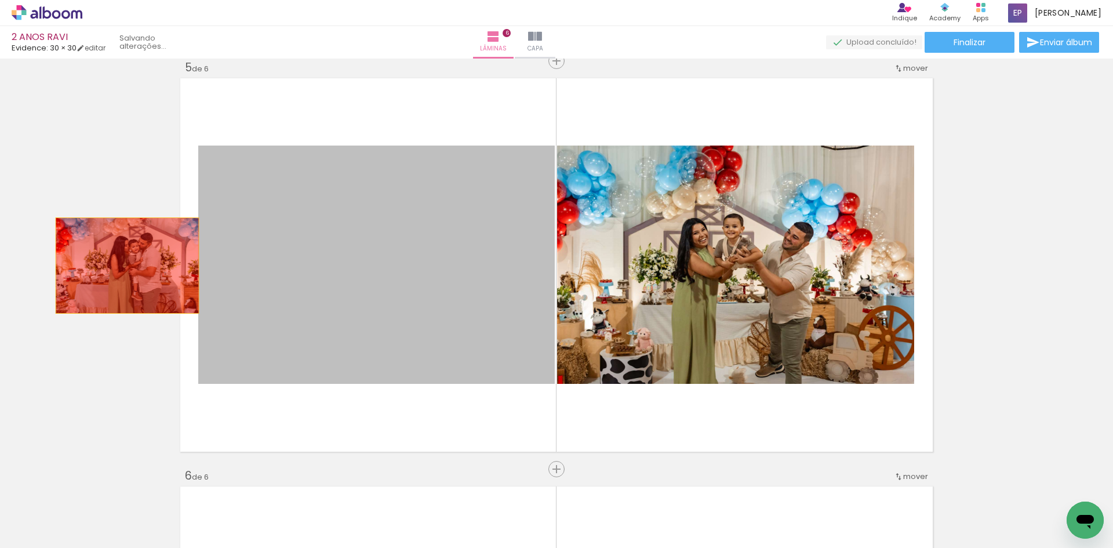
drag, startPoint x: 448, startPoint y: 276, endPoint x: 114, endPoint y: 264, distance: 334.6
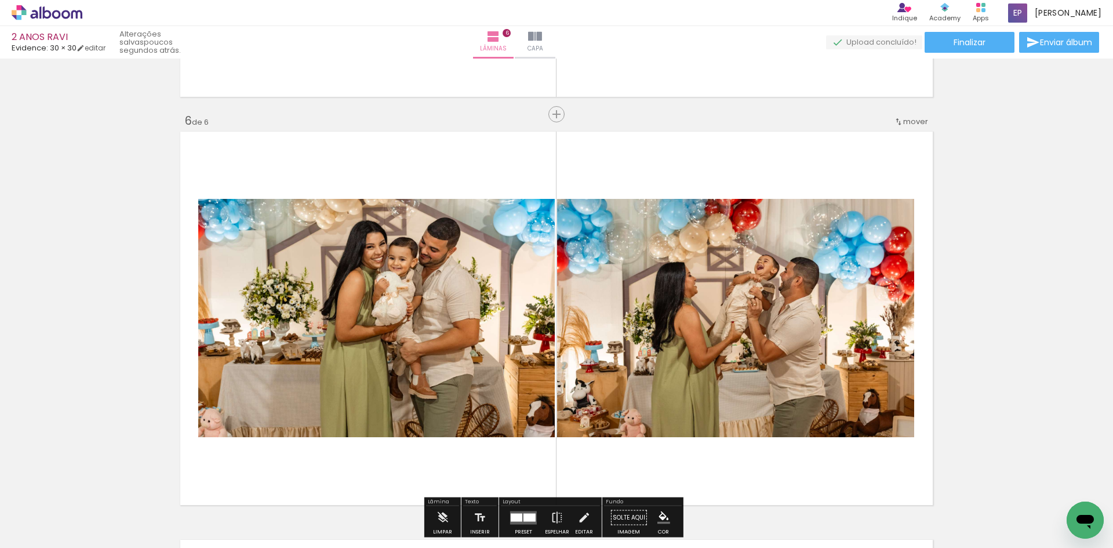
scroll to position [1997, 0]
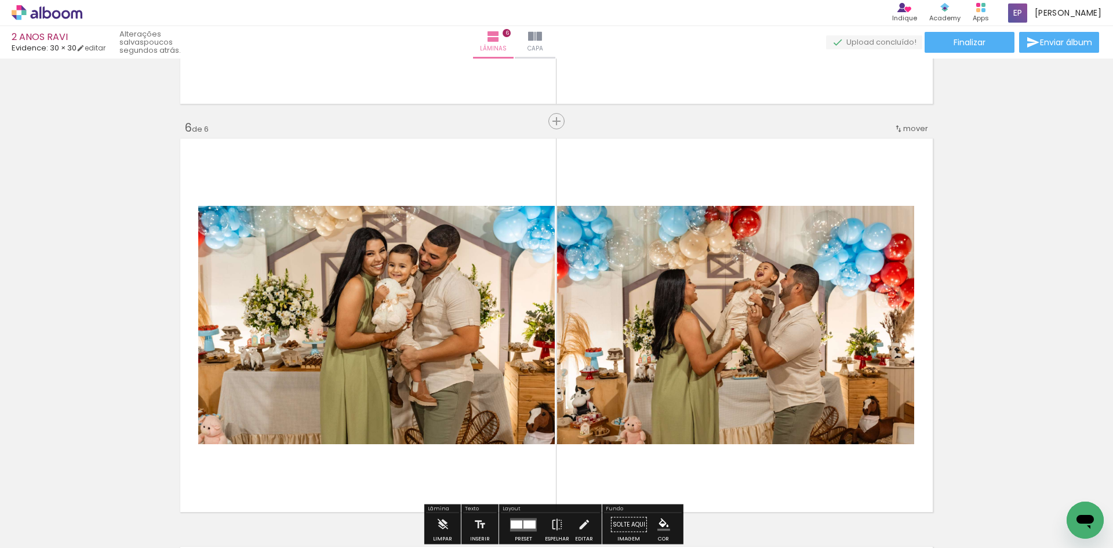
click at [904, 127] on span "mover" at bounding box center [915, 128] width 25 height 11
click at [880, 204] on span "5" at bounding box center [883, 203] width 7 height 19
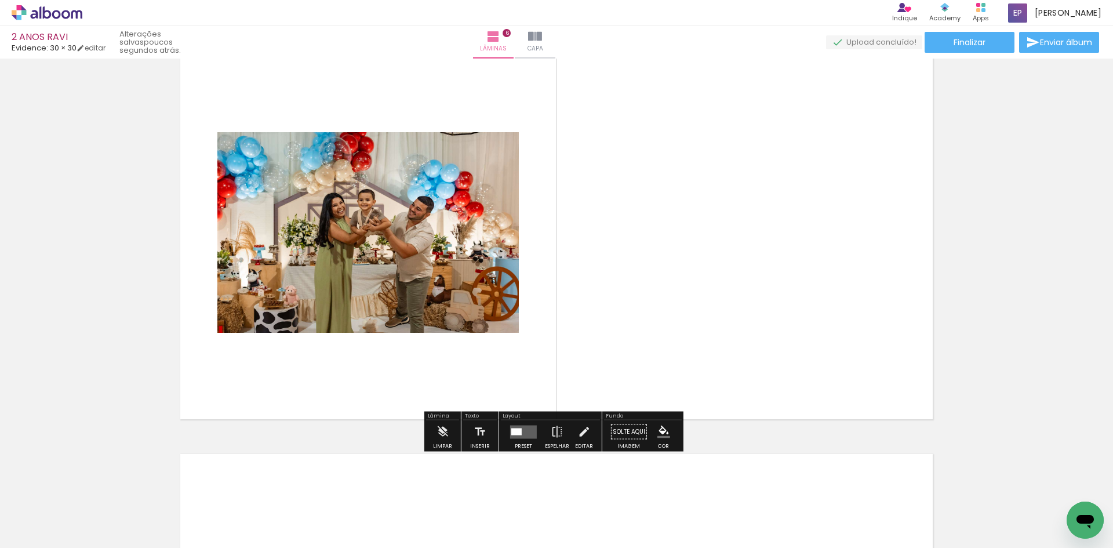
scroll to position [2111, 0]
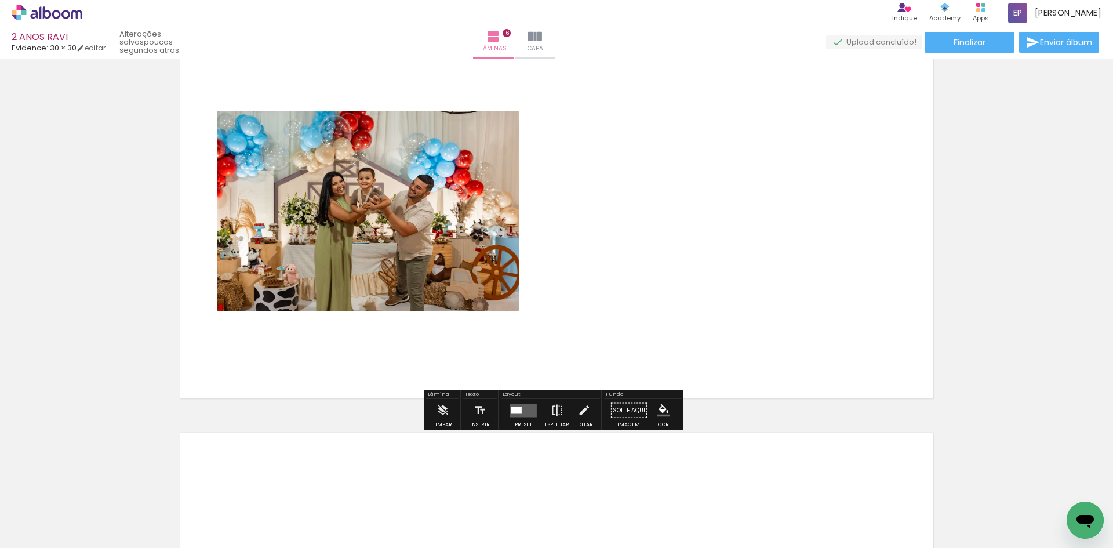
click at [520, 417] on div at bounding box center [523, 410] width 31 height 23
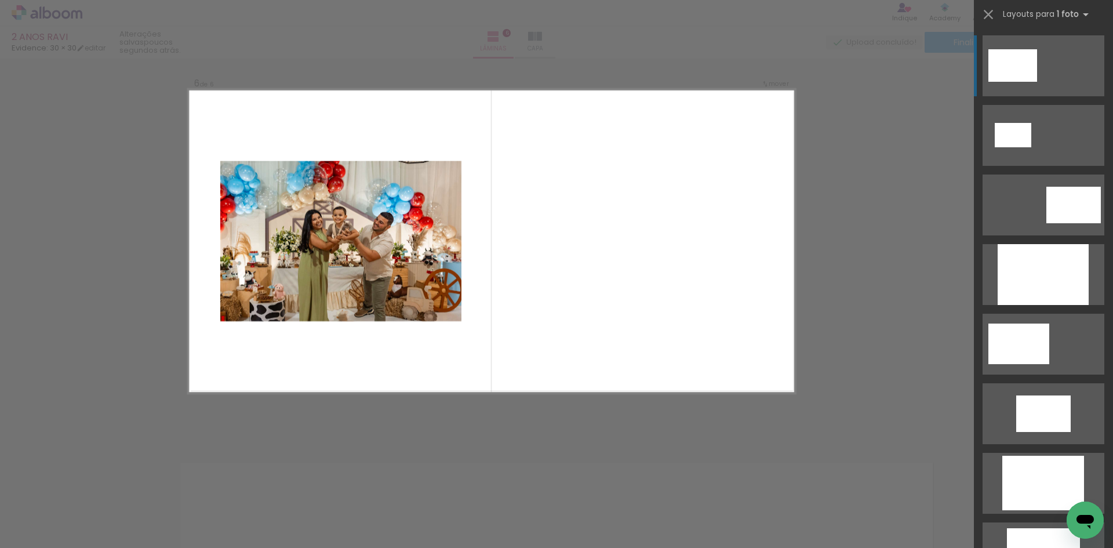
scroll to position [2055, 0]
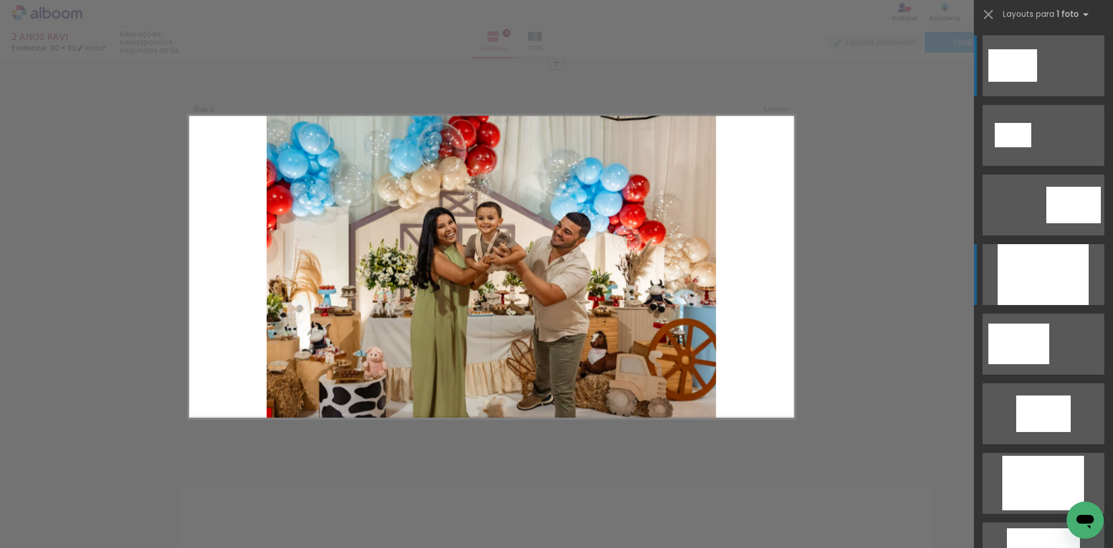
click at [1023, 281] on div at bounding box center [1042, 274] width 91 height 61
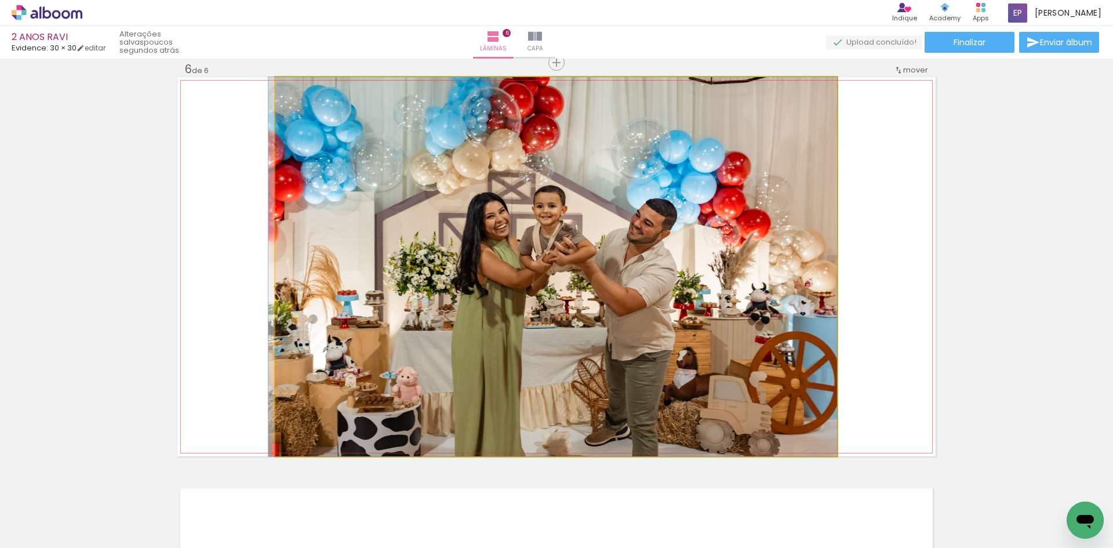
drag, startPoint x: 671, startPoint y: 280, endPoint x: 607, endPoint y: 268, distance: 65.0
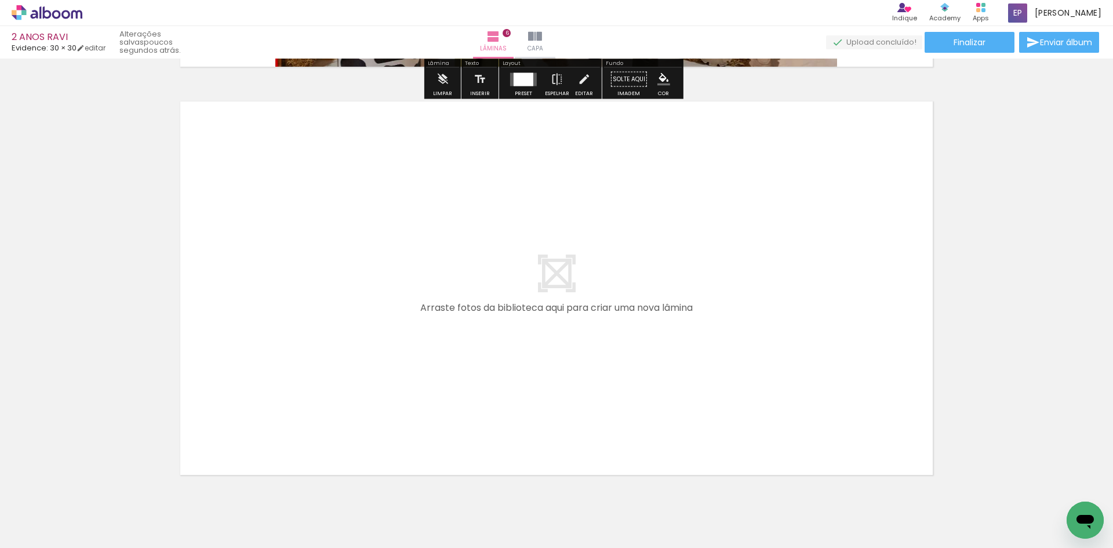
scroll to position [2461, 0]
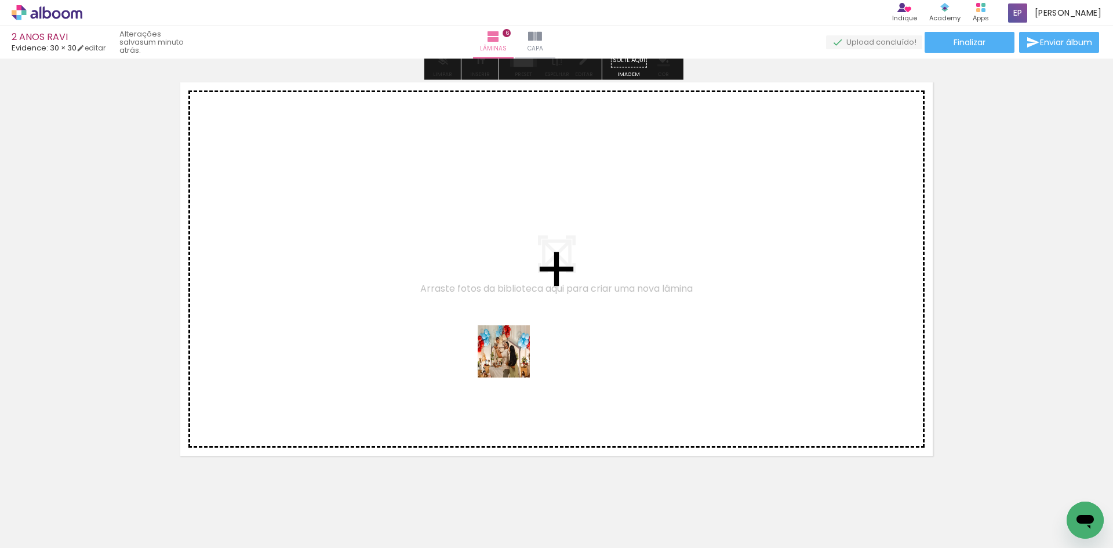
drag, startPoint x: 718, startPoint y: 427, endPoint x: 494, endPoint y: 346, distance: 238.3
click at [494, 346] on quentale-workspace at bounding box center [556, 274] width 1113 height 548
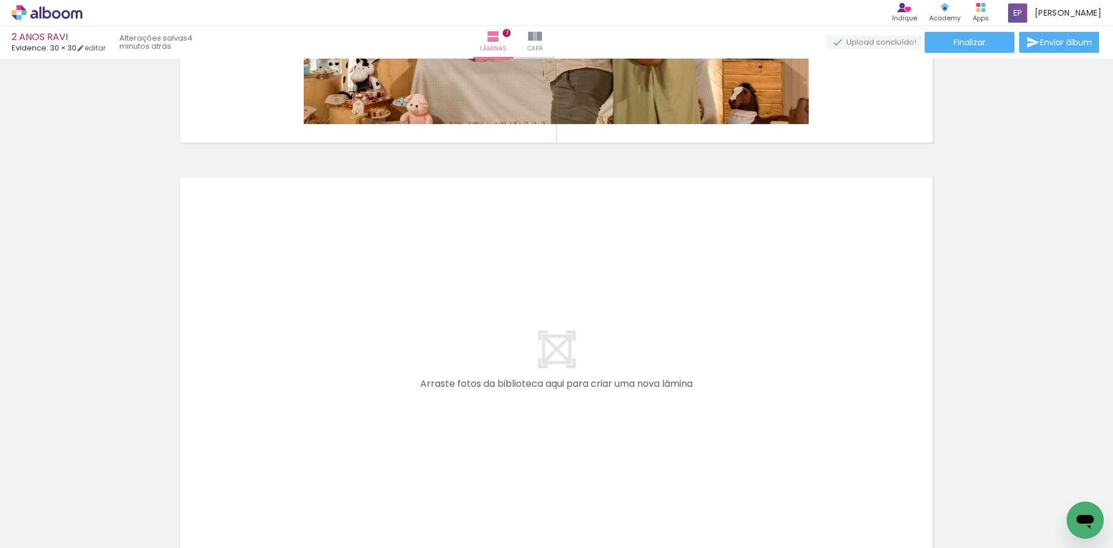
scroll to position [2901, 0]
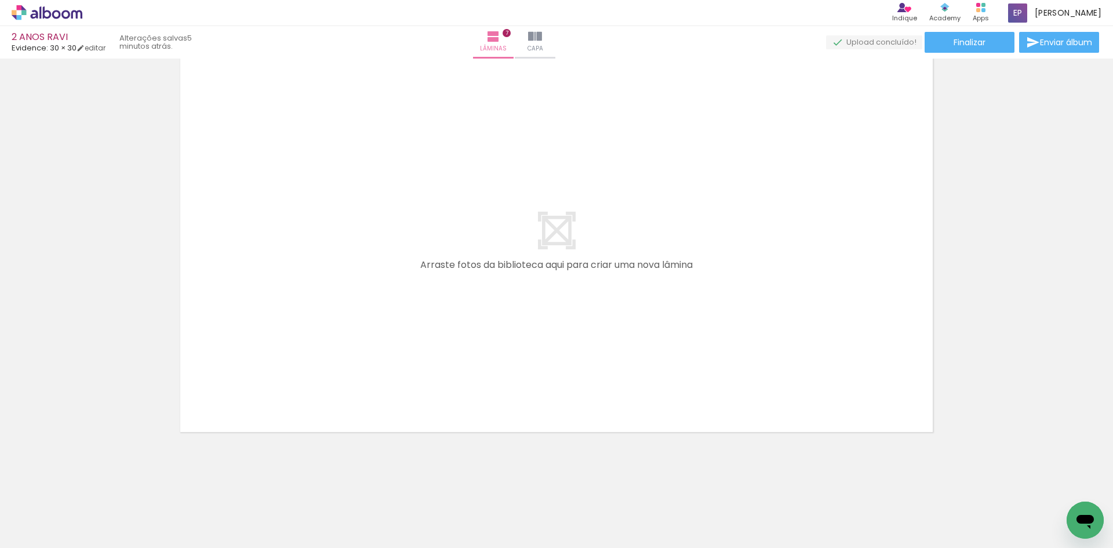
click at [48, 530] on span "Adicionar Fotos" at bounding box center [41, 532] width 35 height 13
click at [0, 0] on input "file" at bounding box center [0, 0] width 0 height 0
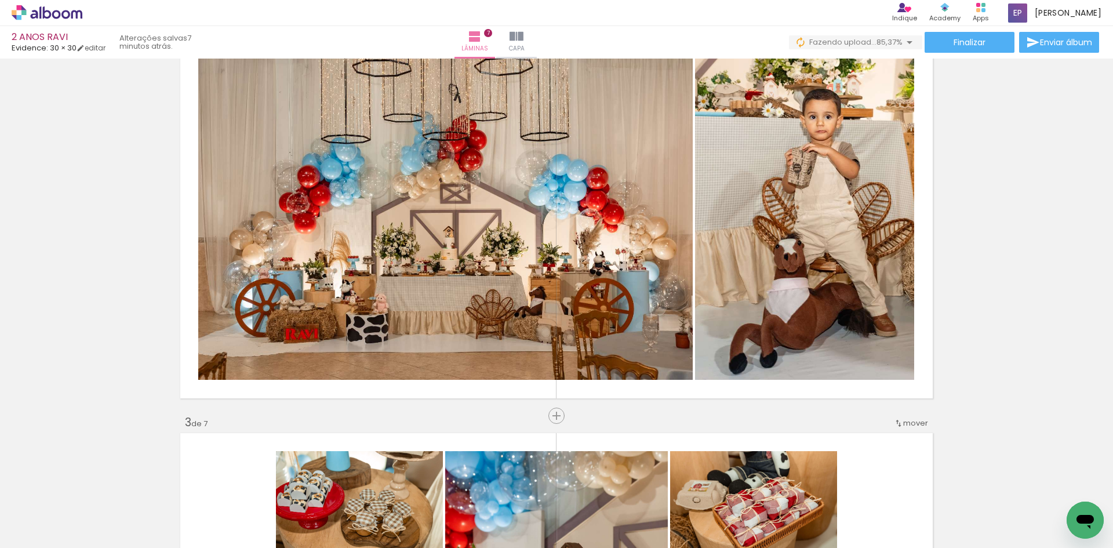
scroll to position [467, 0]
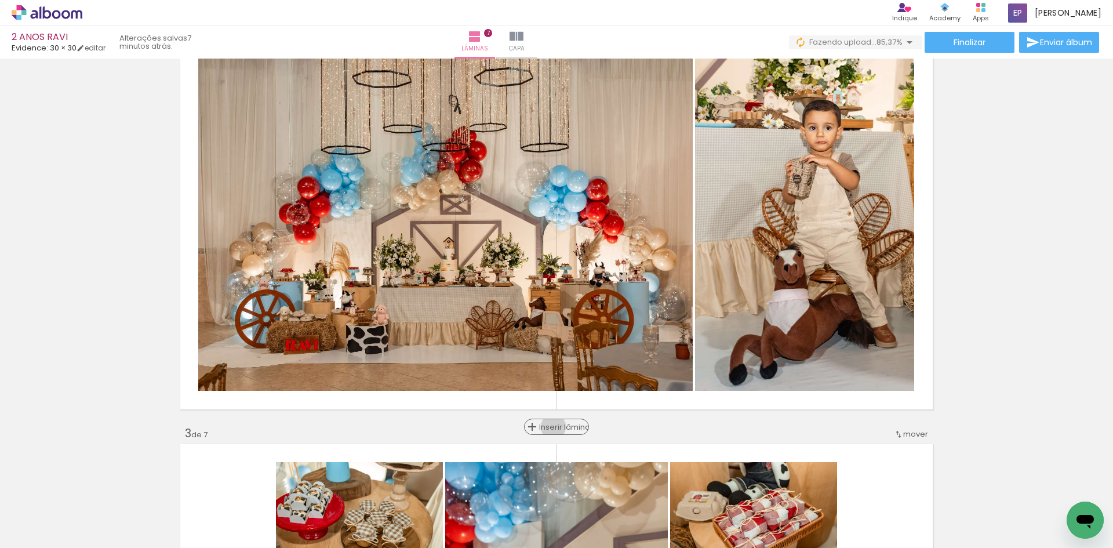
click at [549, 427] on span "Inserir lâmina" at bounding box center [561, 427] width 45 height 8
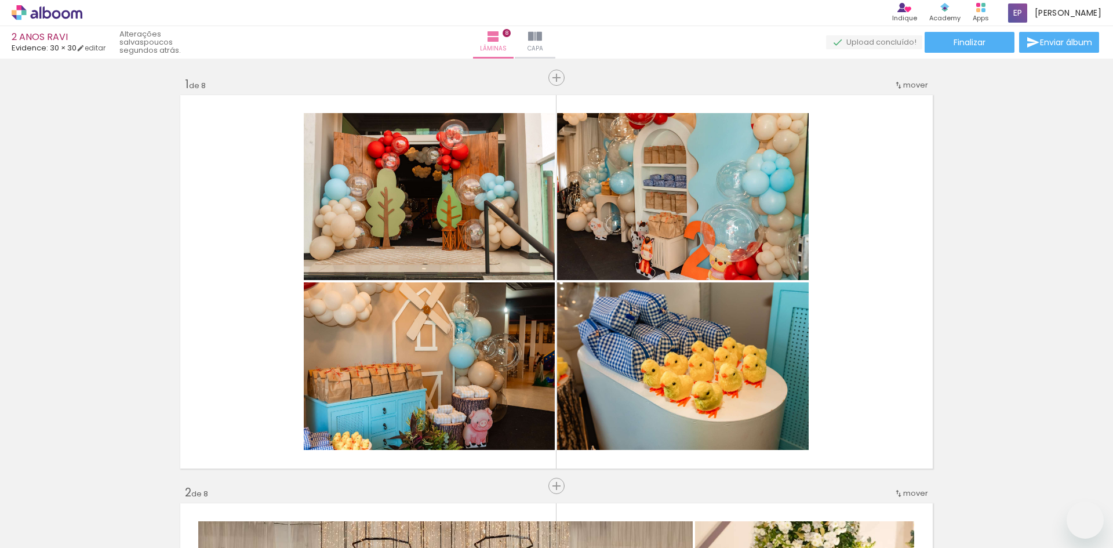
drag, startPoint x: 0, startPoint y: 0, endPoint x: 472, endPoint y: 372, distance: 600.8
click at [659, 374] on quentale-workspace at bounding box center [556, 274] width 1113 height 548
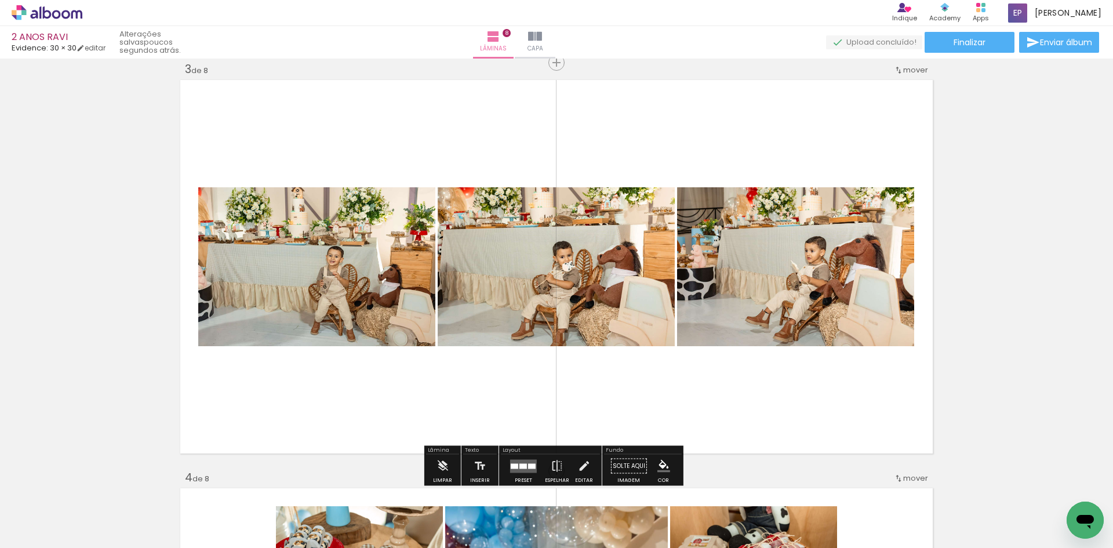
scroll to position [0, 1582]
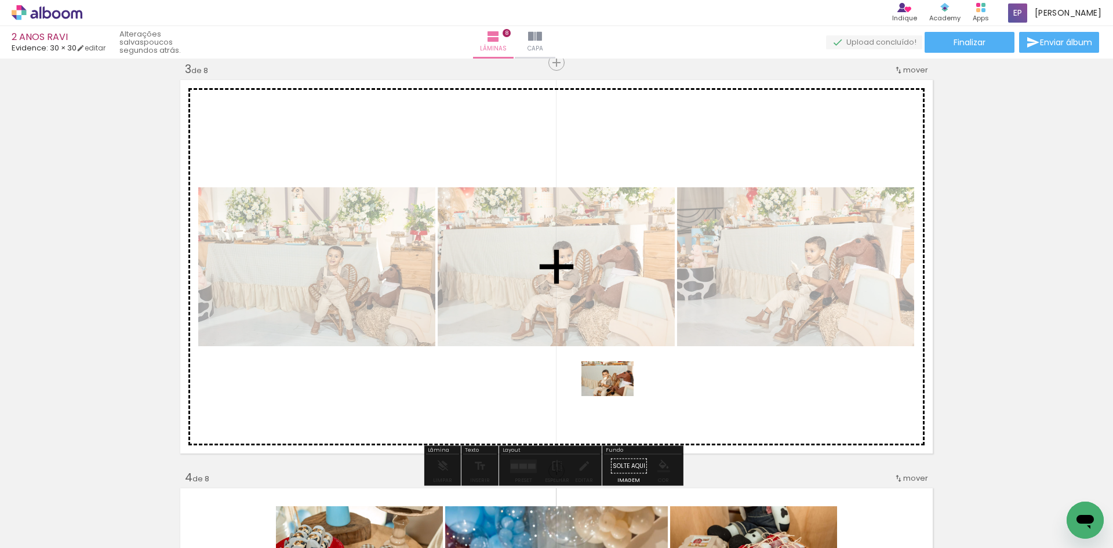
drag, startPoint x: 997, startPoint y: 513, endPoint x: 611, endPoint y: 392, distance: 404.4
click at [611, 392] on quentale-workspace at bounding box center [556, 274] width 1113 height 548
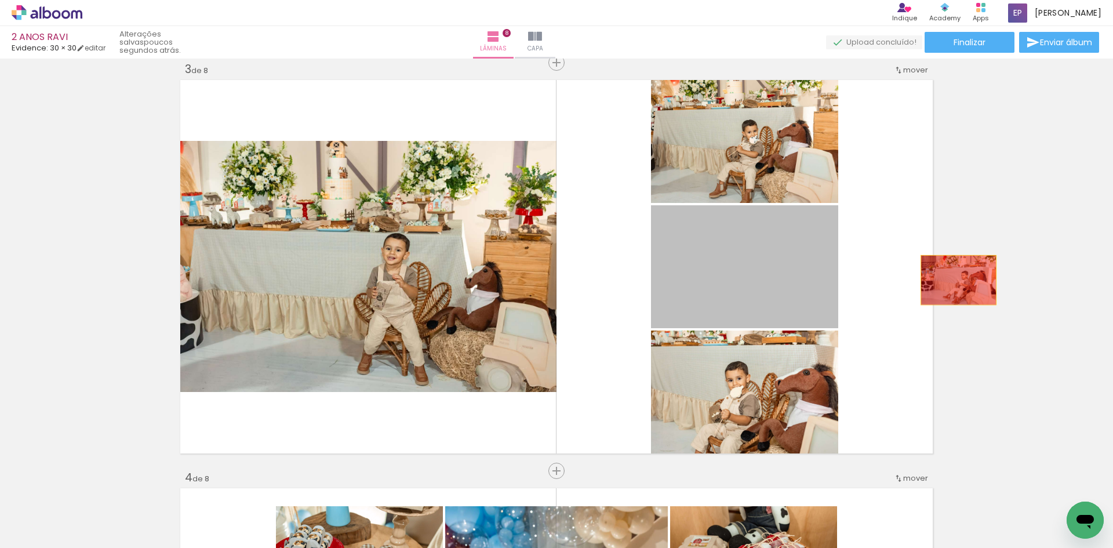
drag, startPoint x: 745, startPoint y: 280, endPoint x: 1004, endPoint y: 271, distance: 259.8
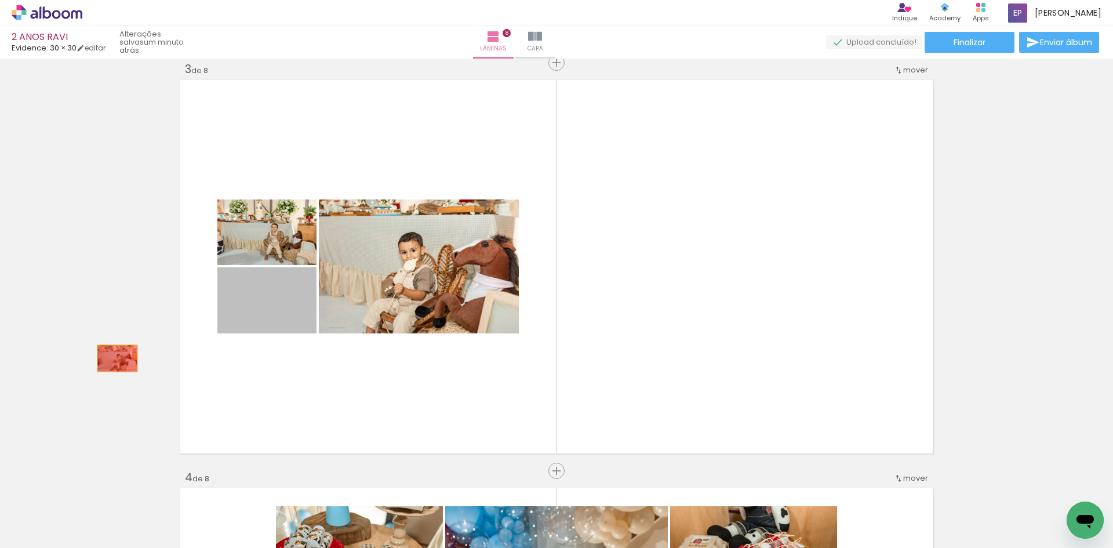
drag, startPoint x: 274, startPoint y: 307, endPoint x: 98, endPoint y: 359, distance: 183.2
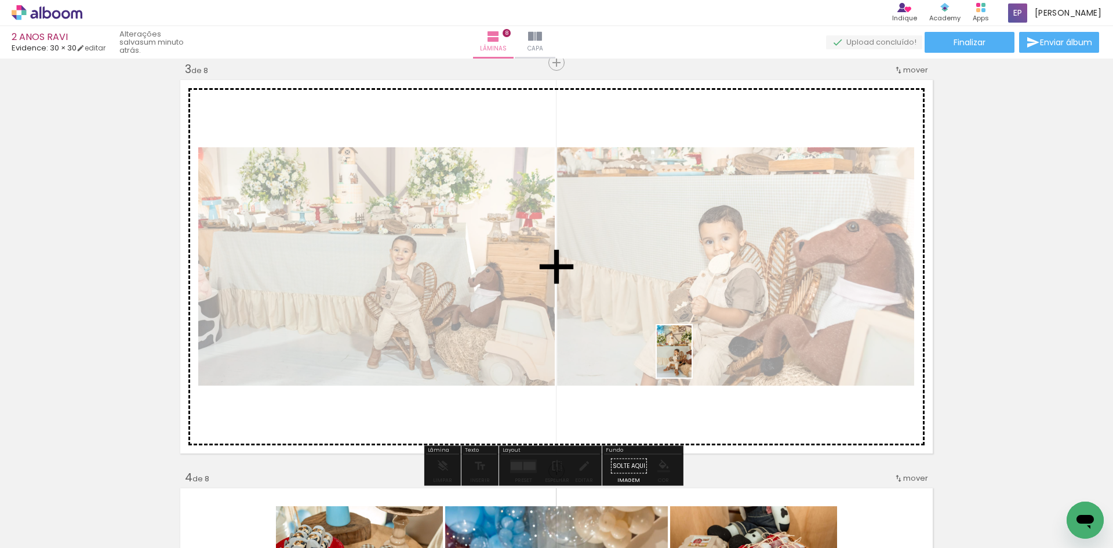
drag, startPoint x: 1064, startPoint y: 518, endPoint x: 691, endPoint y: 360, distance: 404.8
click at [691, 360] on quentale-workspace at bounding box center [556, 274] width 1113 height 548
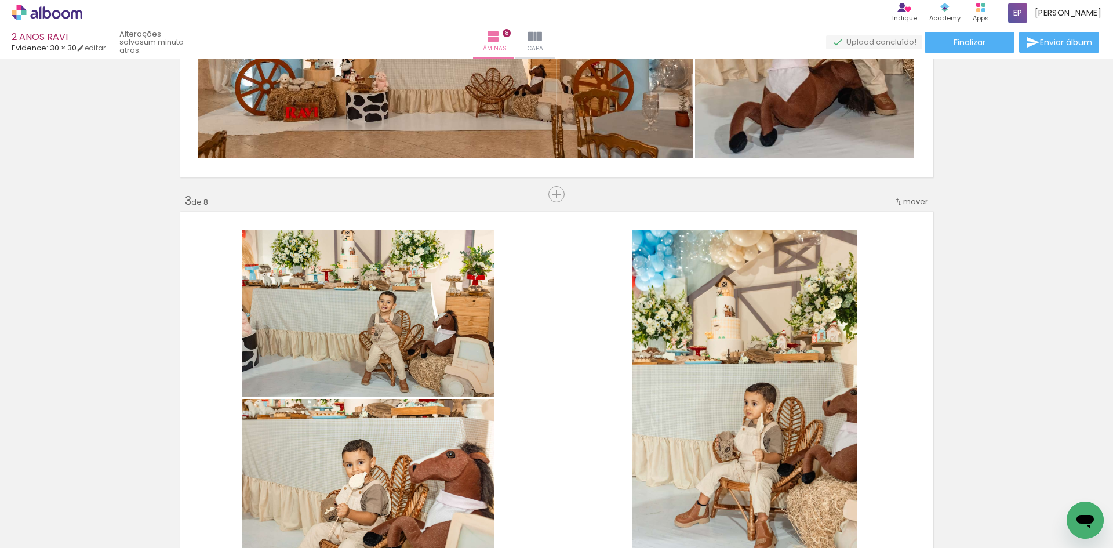
scroll to position [599, 0]
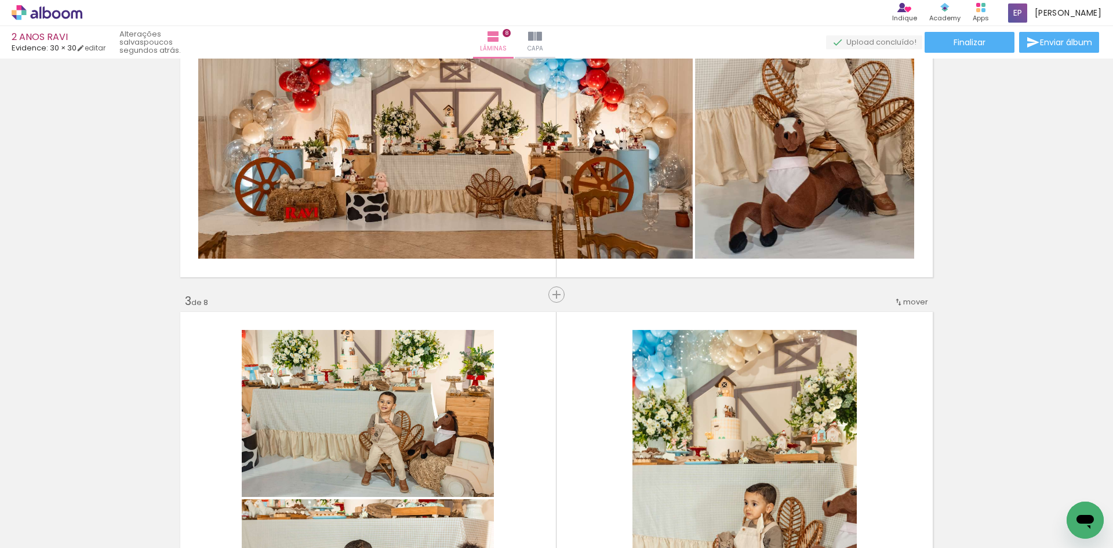
click at [895, 304] on iron-icon at bounding box center [898, 301] width 9 height 9
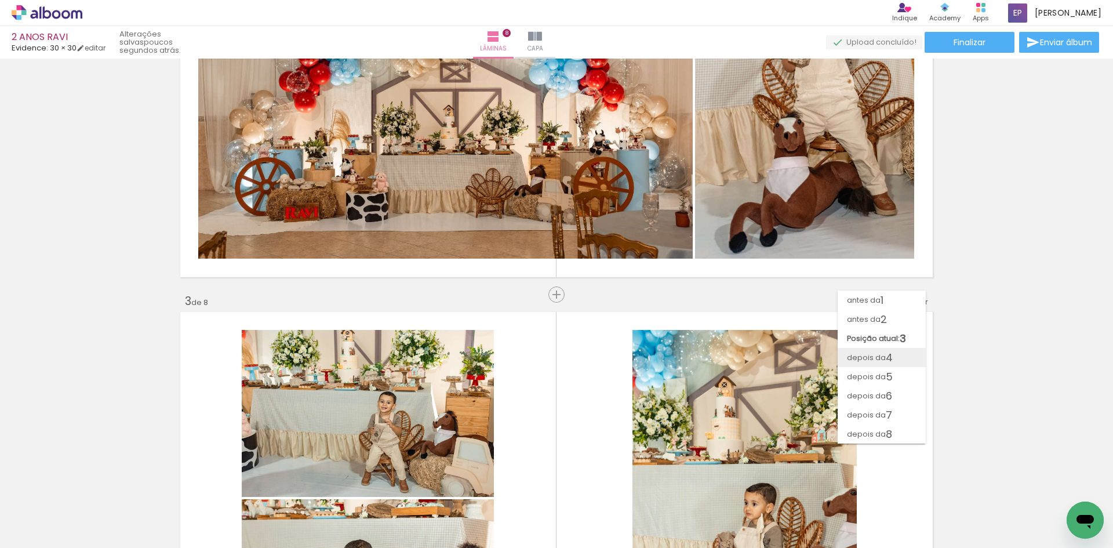
click at [882, 350] on span "depois da" at bounding box center [866, 357] width 39 height 19
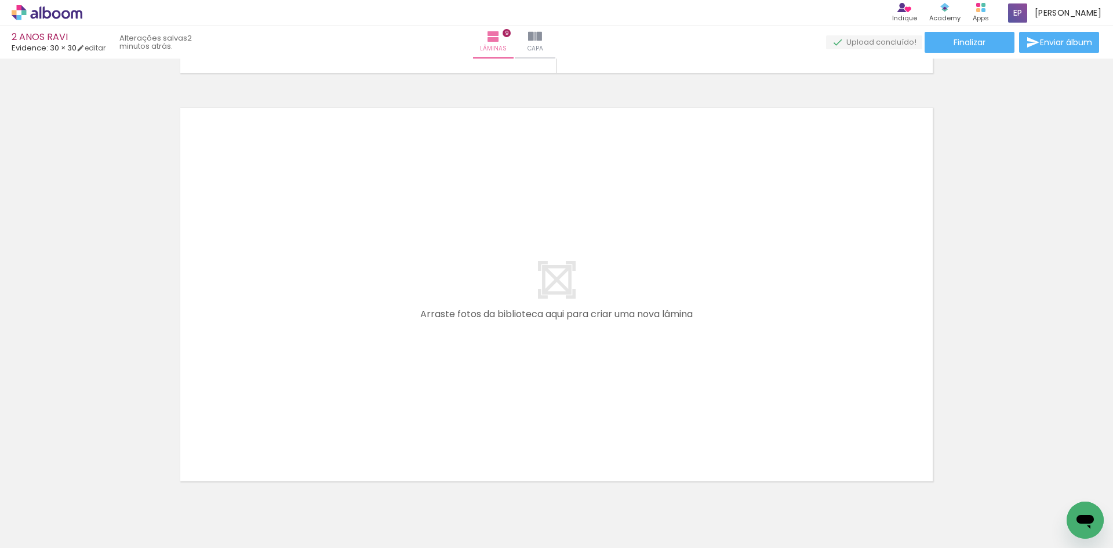
scroll to position [0, 1387]
drag, startPoint x: 721, startPoint y: 487, endPoint x: 708, endPoint y: 530, distance: 45.3
click at [904, 487] on iron-icon at bounding box center [910, 485] width 12 height 12
click at [52, 534] on span "Adicionar Fotos" at bounding box center [41, 532] width 35 height 13
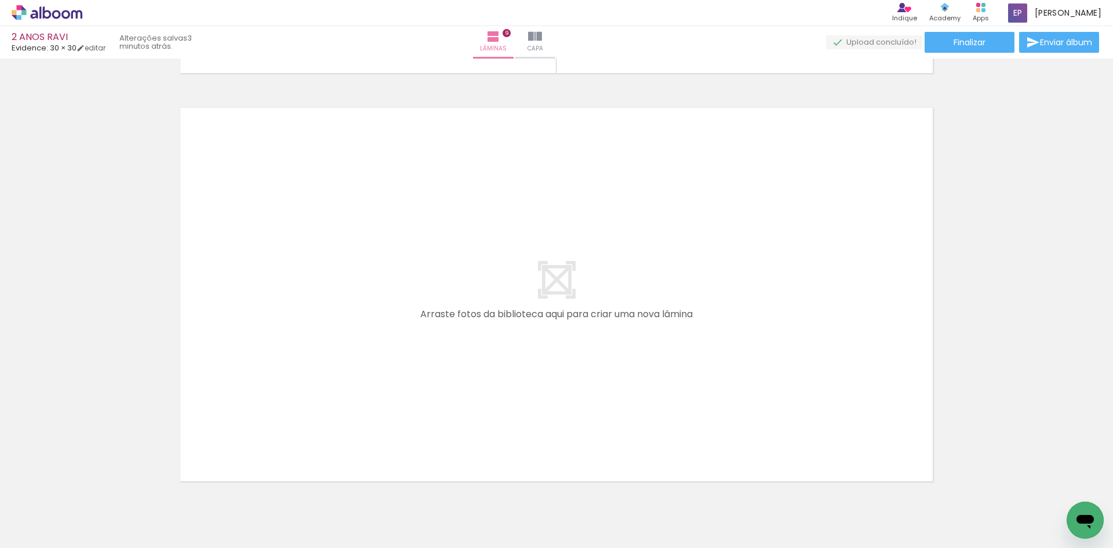
click at [0, 0] on input "file" at bounding box center [0, 0] width 0 height 0
click at [41, 526] on span "Adicionar Fotos" at bounding box center [41, 532] width 35 height 13
click at [0, 0] on input "file" at bounding box center [0, 0] width 0 height 0
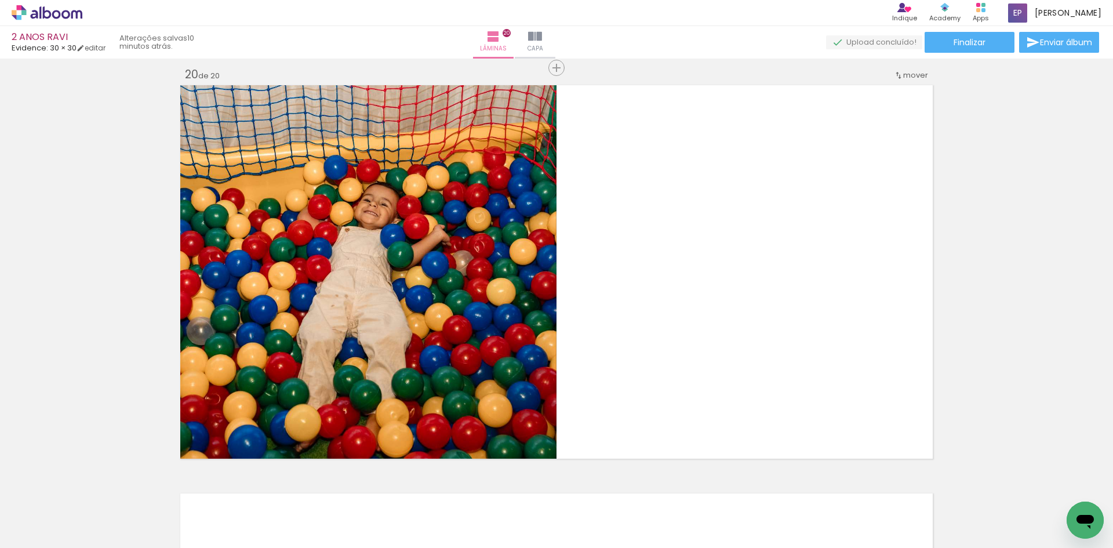
scroll to position [7824, 0]
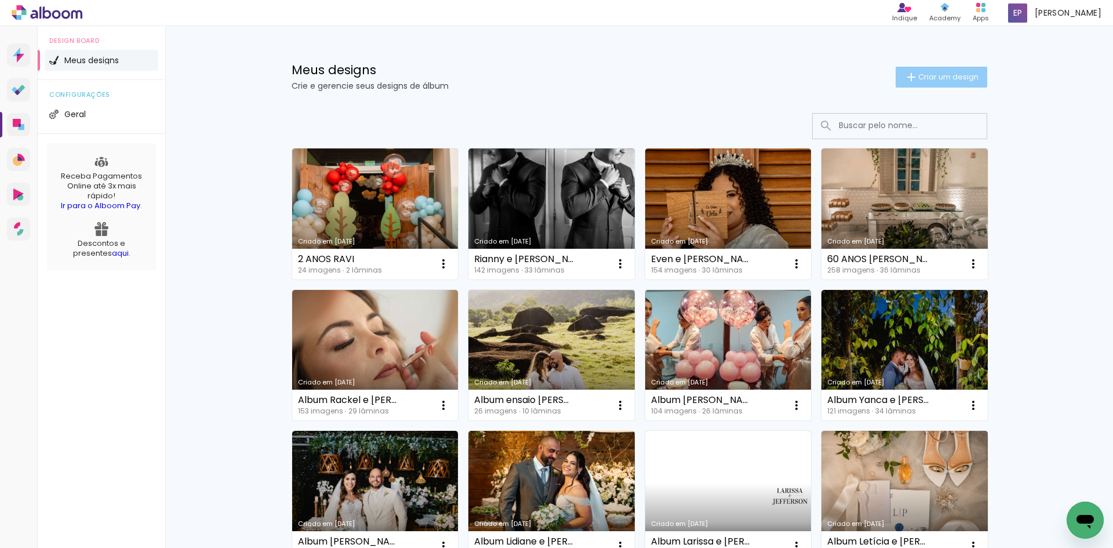
click at [915, 85] on paper-button "Criar um design" at bounding box center [941, 77] width 92 height 21
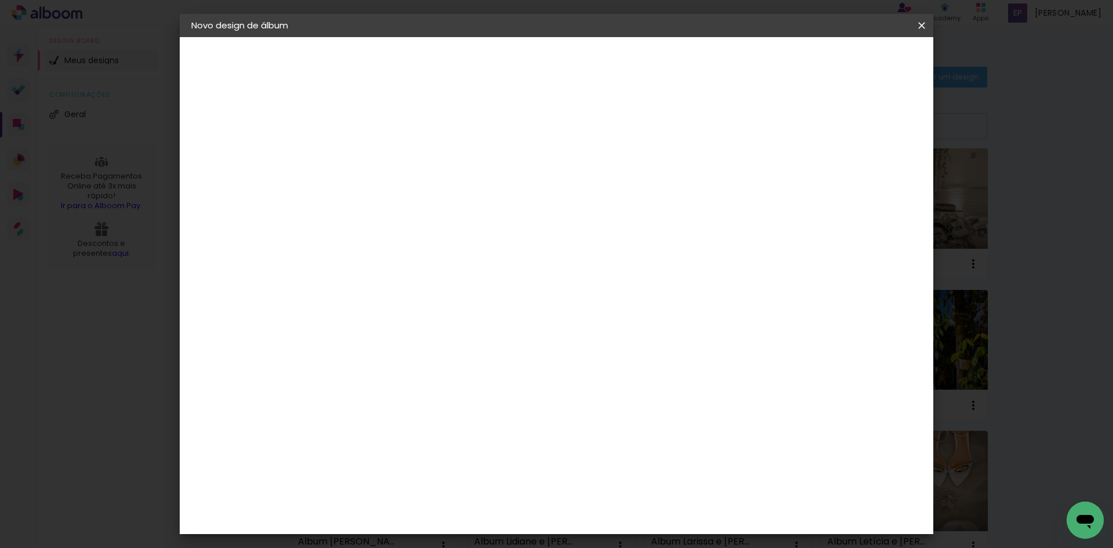
click at [0, 0] on paper-input-container "Título do álbum" at bounding box center [0, 0] width 0 height 0
click at [381, 148] on input at bounding box center [381, 156] width 0 height 18
type input "r"
type input "RAVI 1 ANO"
click at [500, 61] on paper-button "Avançar" at bounding box center [471, 62] width 57 height 20
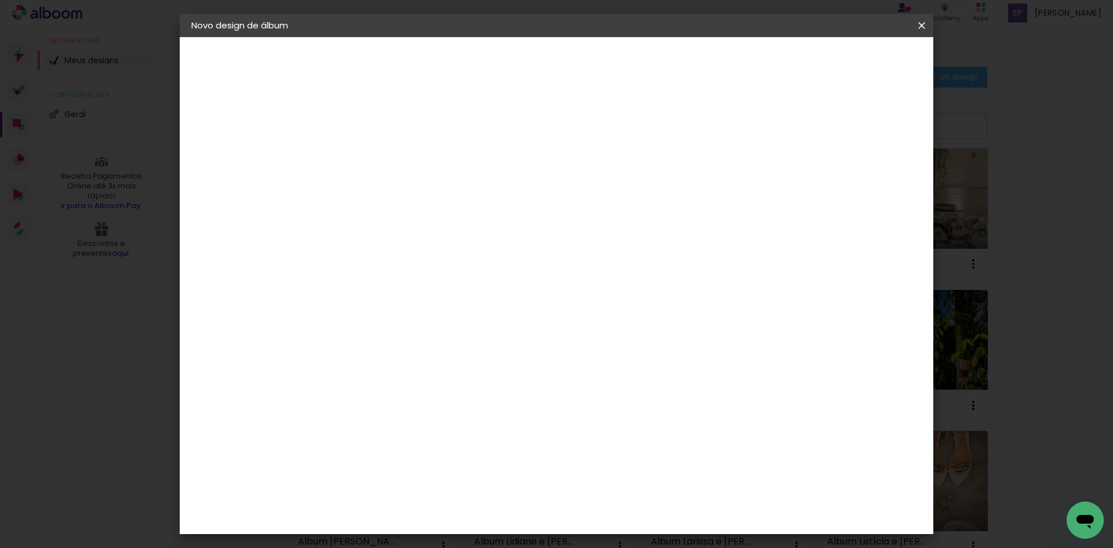
scroll to position [695, 0]
click at [356, 505] on paper-item "Evidence" at bounding box center [410, 517] width 125 height 25
click at [0, 0] on slot "Avançar" at bounding box center [0, 0] width 0 height 0
click at [426, 193] on input "text" at bounding box center [403, 202] width 45 height 18
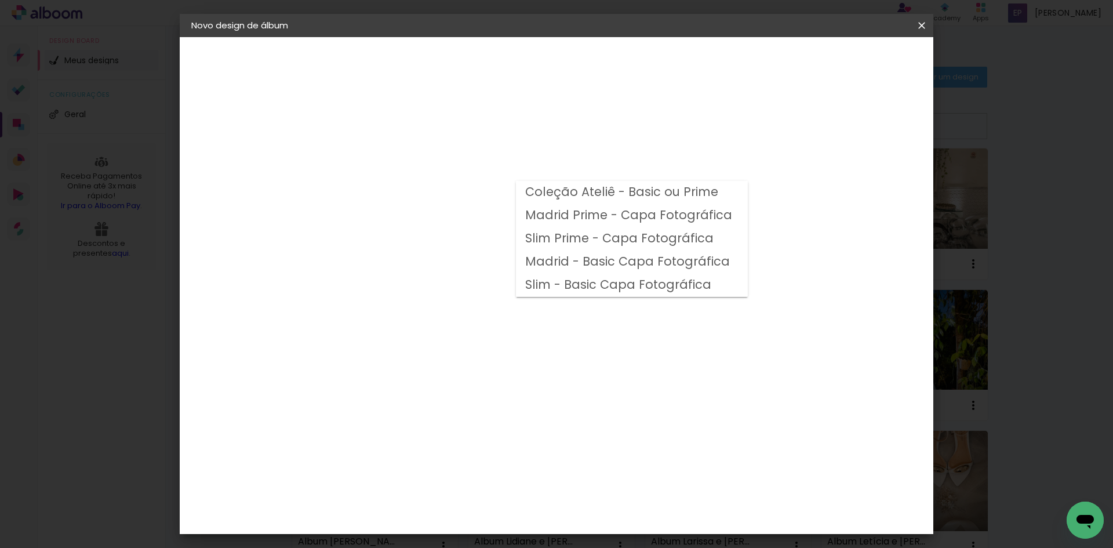
click at [0, 0] on slot "Madrid Prime - Capa Fotográfica" at bounding box center [0, 0] width 0 height 0
type input "Madrid Prime - Capa Fotográfica"
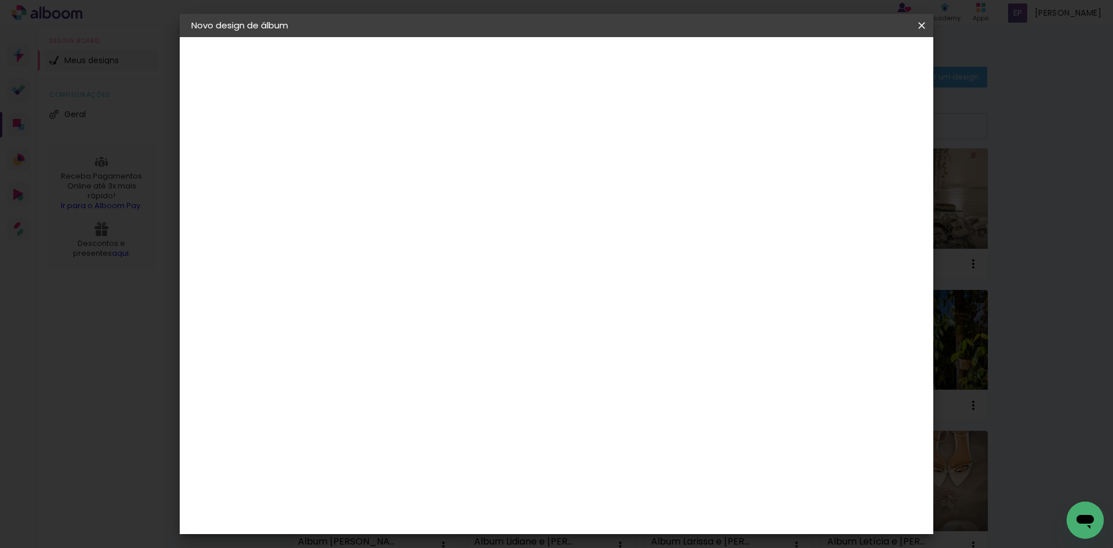
scroll to position [290, 0]
click at [459, 425] on span "30 × 30" at bounding box center [432, 437] width 54 height 24
click at [0, 0] on slot "Avançar" at bounding box center [0, 0] width 0 height 0
click at [784, 123] on div at bounding box center [778, 125] width 10 height 10
type paper-checkbox "on"
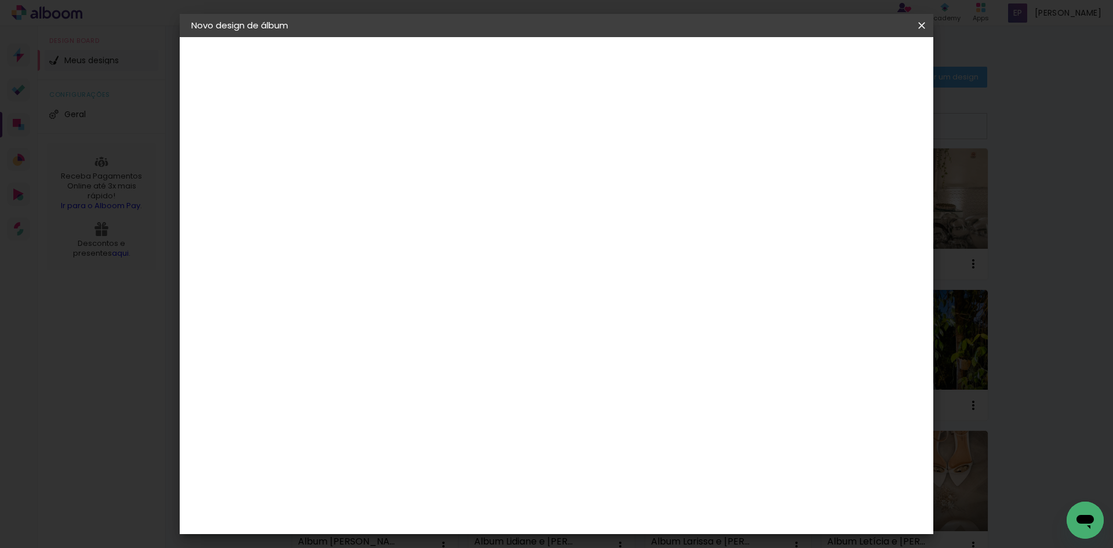
click at [849, 57] on span "Iniciar design" at bounding box center [822, 61] width 53 height 8
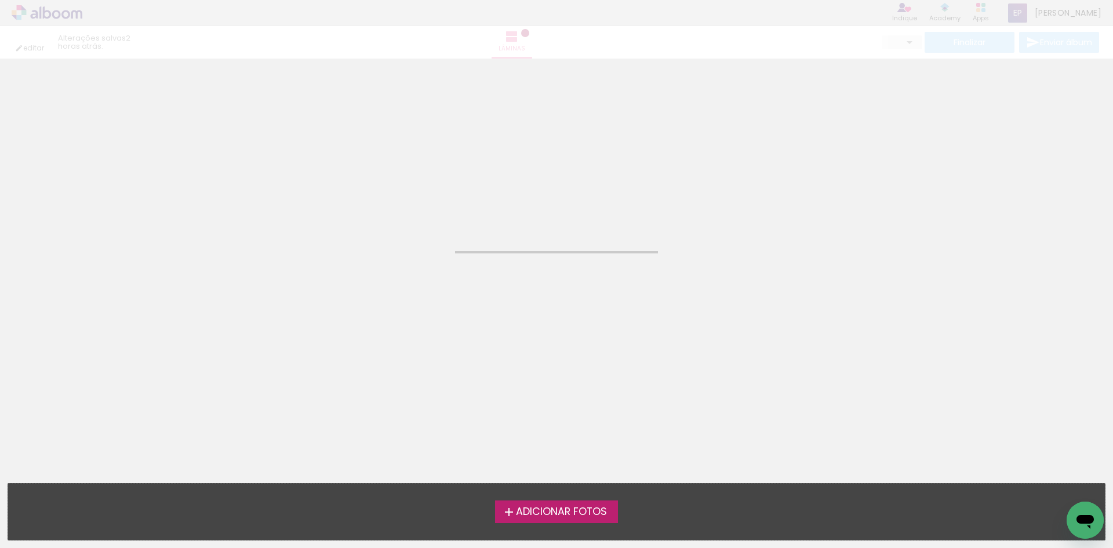
click at [533, 509] on span "Adicionar Fotos" at bounding box center [561, 512] width 91 height 10
click at [0, 0] on input "file" at bounding box center [0, 0] width 0 height 0
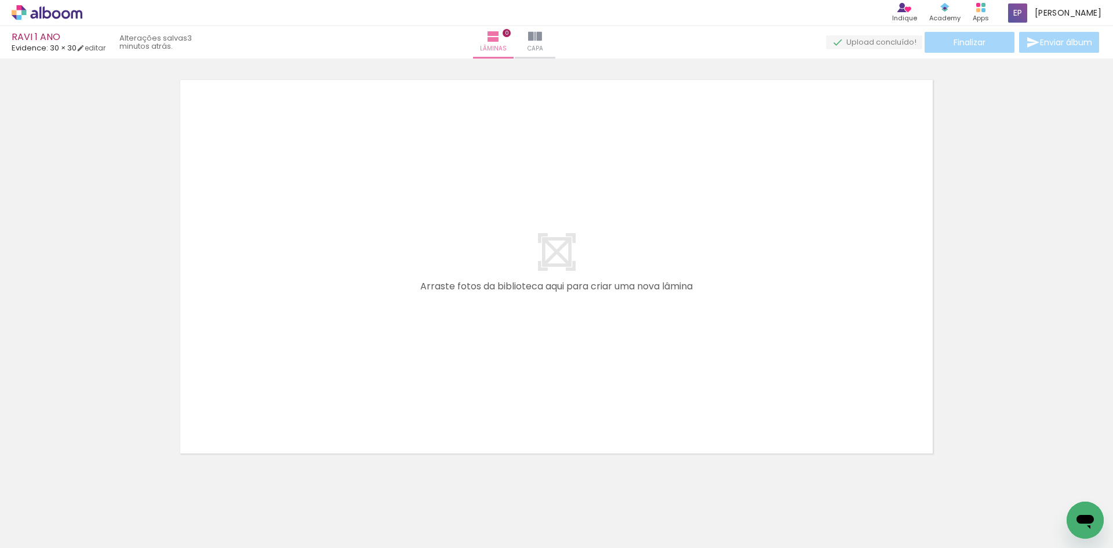
scroll to position [15, 0]
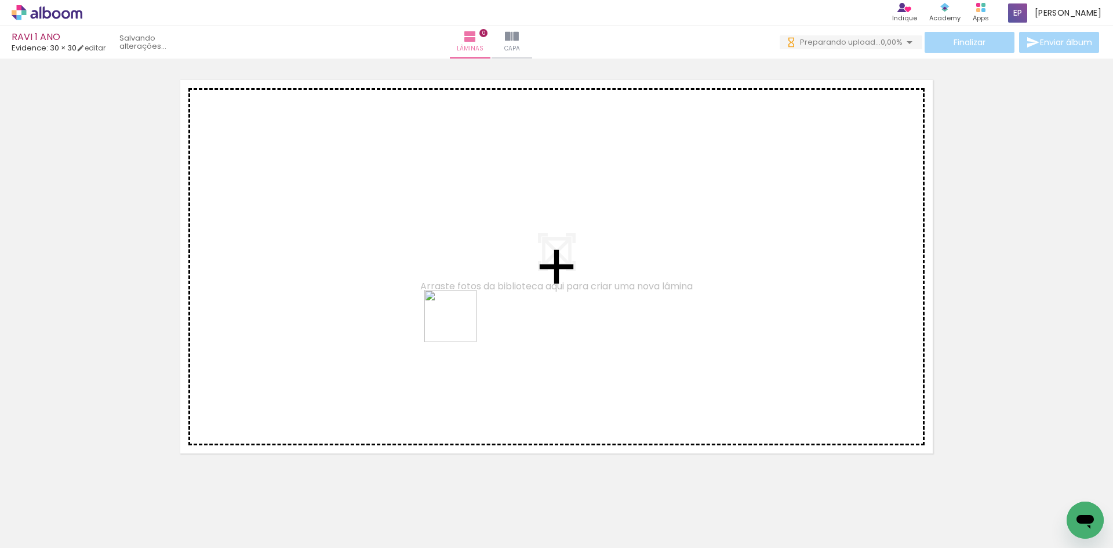
drag, startPoint x: 459, startPoint y: 325, endPoint x: 152, endPoint y: 529, distance: 369.1
click at [460, 323] on quentale-workspace at bounding box center [556, 274] width 1113 height 548
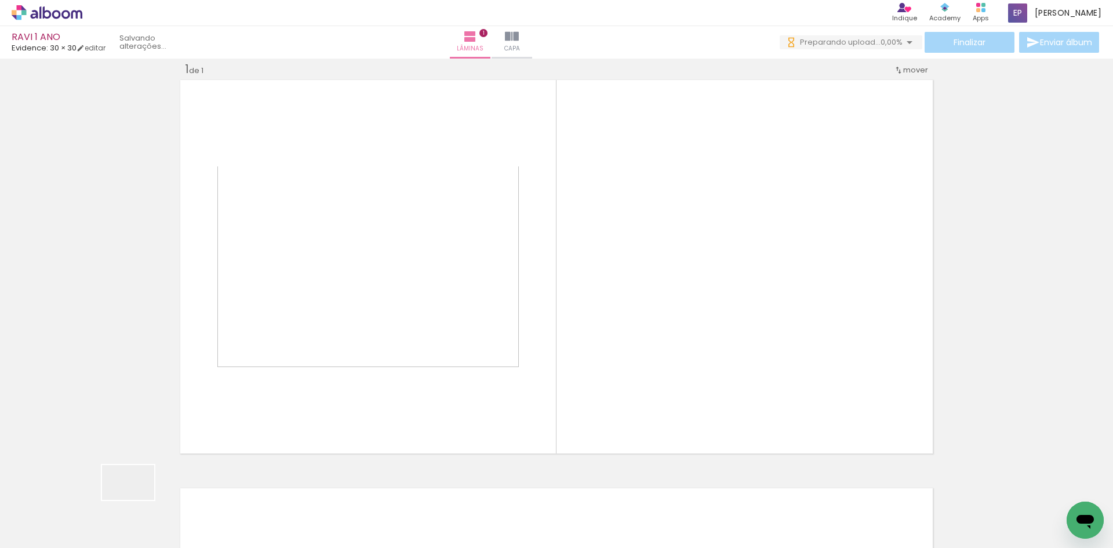
drag, startPoint x: 137, startPoint y: 500, endPoint x: 341, endPoint y: 334, distance: 262.5
click at [347, 312] on quentale-workspace at bounding box center [556, 274] width 1113 height 548
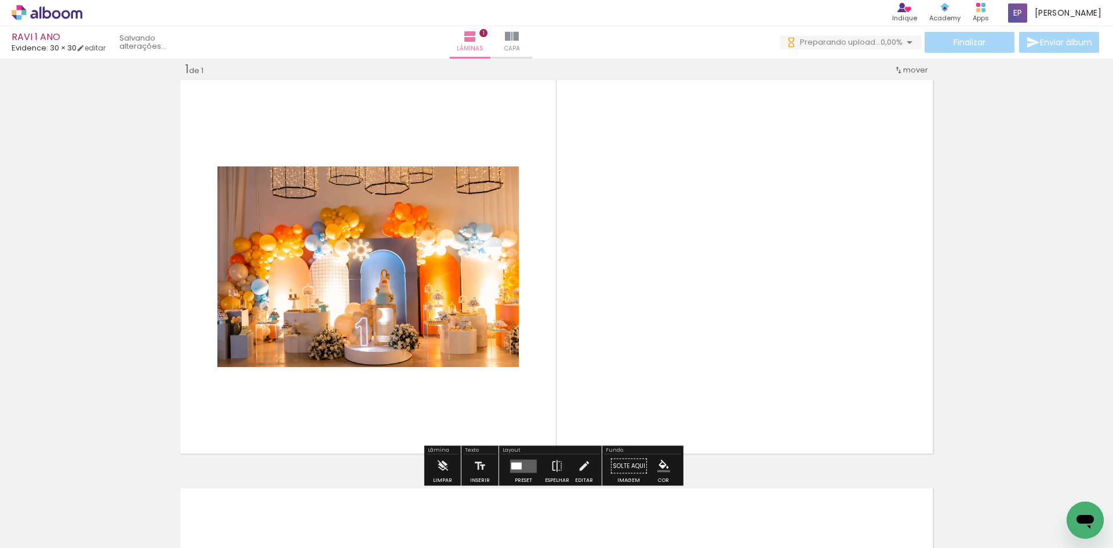
drag, startPoint x: 193, startPoint y: 512, endPoint x: 424, endPoint y: 268, distance: 336.2
click at [404, 283] on quentale-workspace at bounding box center [556, 274] width 1113 height 548
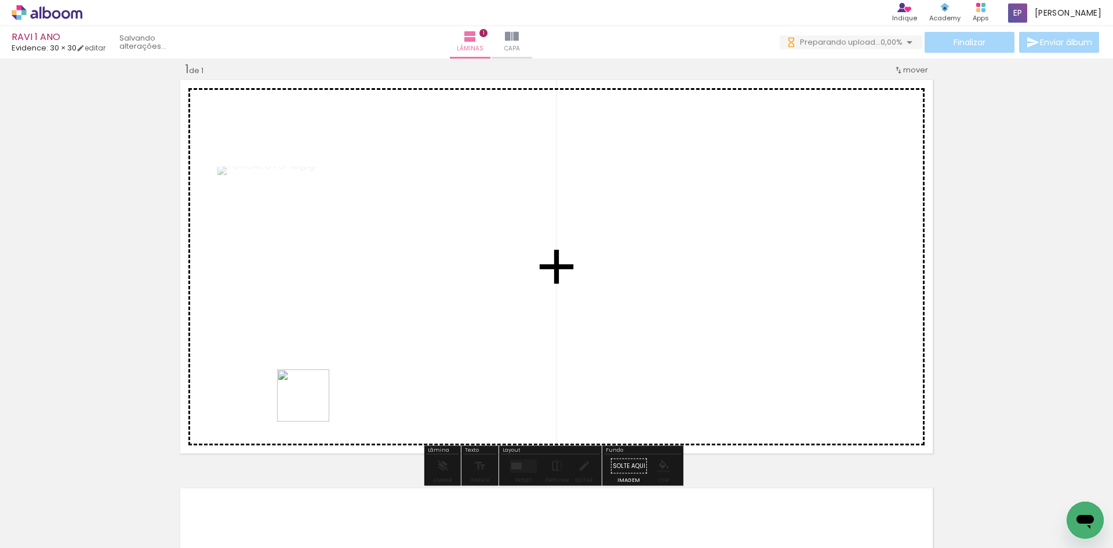
drag, startPoint x: 312, startPoint y: 404, endPoint x: 329, endPoint y: 359, distance: 48.2
click at [327, 364] on quentale-workspace at bounding box center [556, 274] width 1113 height 548
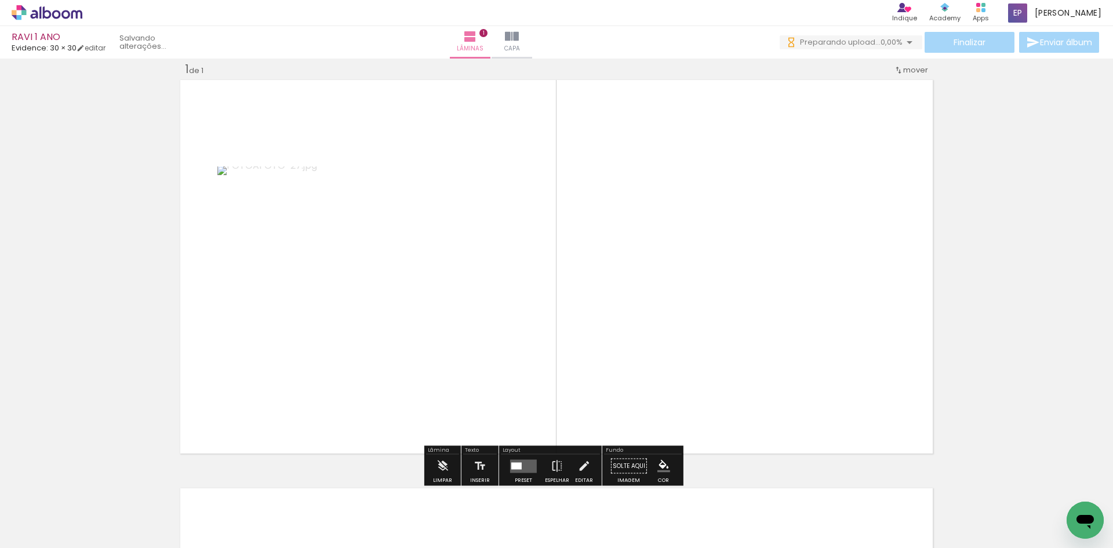
drag, startPoint x: 370, startPoint y: 370, endPoint x: 376, endPoint y: 332, distance: 38.7
click at [422, 282] on quentale-workspace at bounding box center [556, 274] width 1113 height 548
drag, startPoint x: 371, startPoint y: 517, endPoint x: 427, endPoint y: 348, distance: 177.6
click at [425, 356] on quentale-workspace at bounding box center [556, 274] width 1113 height 548
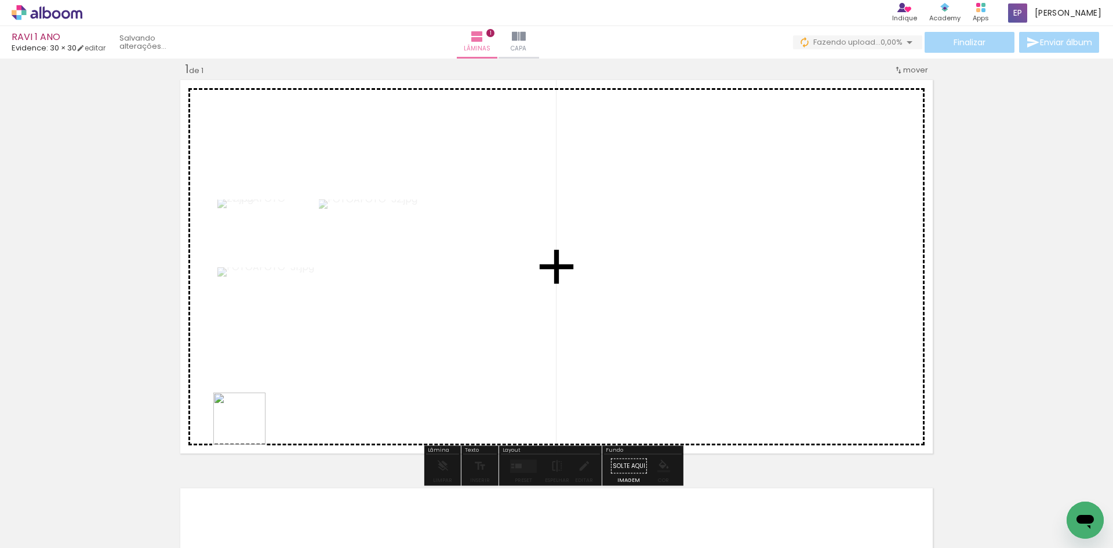
drag, startPoint x: 176, startPoint y: 515, endPoint x: 451, endPoint y: 246, distance: 385.6
click at [443, 254] on quentale-workspace at bounding box center [556, 274] width 1113 height 548
drag, startPoint x: 135, startPoint y: 511, endPoint x: 334, endPoint y: 217, distance: 355.6
click at [324, 231] on quentale-workspace at bounding box center [556, 274] width 1113 height 548
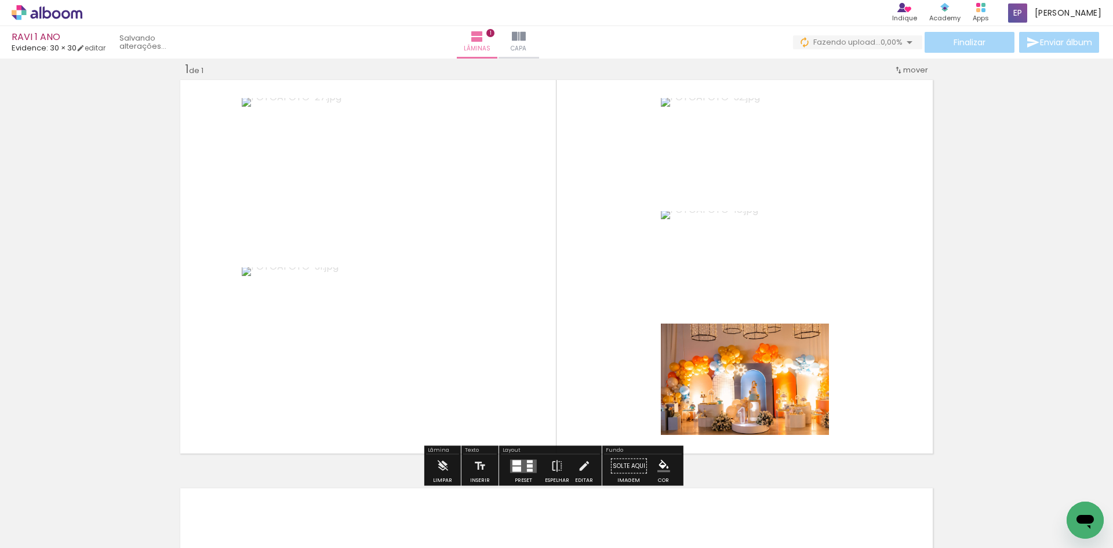
click at [524, 462] on quentale-layouter at bounding box center [523, 465] width 27 height 13
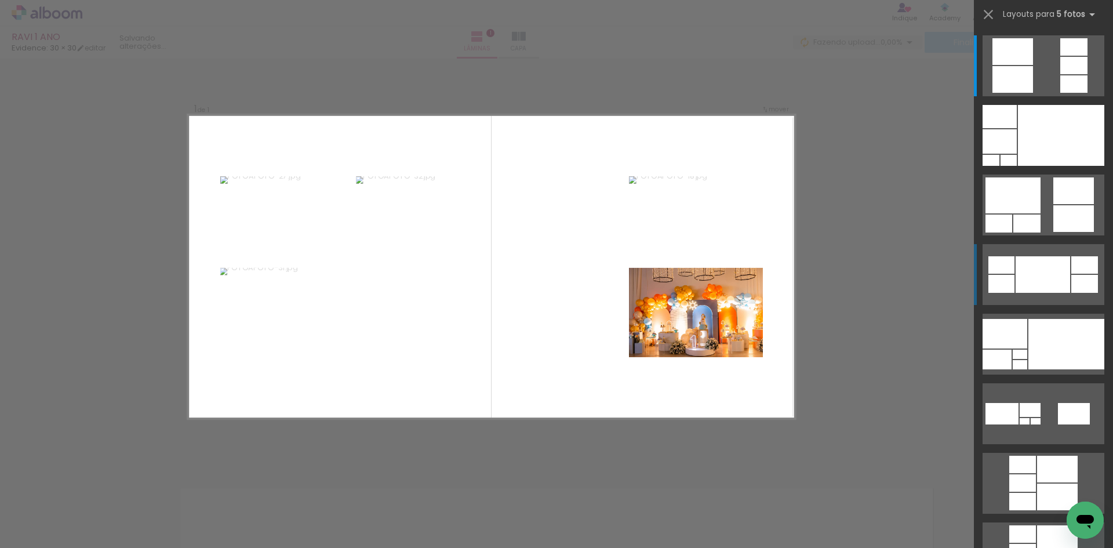
click at [1062, 273] on div at bounding box center [1042, 274] width 54 height 37
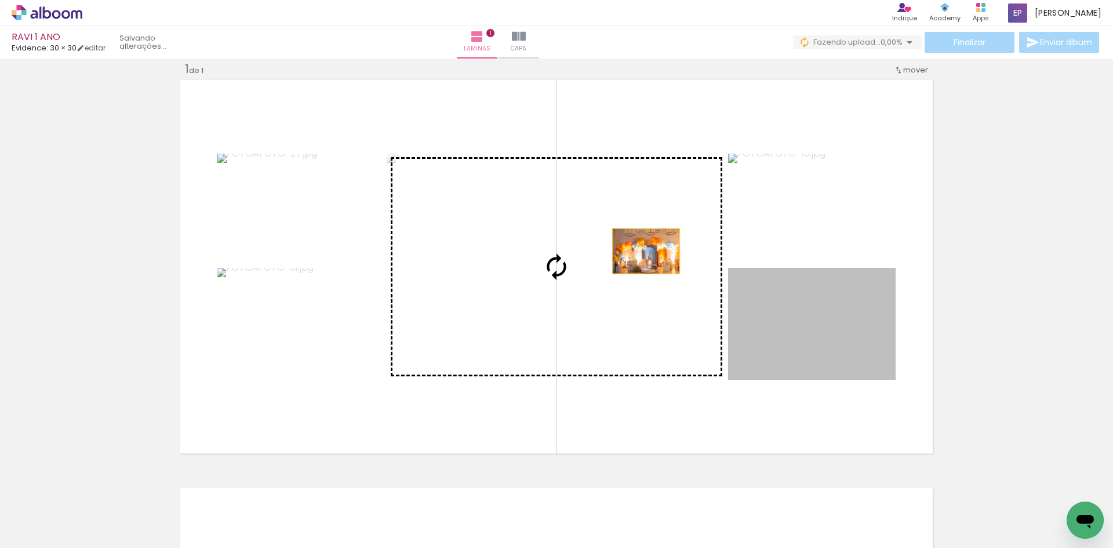
drag, startPoint x: 815, startPoint y: 334, endPoint x: 620, endPoint y: 253, distance: 211.7
click at [0, 0] on slot at bounding box center [0, 0] width 0 height 0
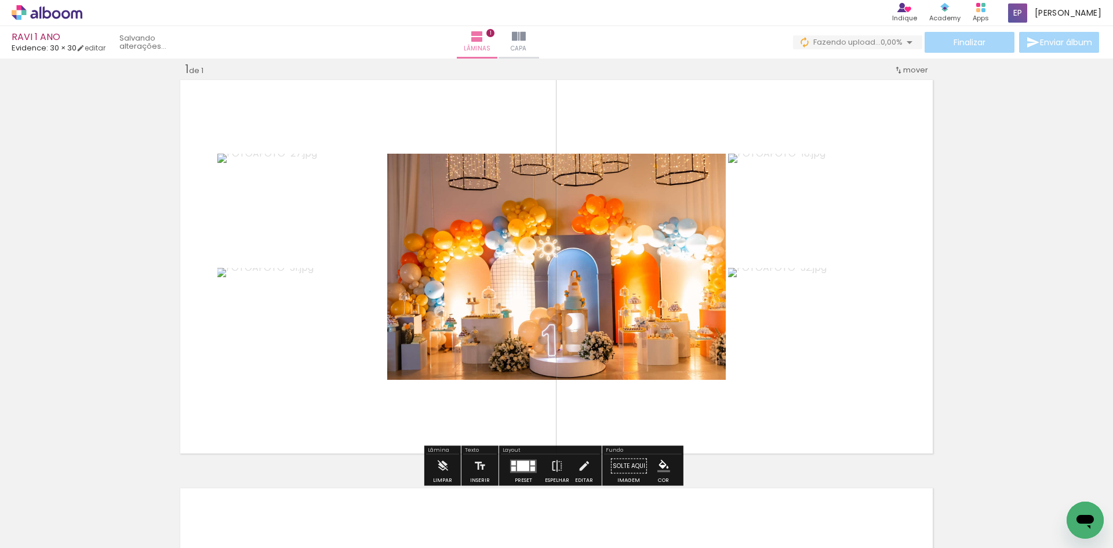
click at [1030, 283] on div "Inserir lâmina 1 de 1" at bounding box center [556, 456] width 1113 height 817
click at [526, 465] on div at bounding box center [523, 465] width 12 height 10
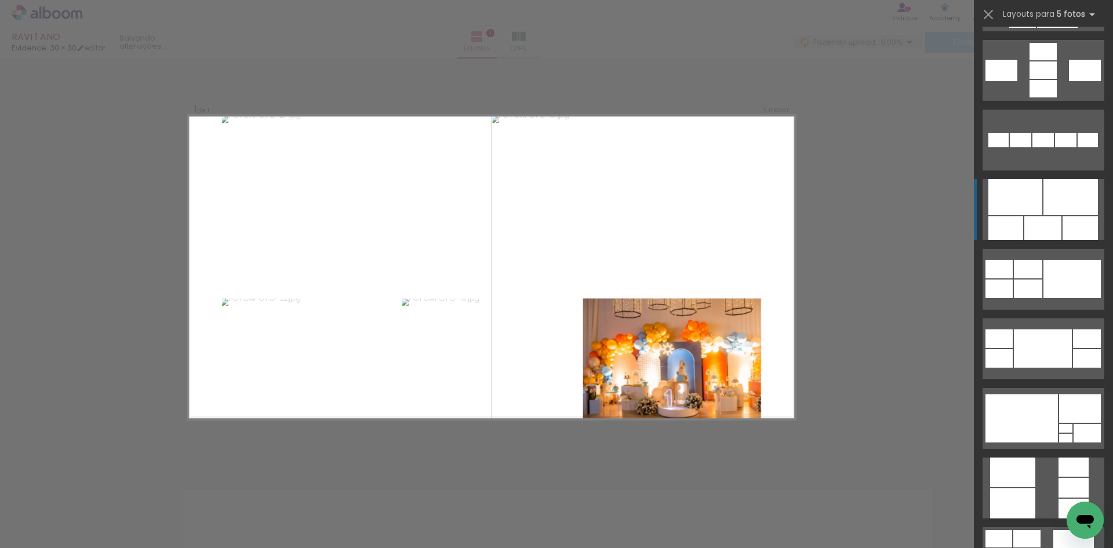
scroll to position [556, 0]
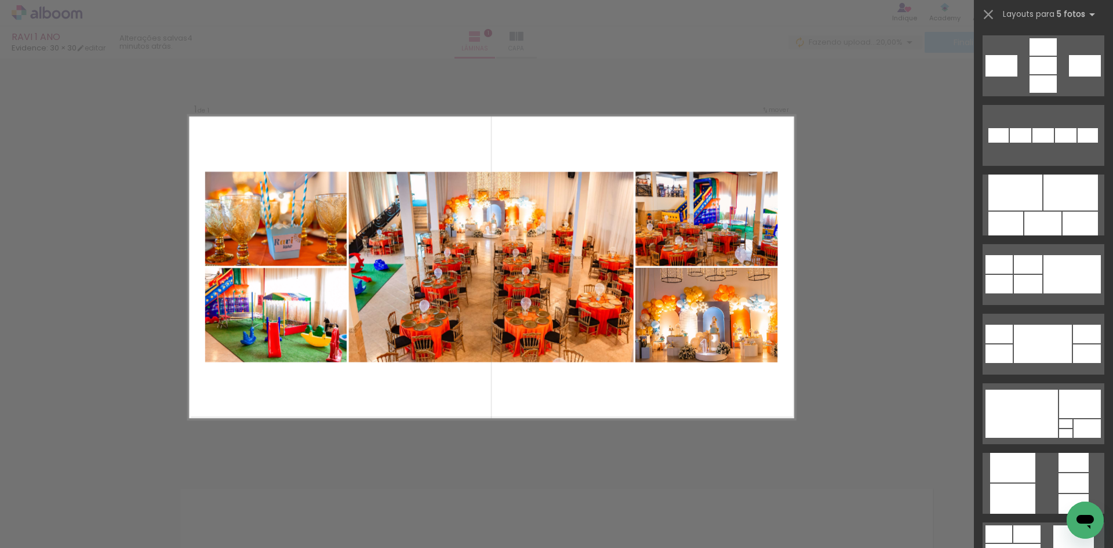
click at [927, 359] on div "Confirmar Cancelar" at bounding box center [556, 466] width 1113 height 844
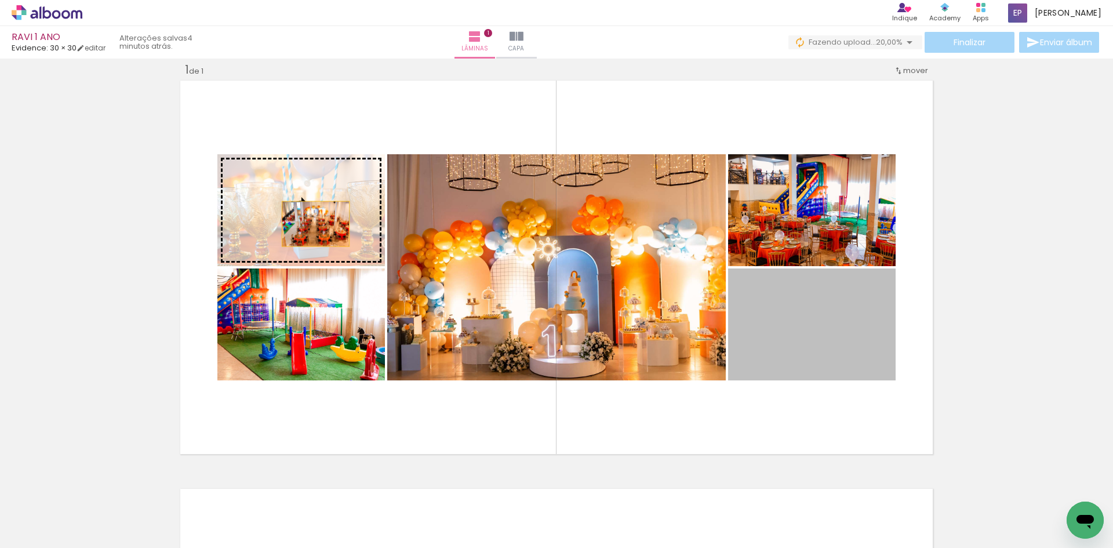
drag, startPoint x: 843, startPoint y: 362, endPoint x: 311, endPoint y: 223, distance: 550.3
click at [0, 0] on slot at bounding box center [0, 0] width 0 height 0
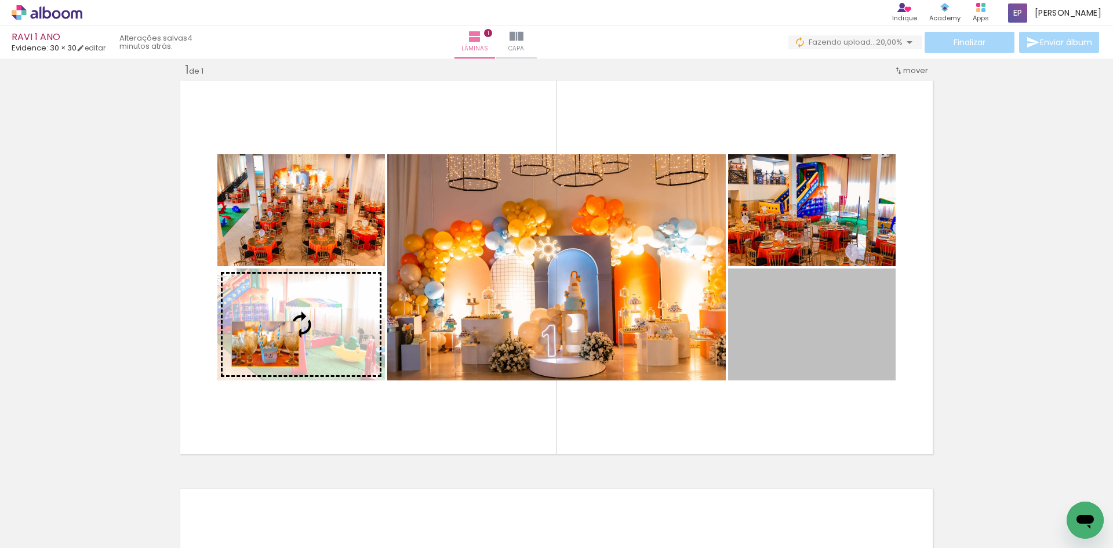
drag, startPoint x: 802, startPoint y: 345, endPoint x: 265, endPoint y: 342, distance: 536.7
click at [0, 0] on slot at bounding box center [0, 0] width 0 height 0
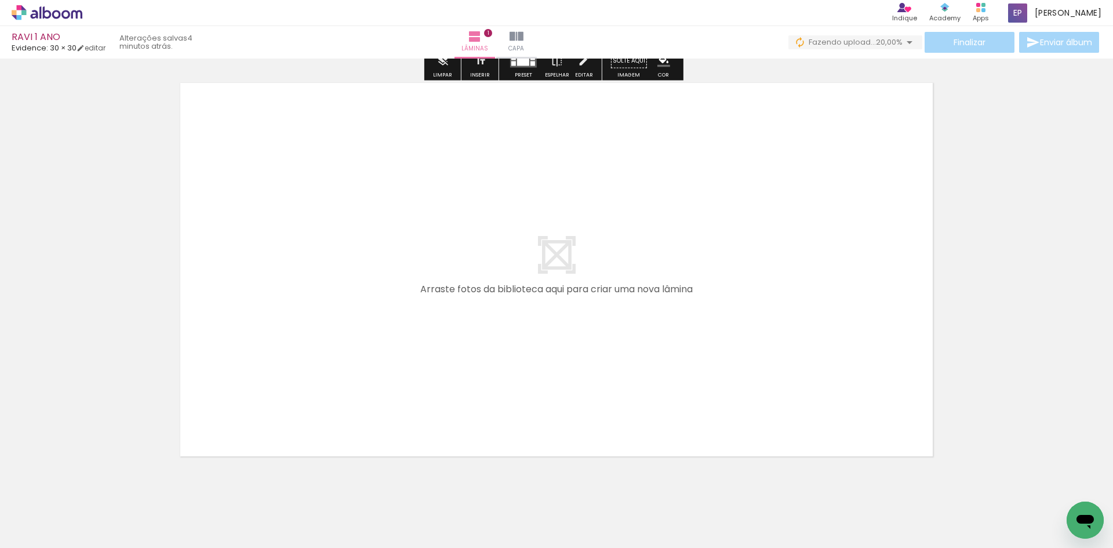
scroll to position [445, 0]
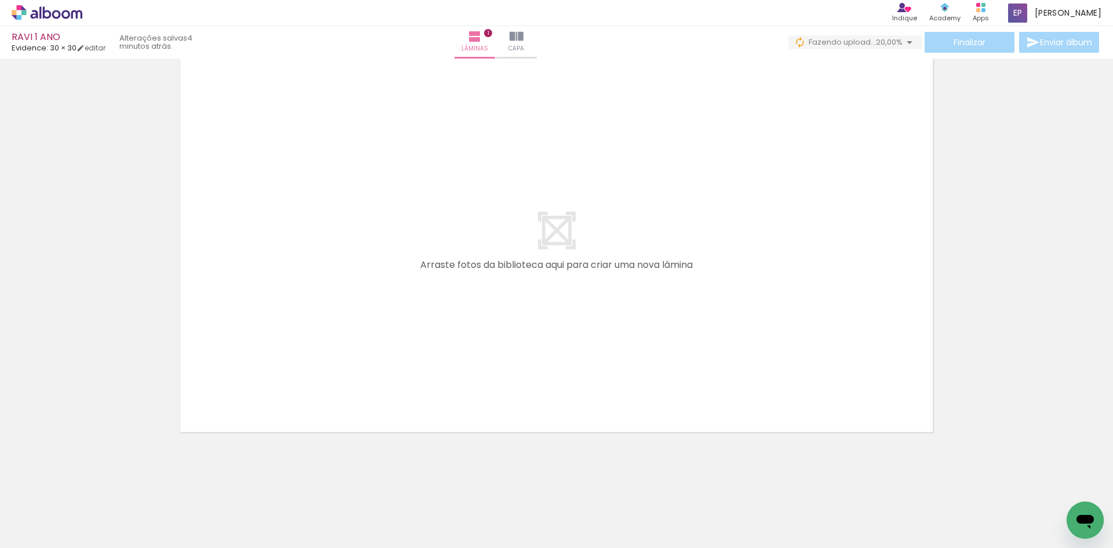
click at [56, 526] on span "Adicionar Fotos" at bounding box center [41, 532] width 35 height 13
click at [0, 0] on input "file" at bounding box center [0, 0] width 0 height 0
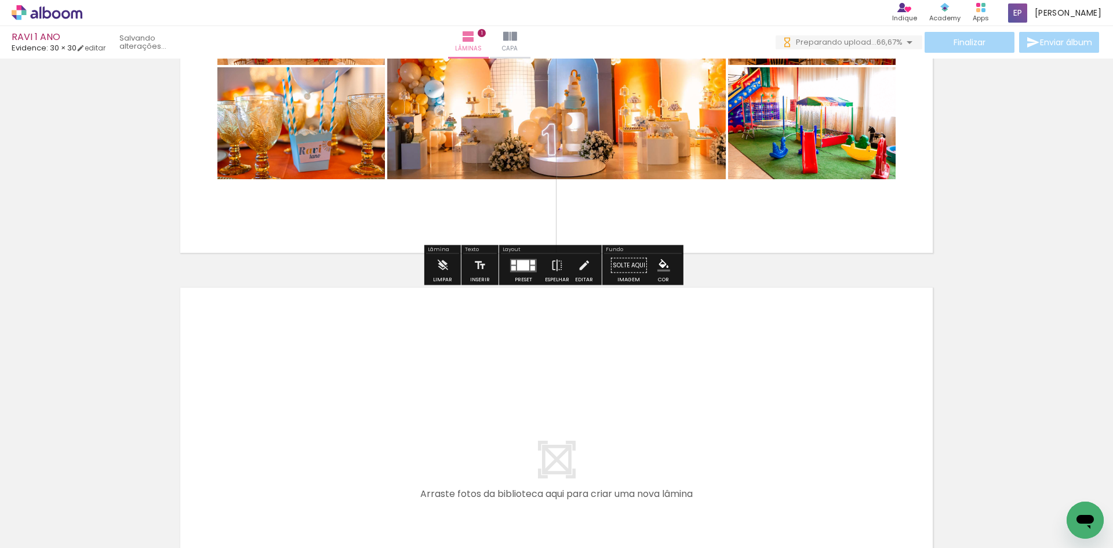
scroll to position [97, 0]
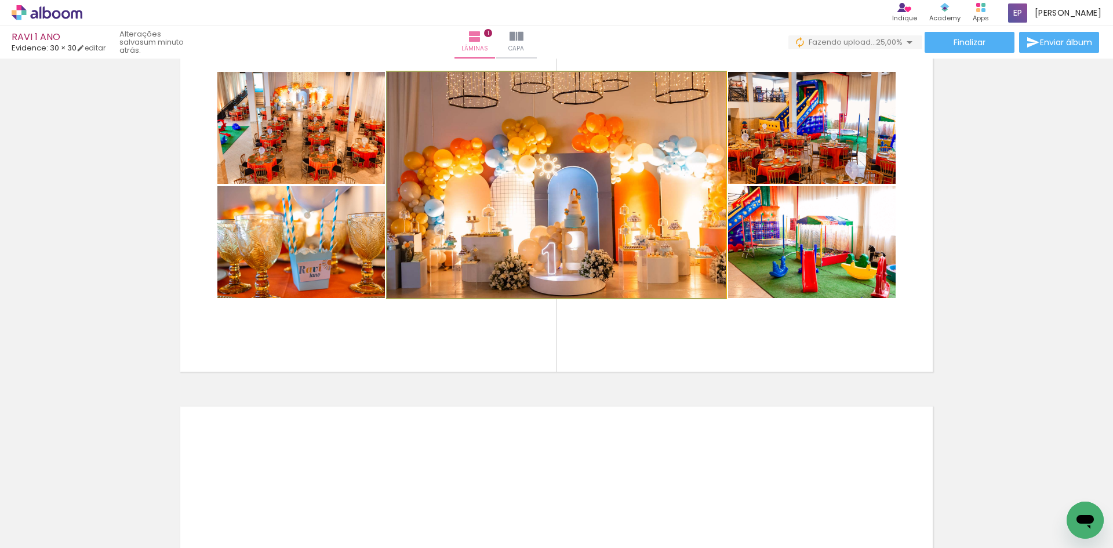
drag, startPoint x: 621, startPoint y: 228, endPoint x: 582, endPoint y: 234, distance: 38.7
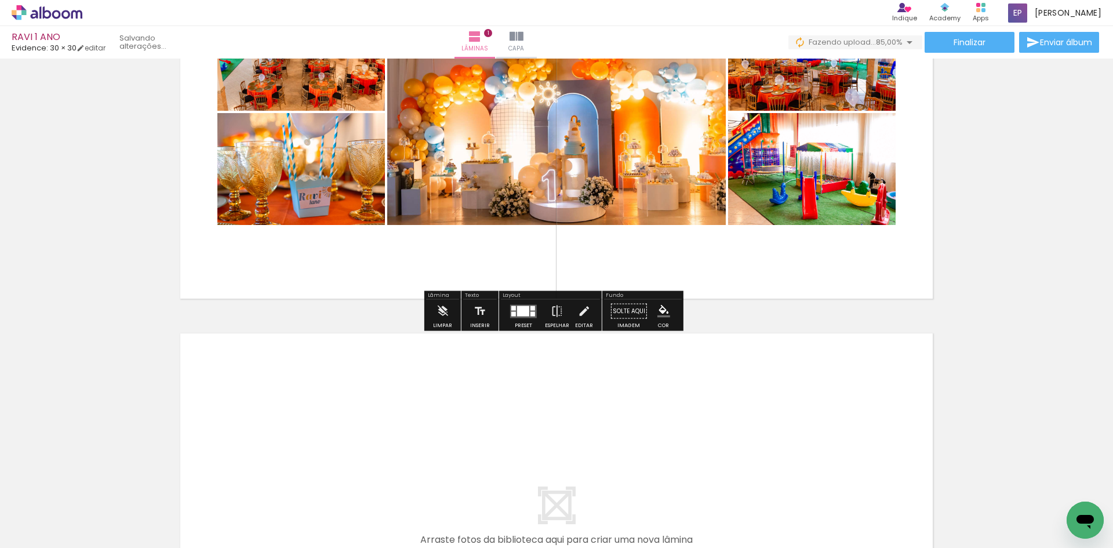
scroll to position [174, 0]
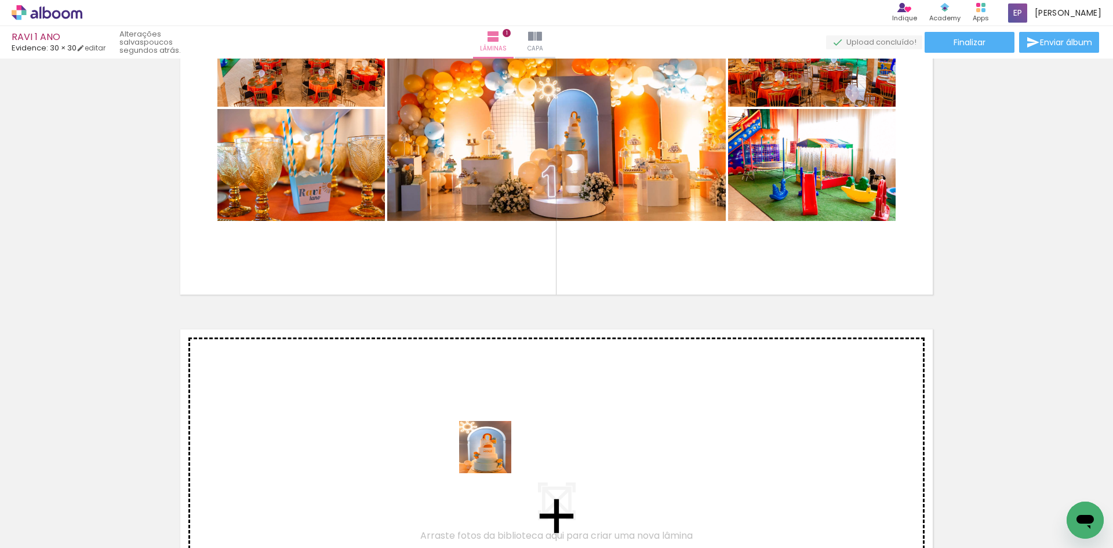
drag, startPoint x: 505, startPoint y: 520, endPoint x: 494, endPoint y: 451, distance: 69.8
click at [494, 451] on quentale-workspace at bounding box center [556, 274] width 1113 height 548
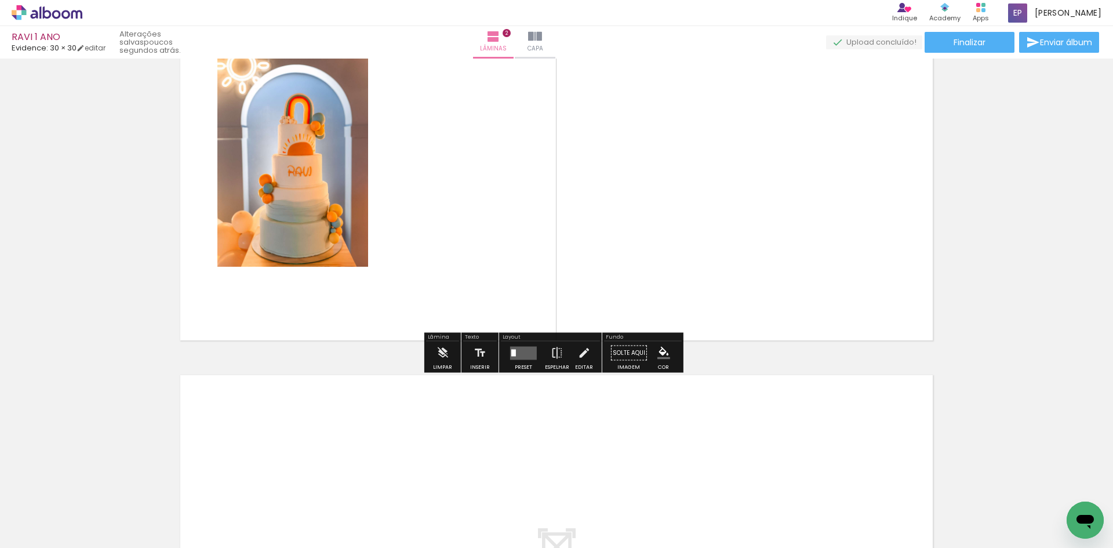
scroll to position [539, 0]
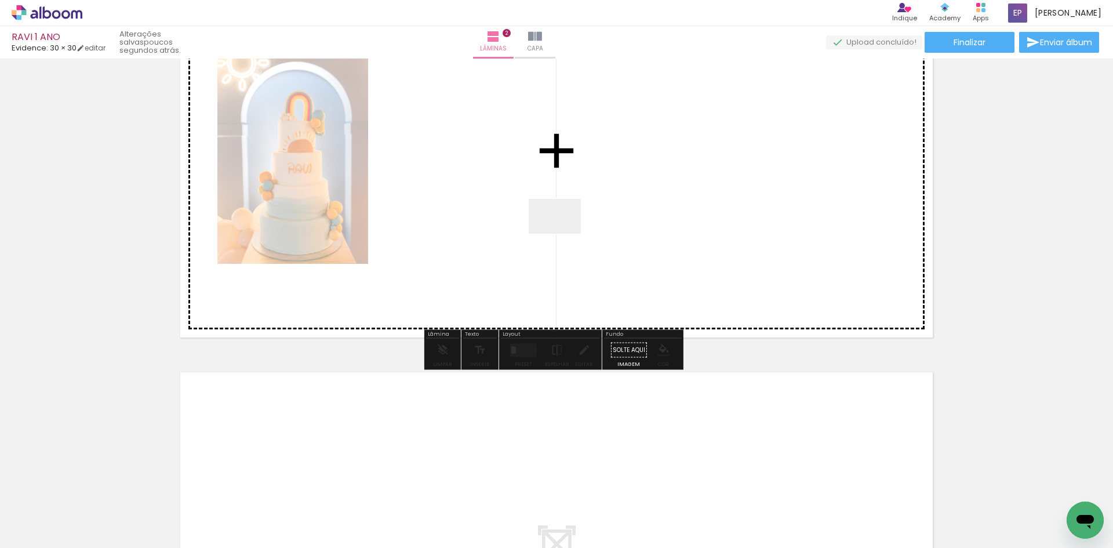
drag, startPoint x: 768, startPoint y: 519, endPoint x: 556, endPoint y: 227, distance: 360.6
click at [556, 227] on quentale-workspace at bounding box center [556, 274] width 1113 height 548
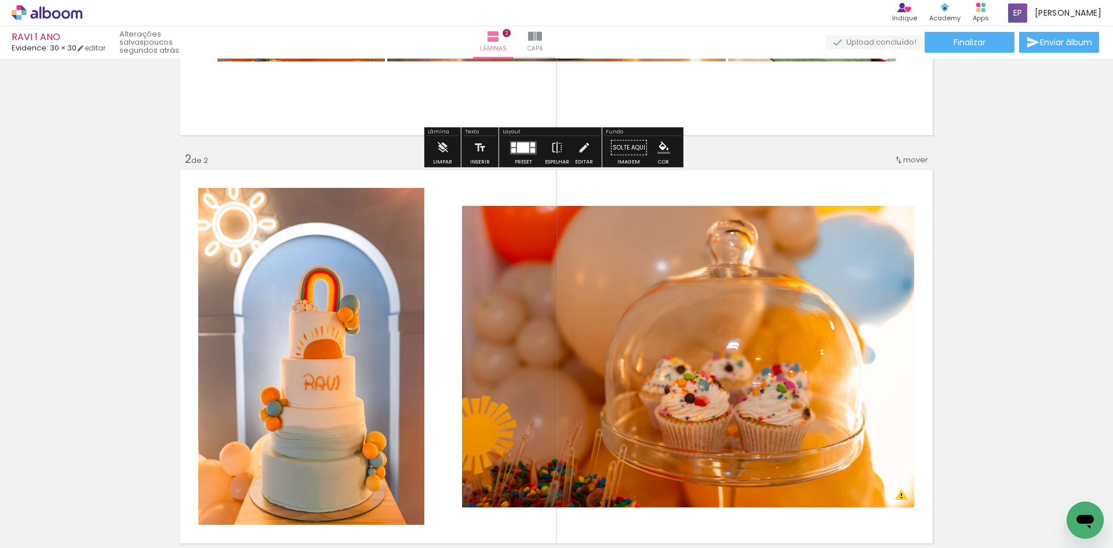
scroll to position [348, 0]
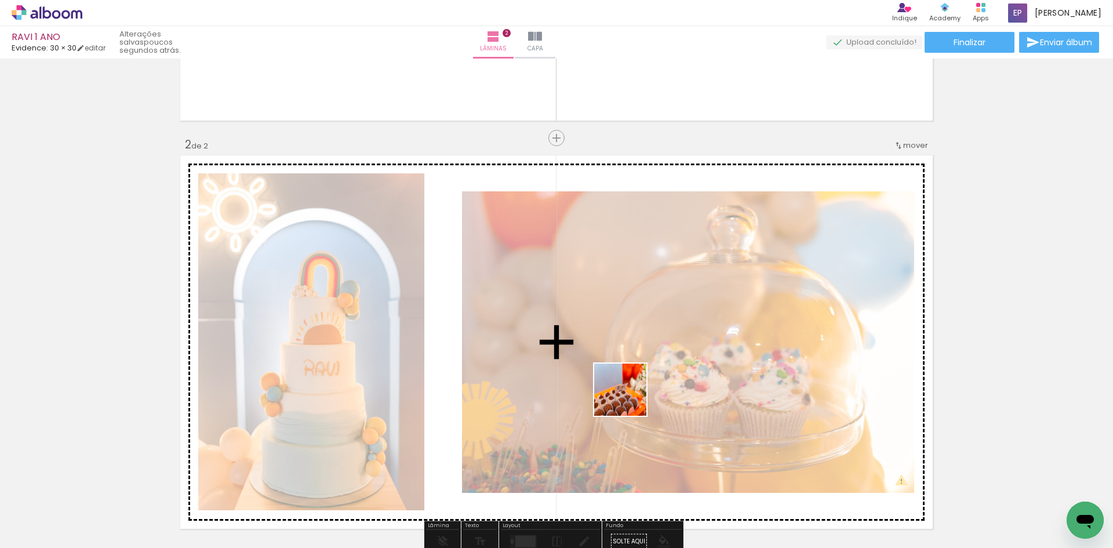
click at [625, 394] on quentale-workspace at bounding box center [556, 274] width 1113 height 548
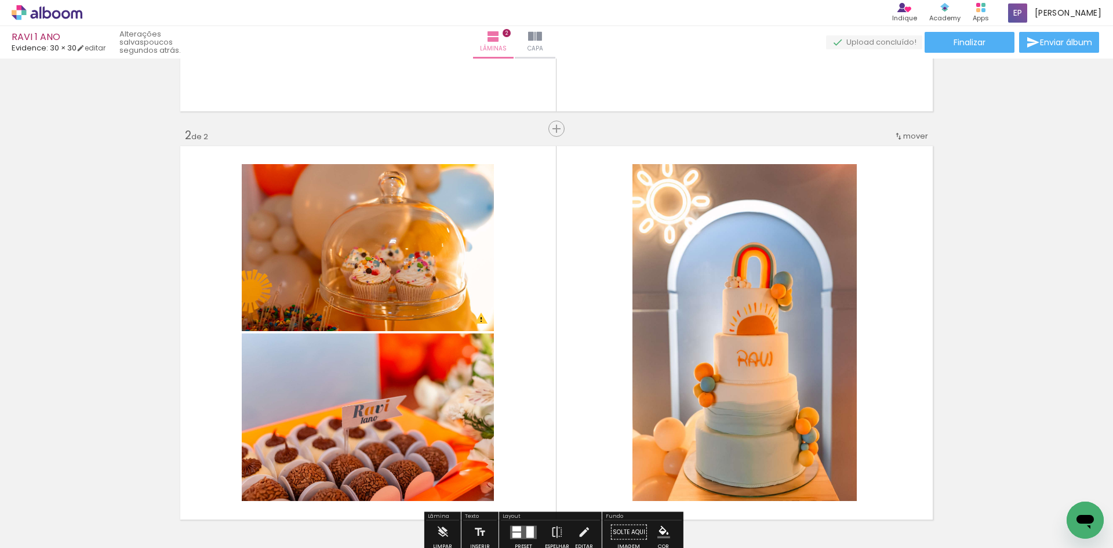
scroll to position [464, 0]
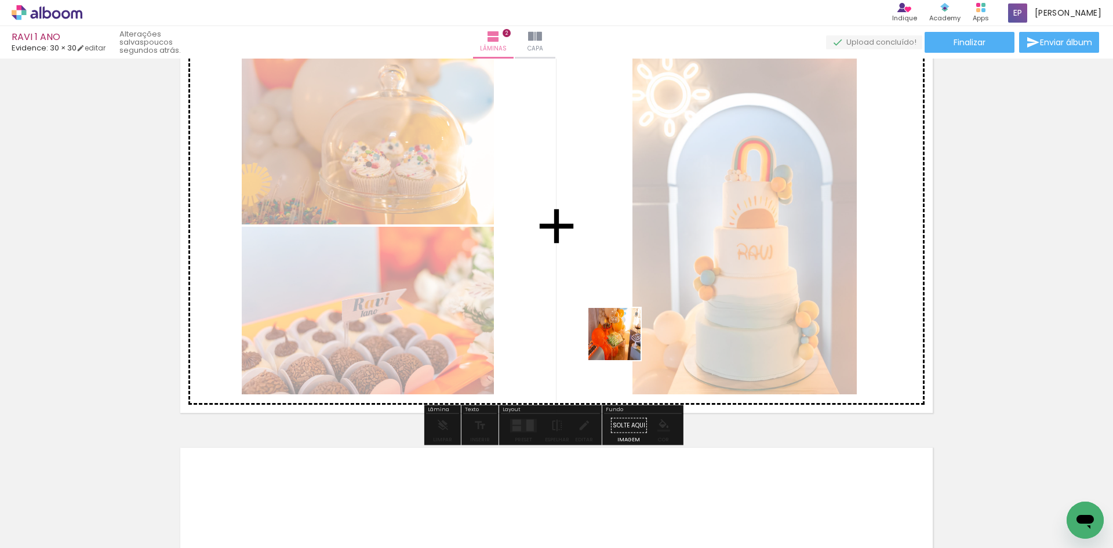
drag, startPoint x: 636, startPoint y: 516, endPoint x: 623, endPoint y: 319, distance: 197.5
click at [623, 319] on quentale-workspace at bounding box center [556, 274] width 1113 height 548
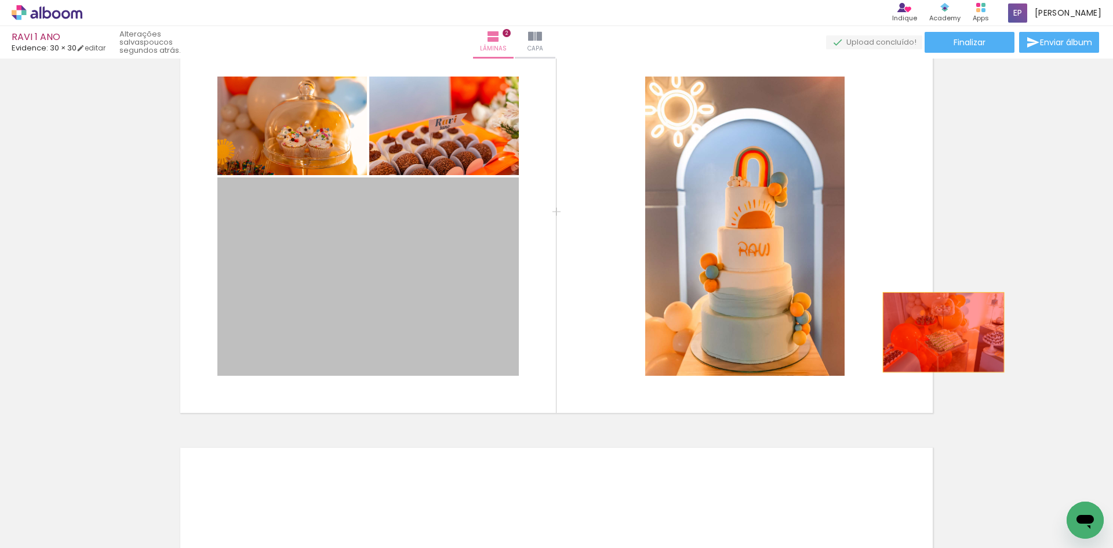
drag, startPoint x: 367, startPoint y: 280, endPoint x: 953, endPoint y: 328, distance: 587.3
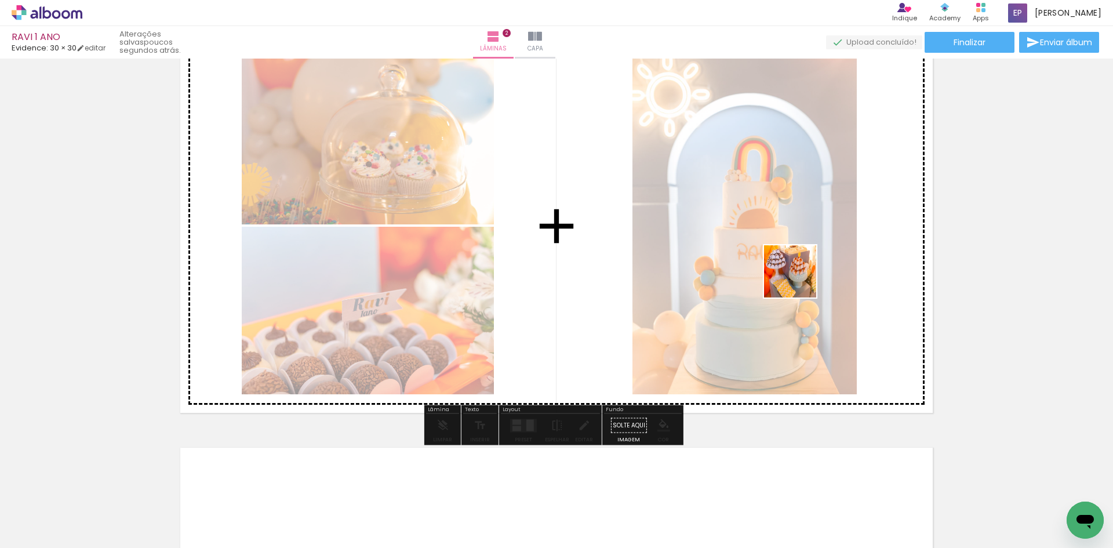
drag, startPoint x: 833, startPoint y: 520, endPoint x: 799, endPoint y: 280, distance: 242.4
click at [799, 280] on quentale-workspace at bounding box center [556, 274] width 1113 height 548
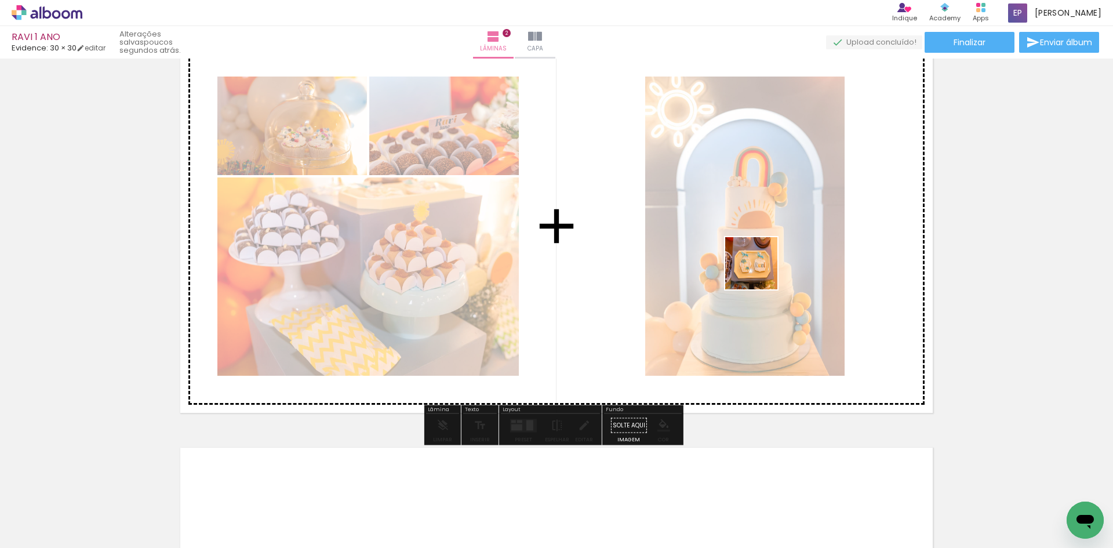
drag, startPoint x: 799, startPoint y: 346, endPoint x: 750, endPoint y: 248, distance: 109.4
click at [751, 249] on quentale-workspace at bounding box center [556, 274] width 1113 height 548
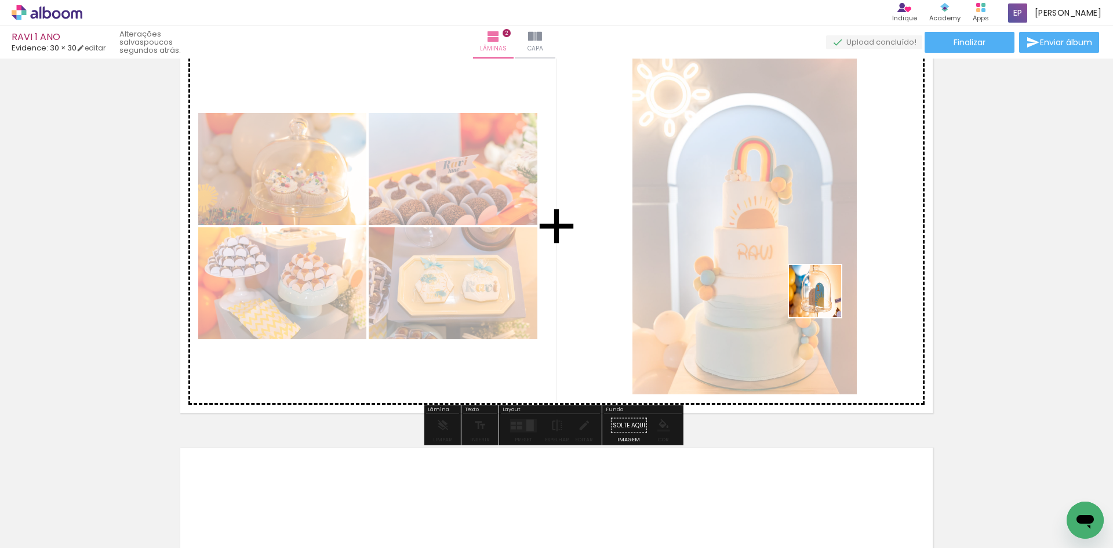
drag, startPoint x: 967, startPoint y: 518, endPoint x: 1015, endPoint y: 502, distance: 51.1
click at [741, 215] on quentale-workspace at bounding box center [556, 274] width 1113 height 548
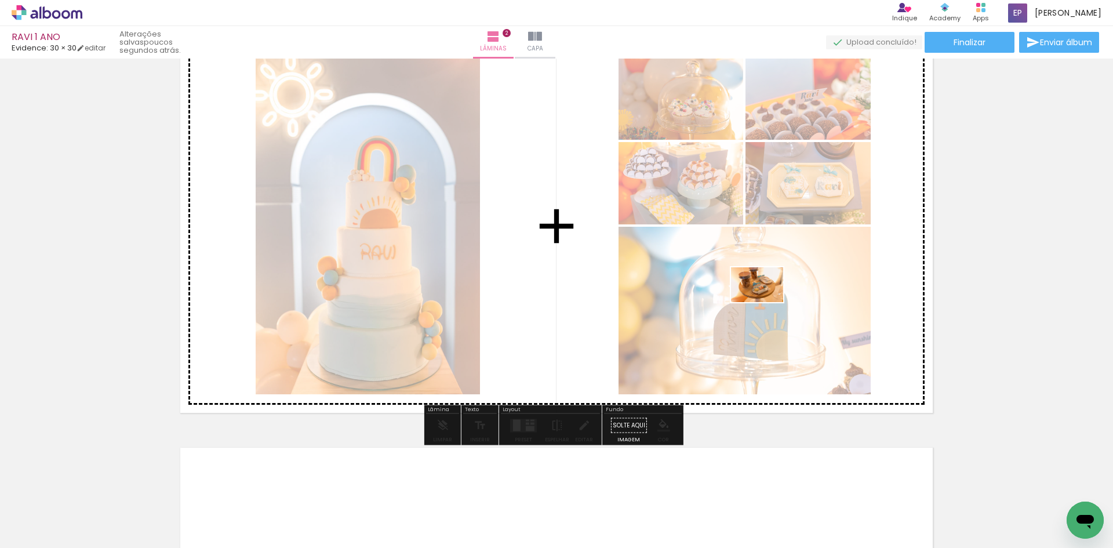
drag, startPoint x: 1019, startPoint y: 516, endPoint x: 738, endPoint y: 281, distance: 366.1
click at [739, 282] on quentale-workspace at bounding box center [556, 274] width 1113 height 548
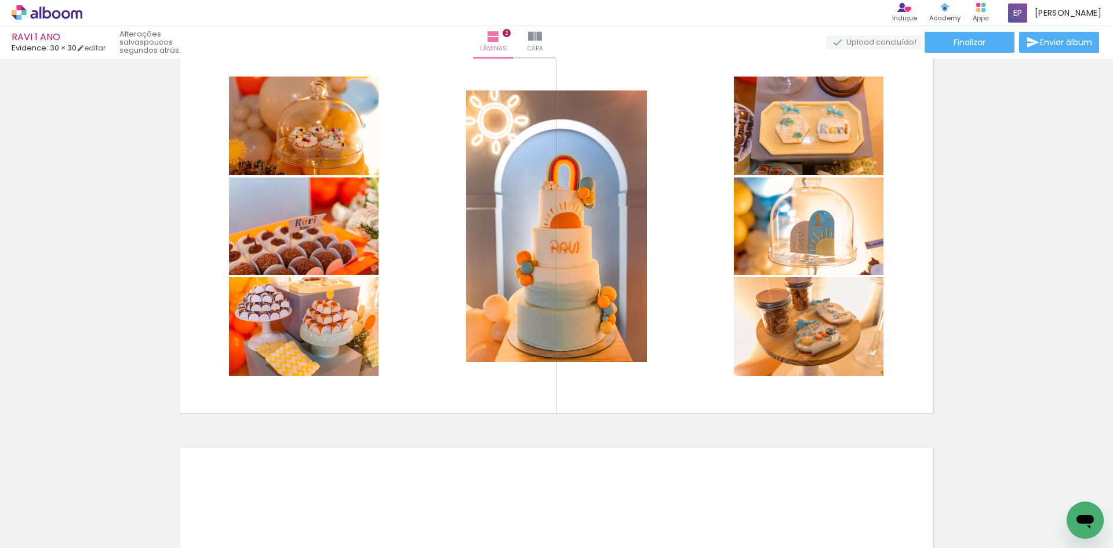
scroll to position [0, 284]
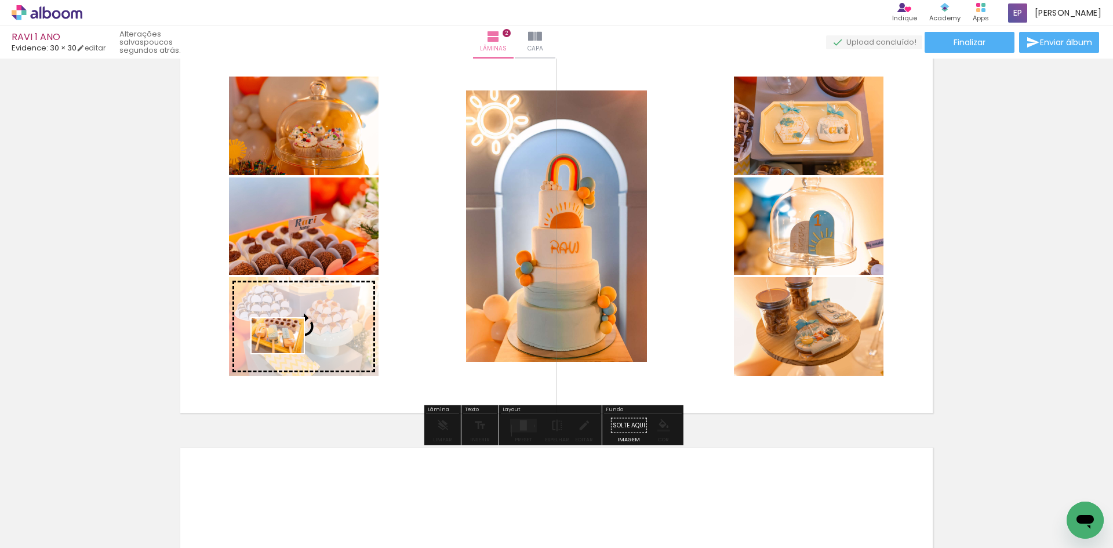
drag, startPoint x: 784, startPoint y: 502, endPoint x: 286, endPoint y: 353, distance: 519.2
click at [286, 353] on quentale-workspace at bounding box center [556, 274] width 1113 height 548
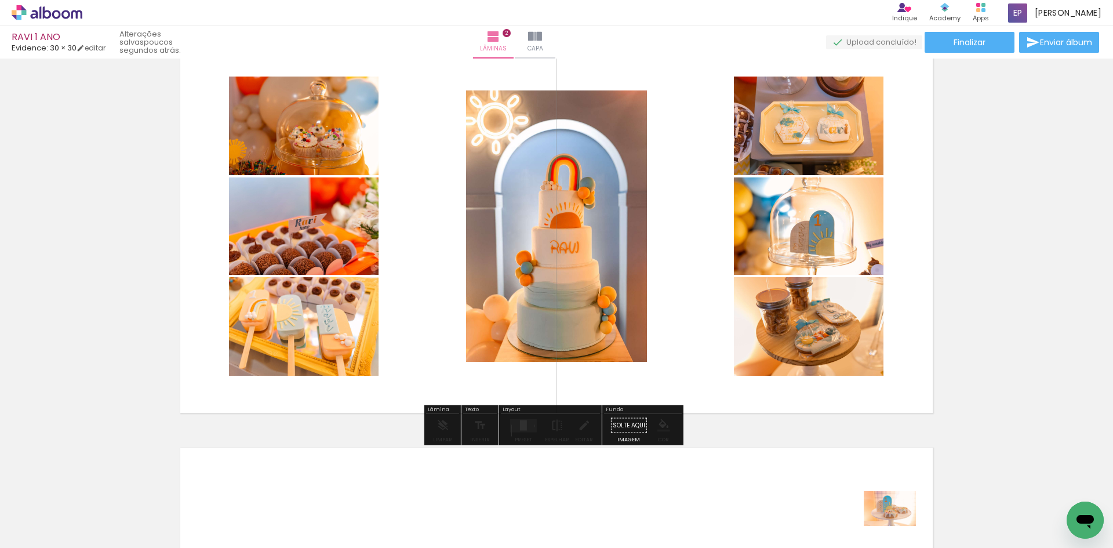
drag, startPoint x: 838, startPoint y: 506, endPoint x: 898, endPoint y: 525, distance: 62.7
click at [898, 525] on div at bounding box center [870, 509] width 57 height 38
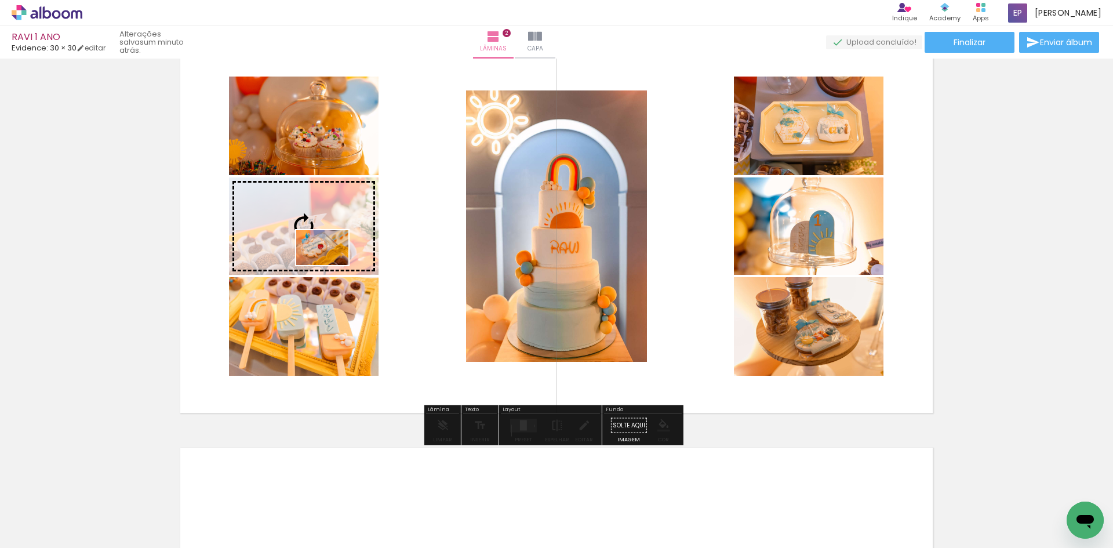
drag, startPoint x: 948, startPoint y: 527, endPoint x: 331, endPoint y: 265, distance: 670.5
click at [331, 265] on quentale-workspace at bounding box center [556, 274] width 1113 height 548
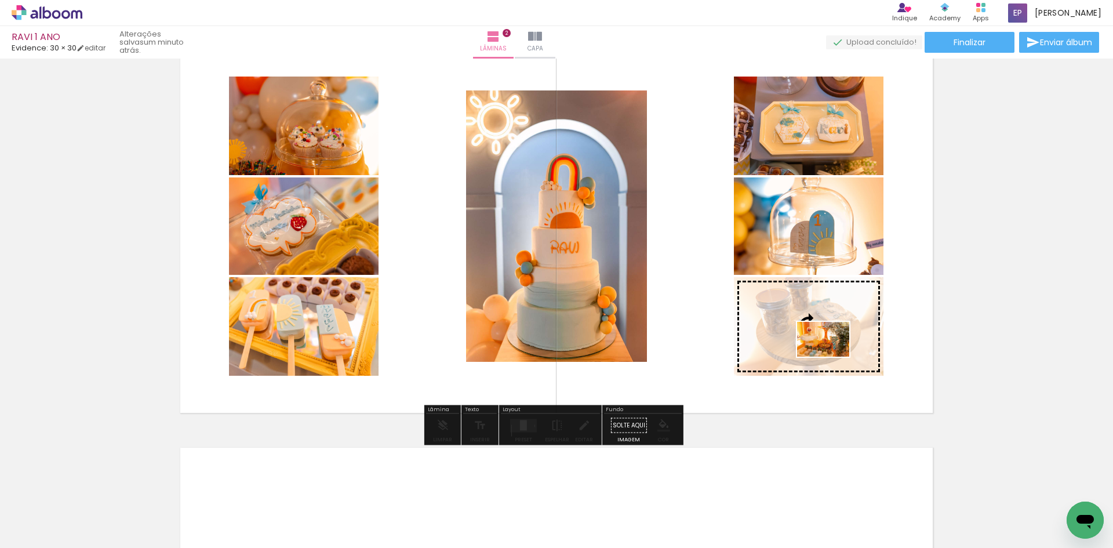
drag, startPoint x: 1055, startPoint y: 519, endPoint x: 832, endPoint y: 356, distance: 276.7
click at [832, 356] on quentale-workspace at bounding box center [556, 274] width 1113 height 548
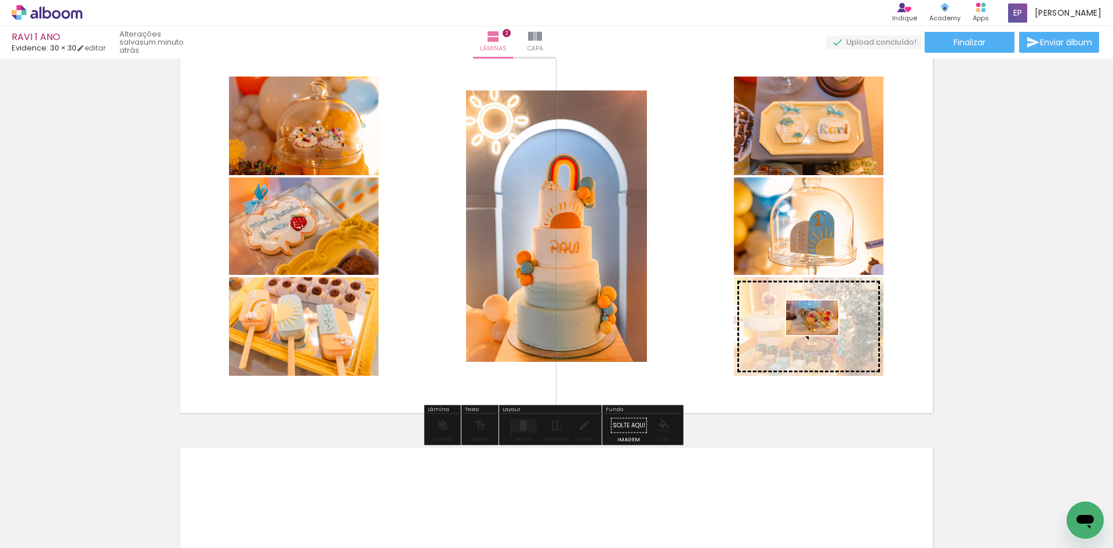
drag, startPoint x: 865, startPoint y: 379, endPoint x: 821, endPoint y: 335, distance: 62.7
click at [821, 335] on quentale-workspace at bounding box center [556, 274] width 1113 height 548
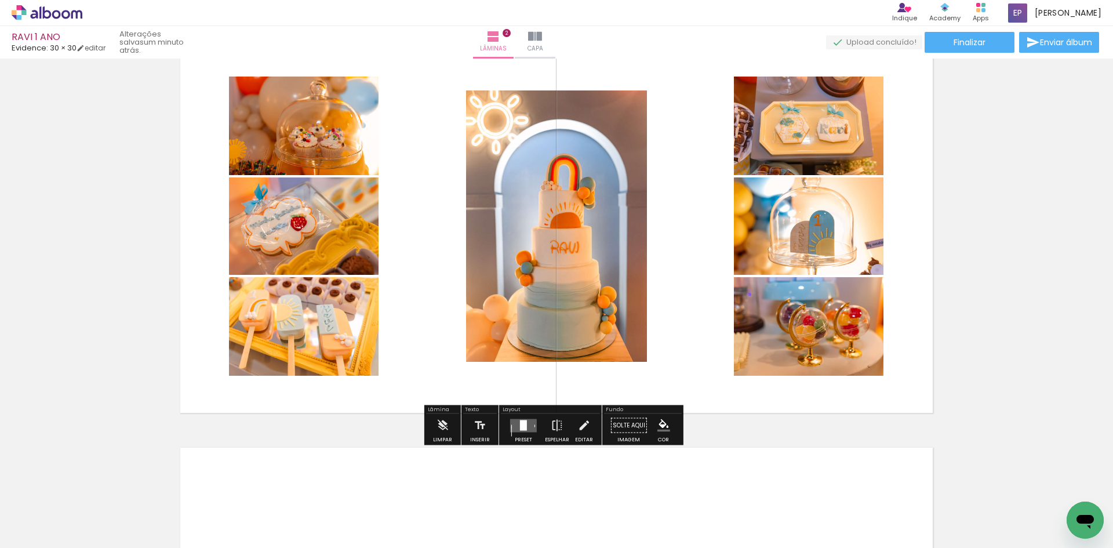
click at [520, 433] on div at bounding box center [523, 425] width 31 height 23
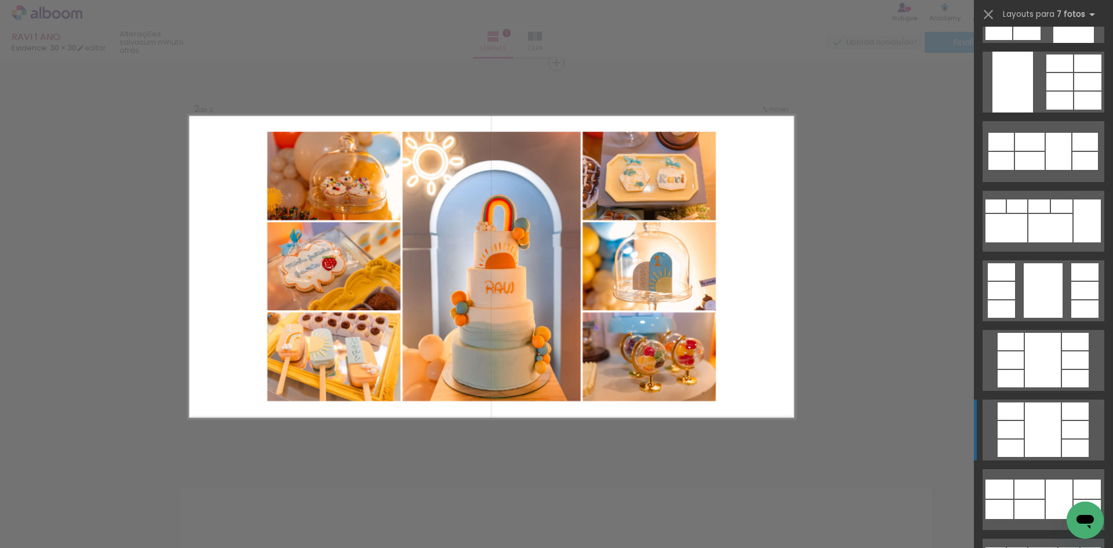
scroll to position [232, 0]
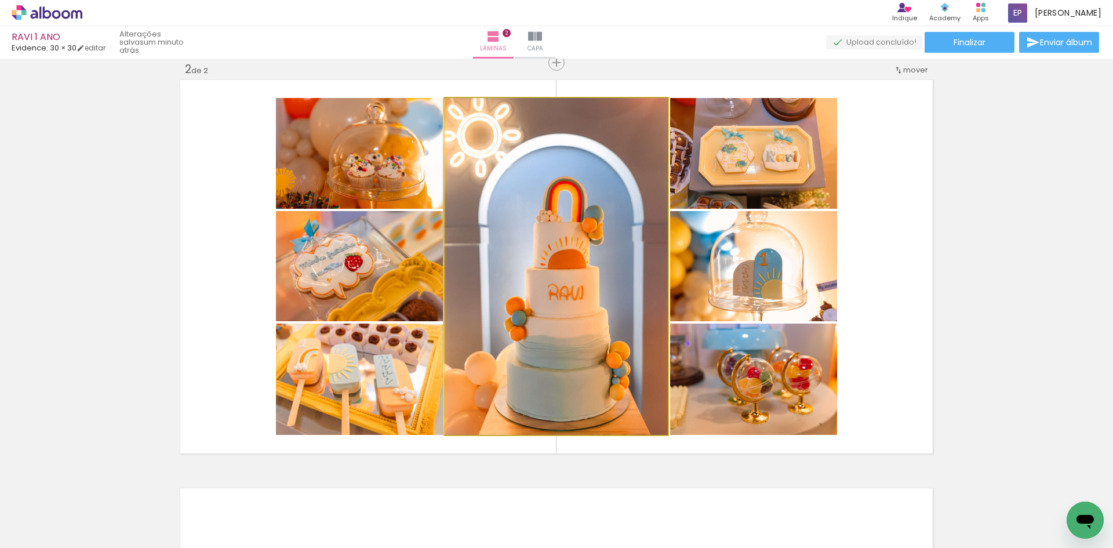
drag, startPoint x: 591, startPoint y: 293, endPoint x: 576, endPoint y: 283, distance: 17.9
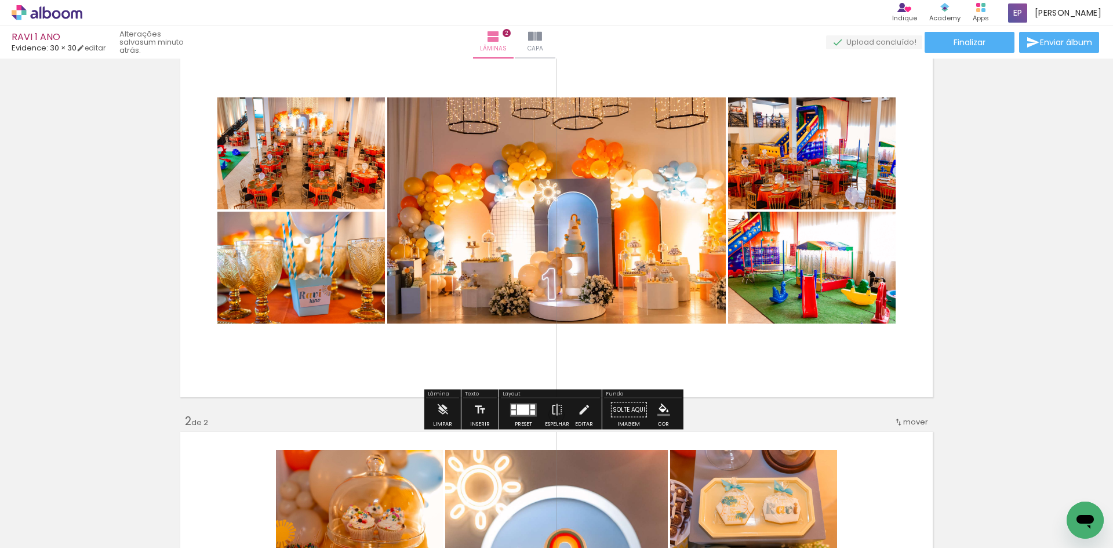
scroll to position [17, 0]
